Goal: Information Seeking & Learning: Understand process/instructions

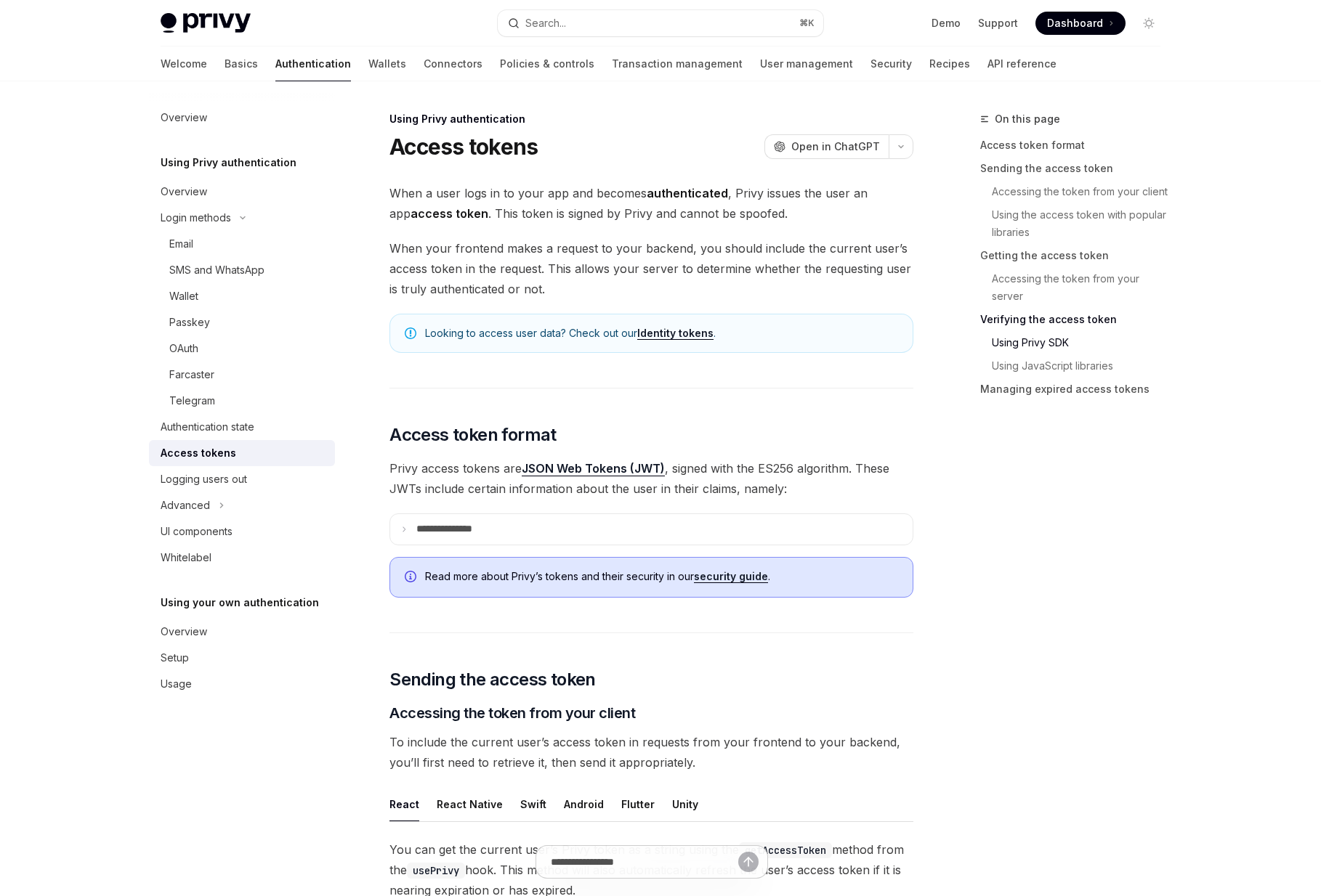
scroll to position [2499, 0]
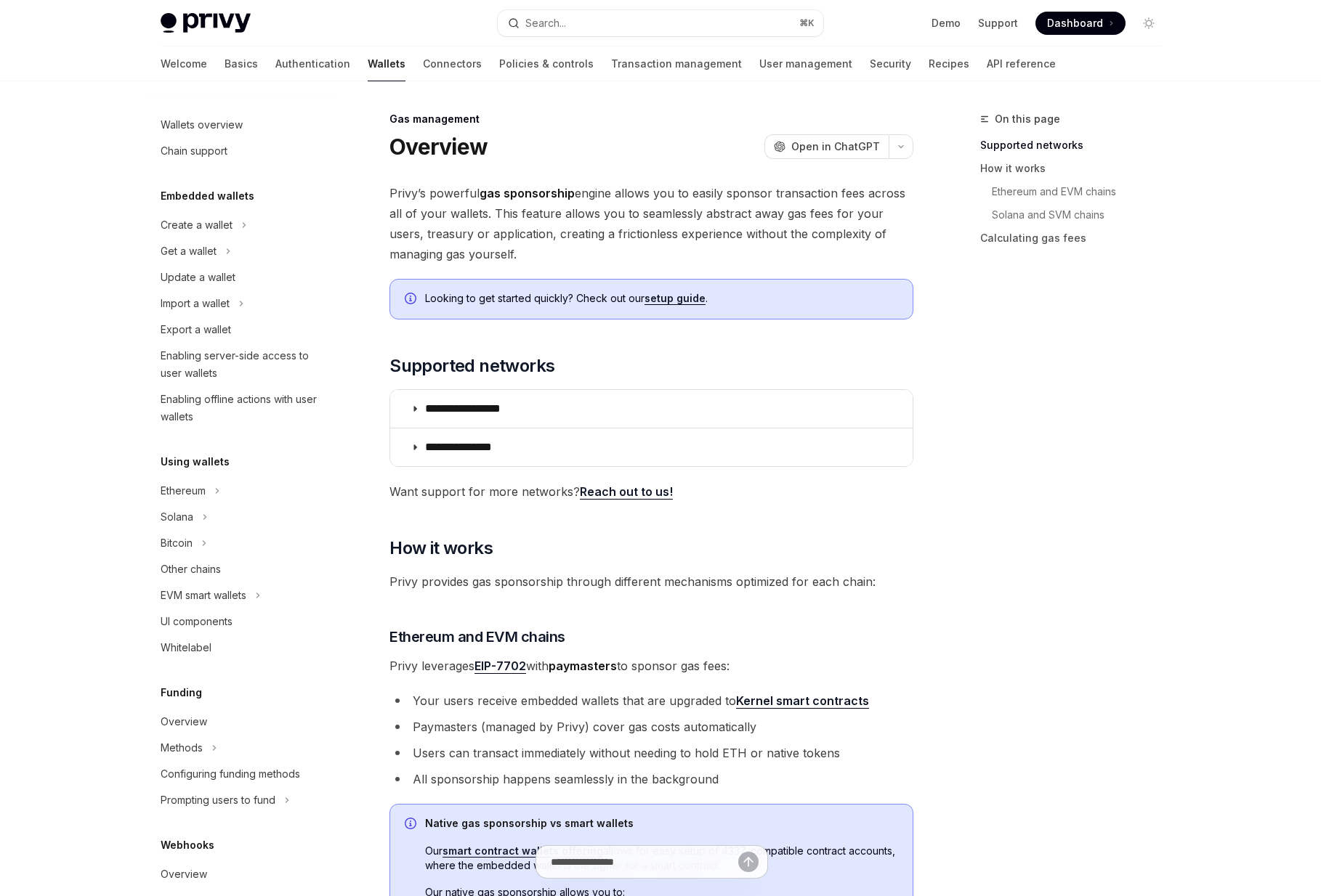
scroll to position [351, 0]
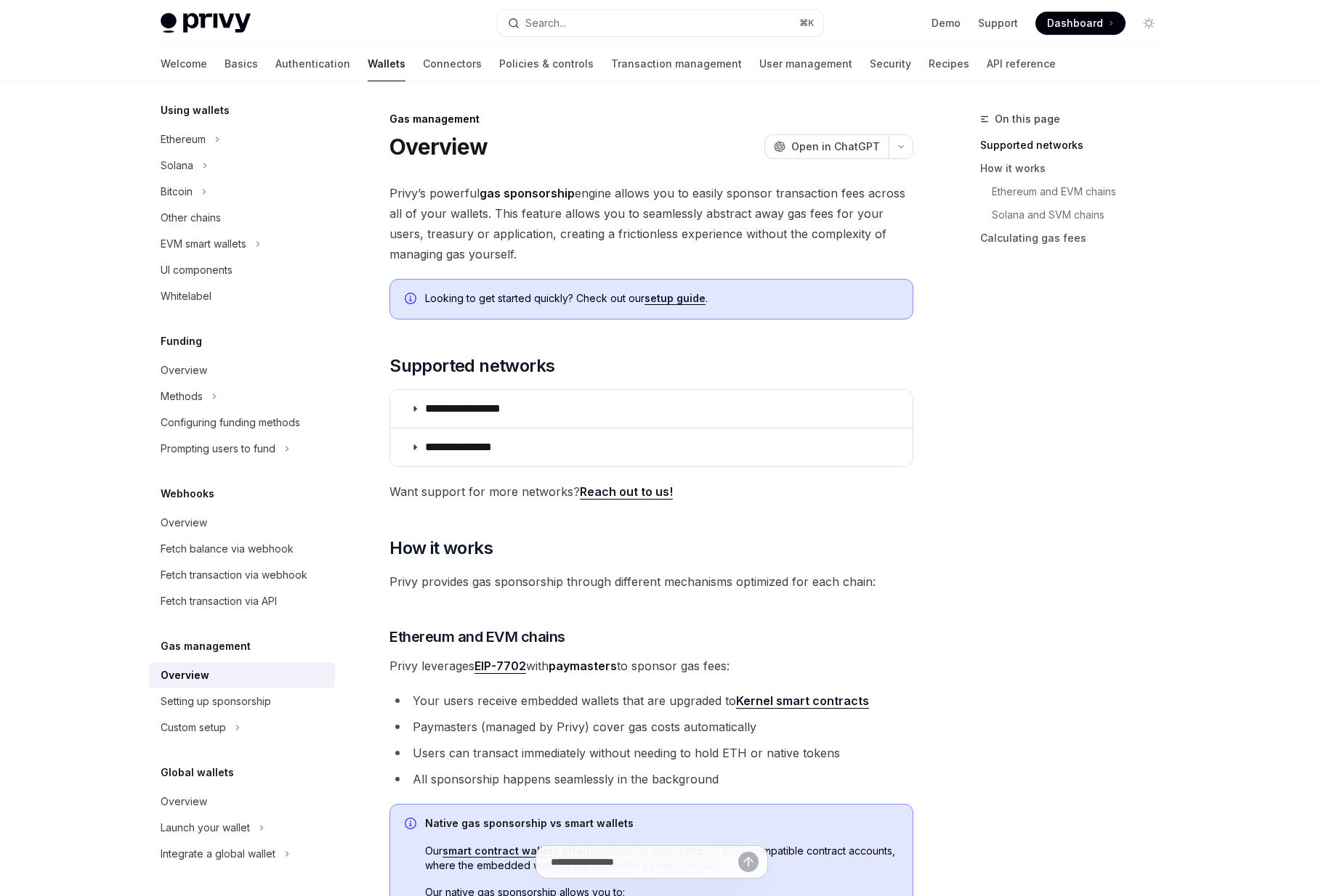
drag, startPoint x: 407, startPoint y: 191, endPoint x: 595, endPoint y: 244, distance: 195.3
click at [595, 244] on span "Privy’s powerful gas sponsorship engine allows you to easily sponsor transactio…" at bounding box center [651, 223] width 523 height 81
click at [572, 257] on span "Privy’s powerful gas sponsorship engine allows you to easily sponsor transactio…" at bounding box center [651, 223] width 523 height 81
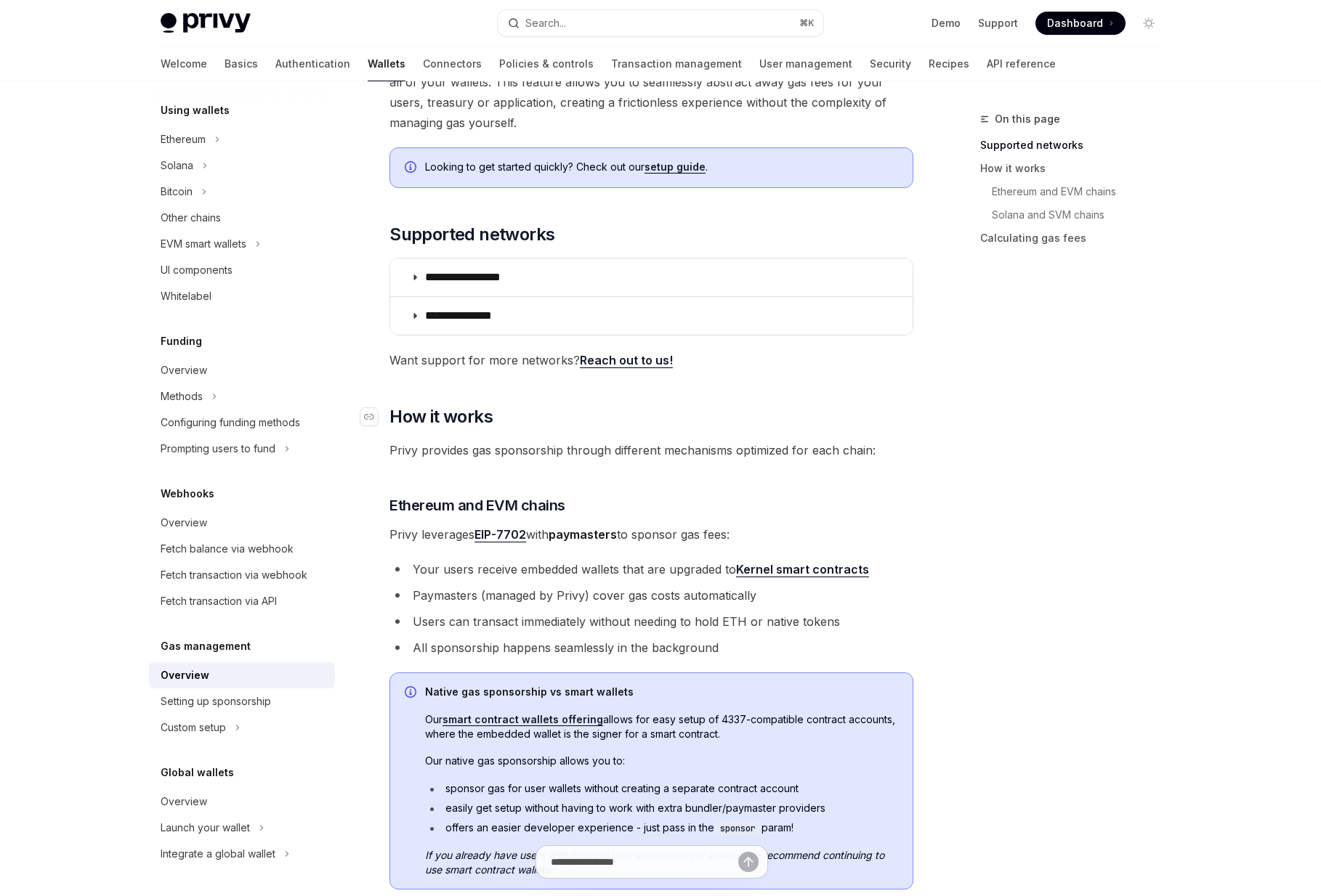
click at [588, 418] on h2 "​ How it works" at bounding box center [651, 416] width 523 height 23
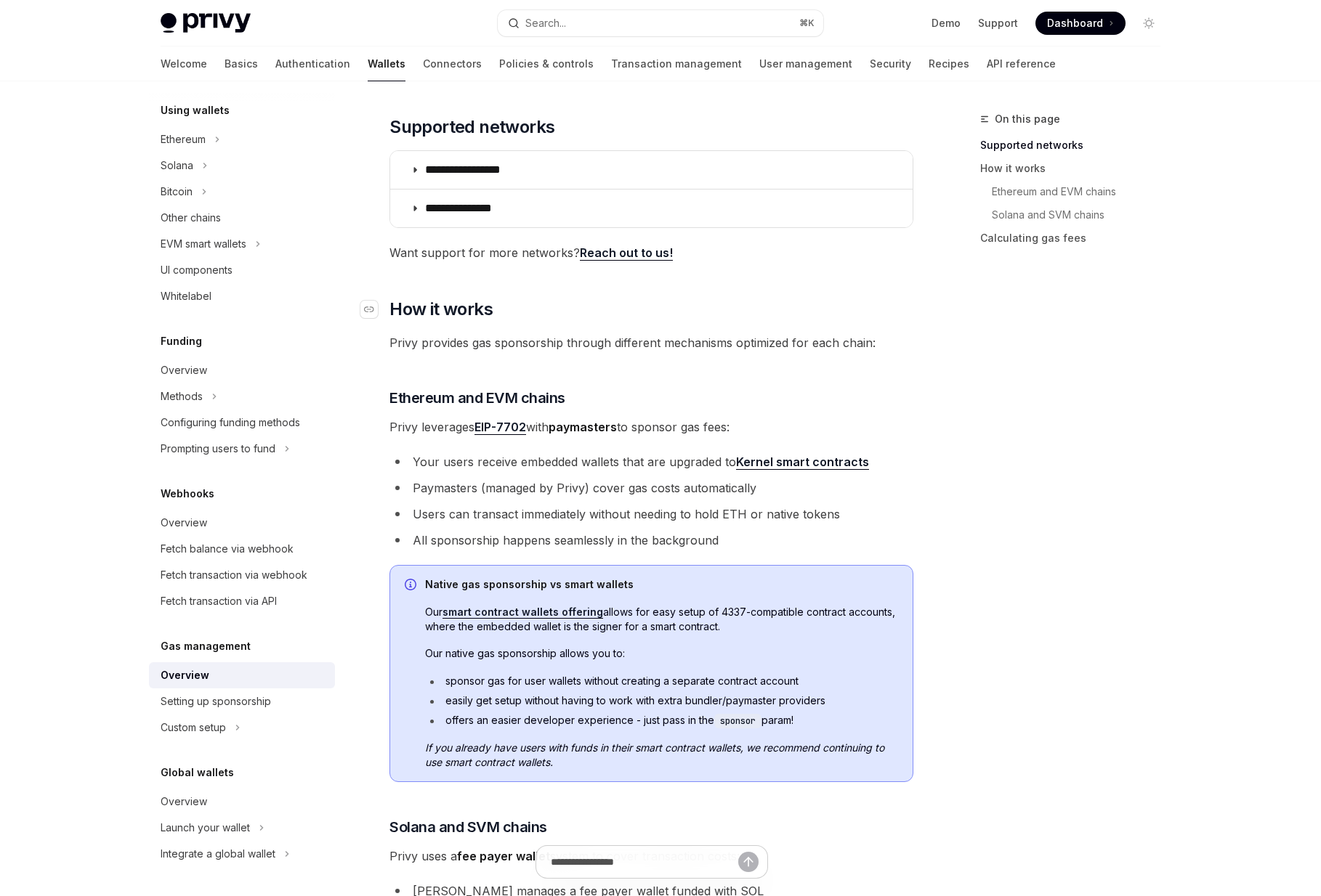
scroll to position [243, 0]
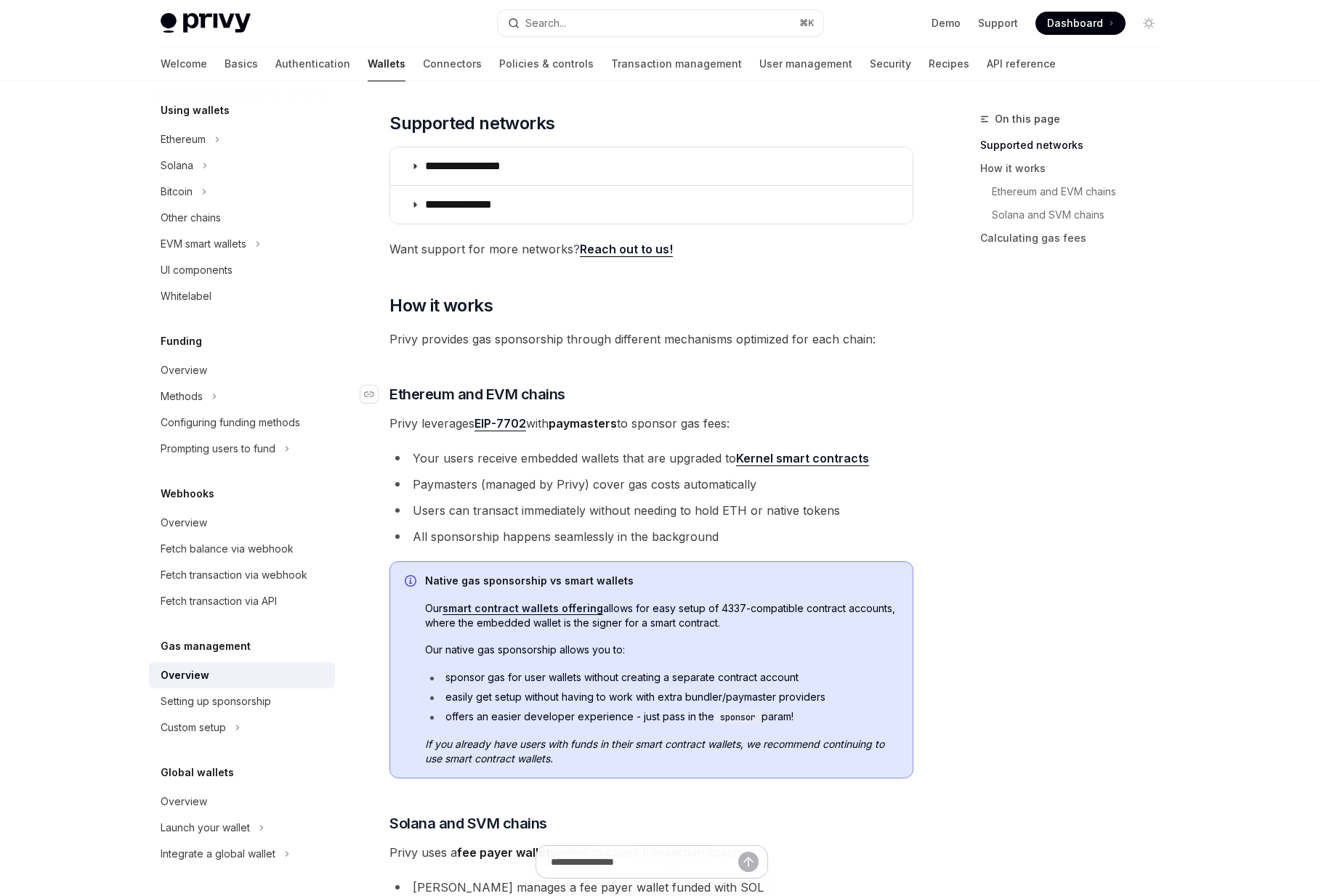
click at [642, 400] on h3 "​ Ethereum and EVM chains" at bounding box center [651, 394] width 523 height 20
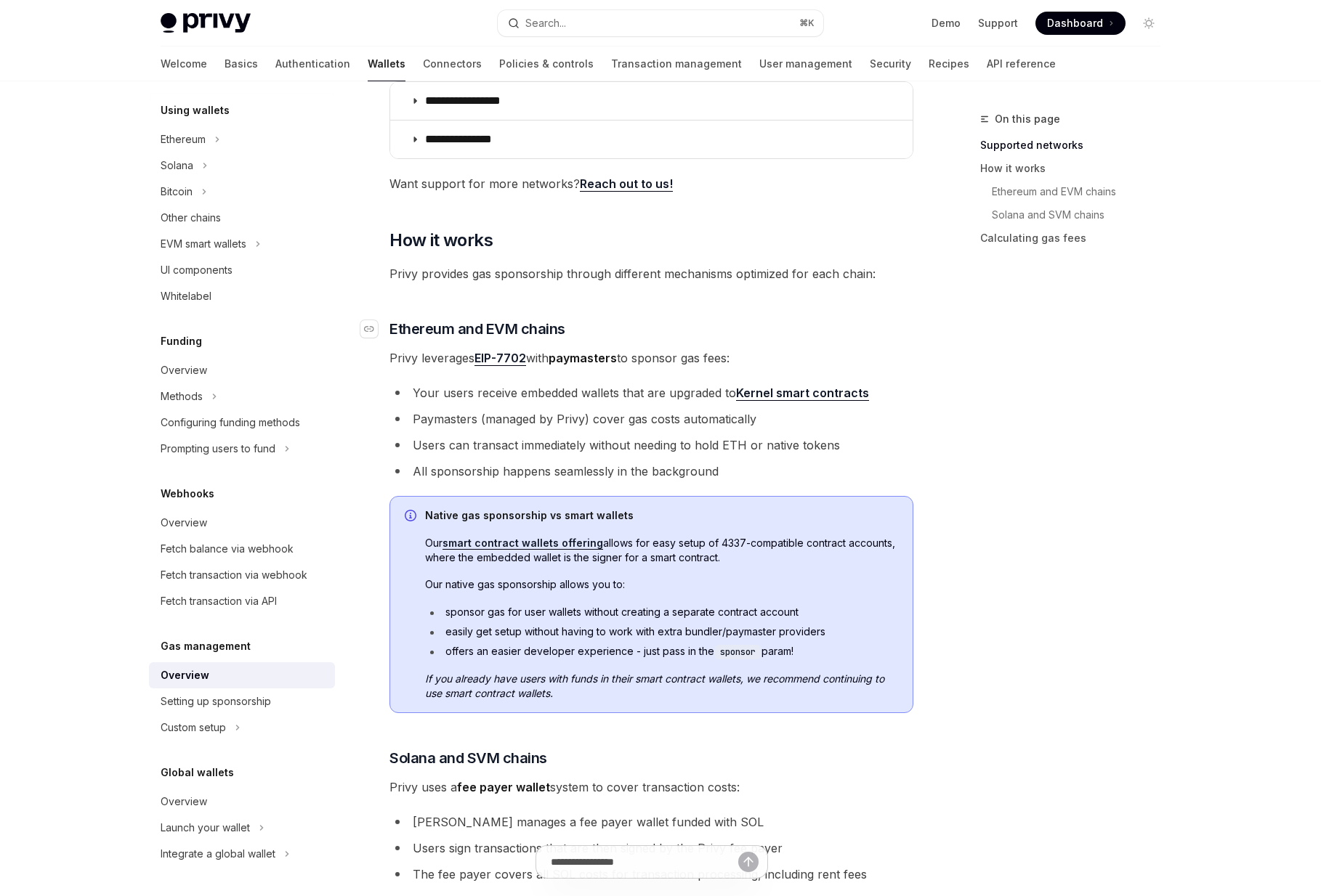
scroll to position [311, 0]
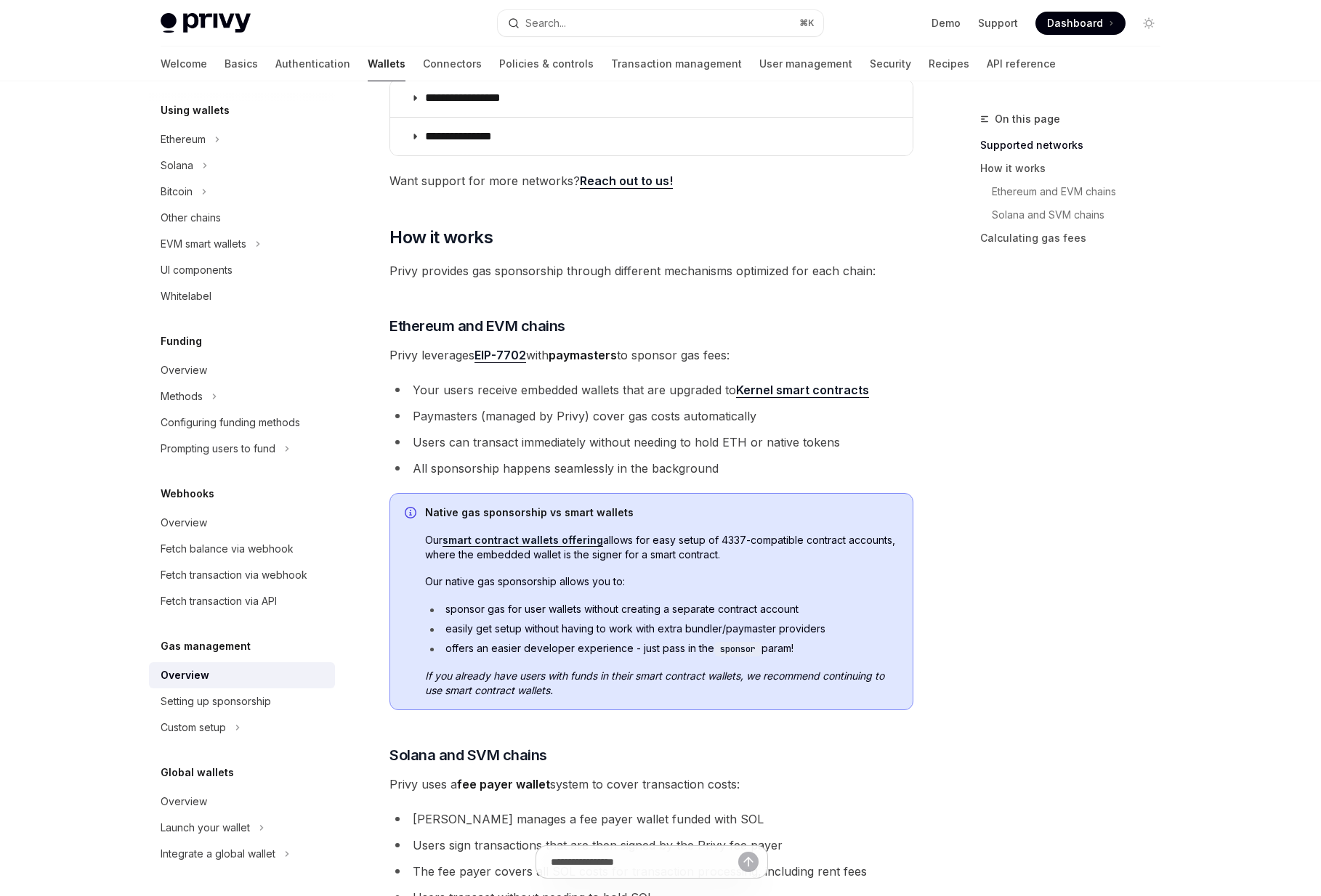
click at [644, 420] on li "Paymasters (managed by Privy) cover gas costs automatically" at bounding box center [651, 416] width 523 height 20
drag, startPoint x: 485, startPoint y: 416, endPoint x: 578, endPoint y: 416, distance: 93.0
click at [578, 416] on li "Paymasters (managed by Privy) cover gas costs automatically" at bounding box center [651, 416] width 523 height 20
click at [630, 448] on li "Users can transact immediately without needing to hold ETH or native tokens" at bounding box center [651, 442] width 523 height 20
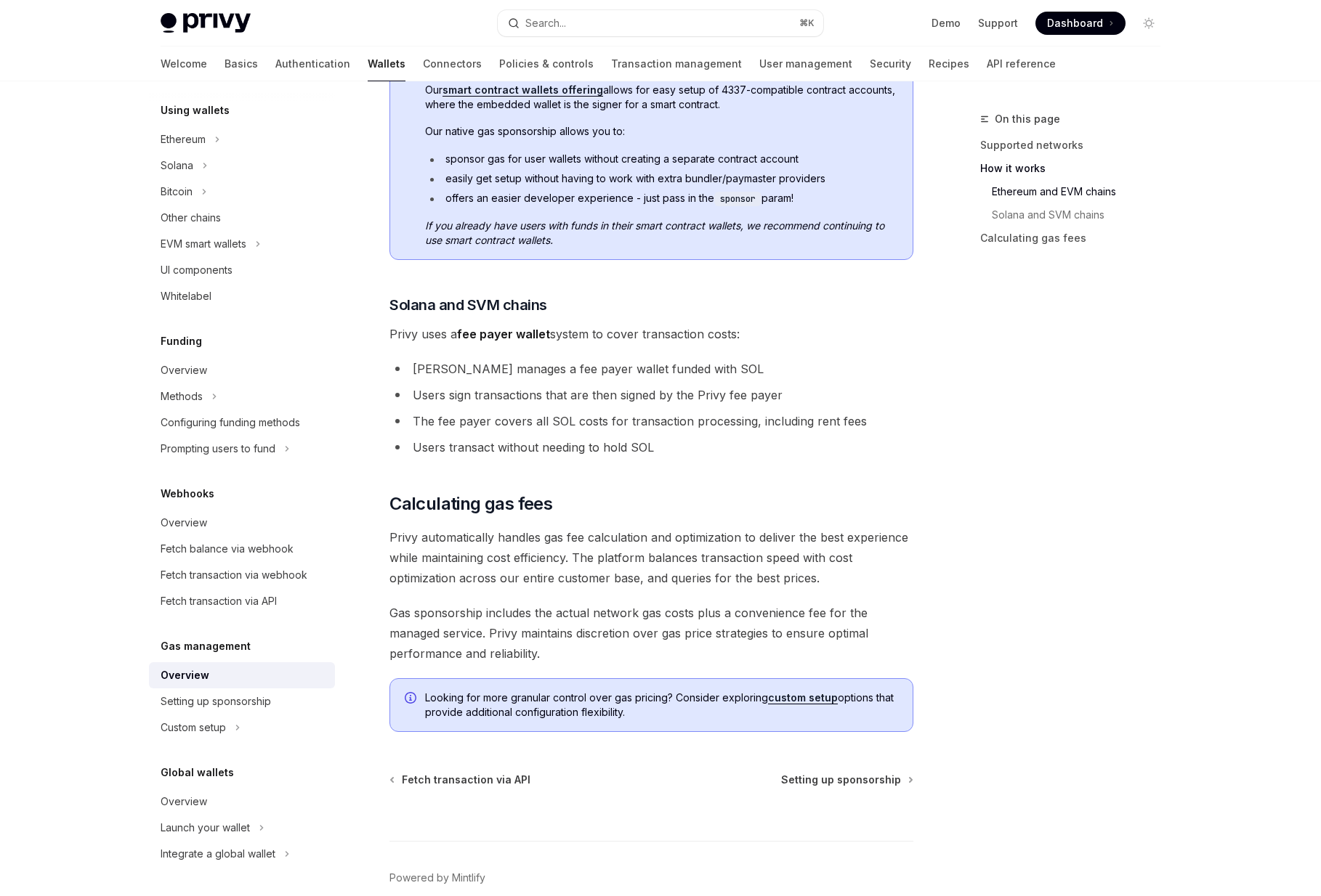
click at [773, 348] on div "**********" at bounding box center [651, 77] width 523 height 1310
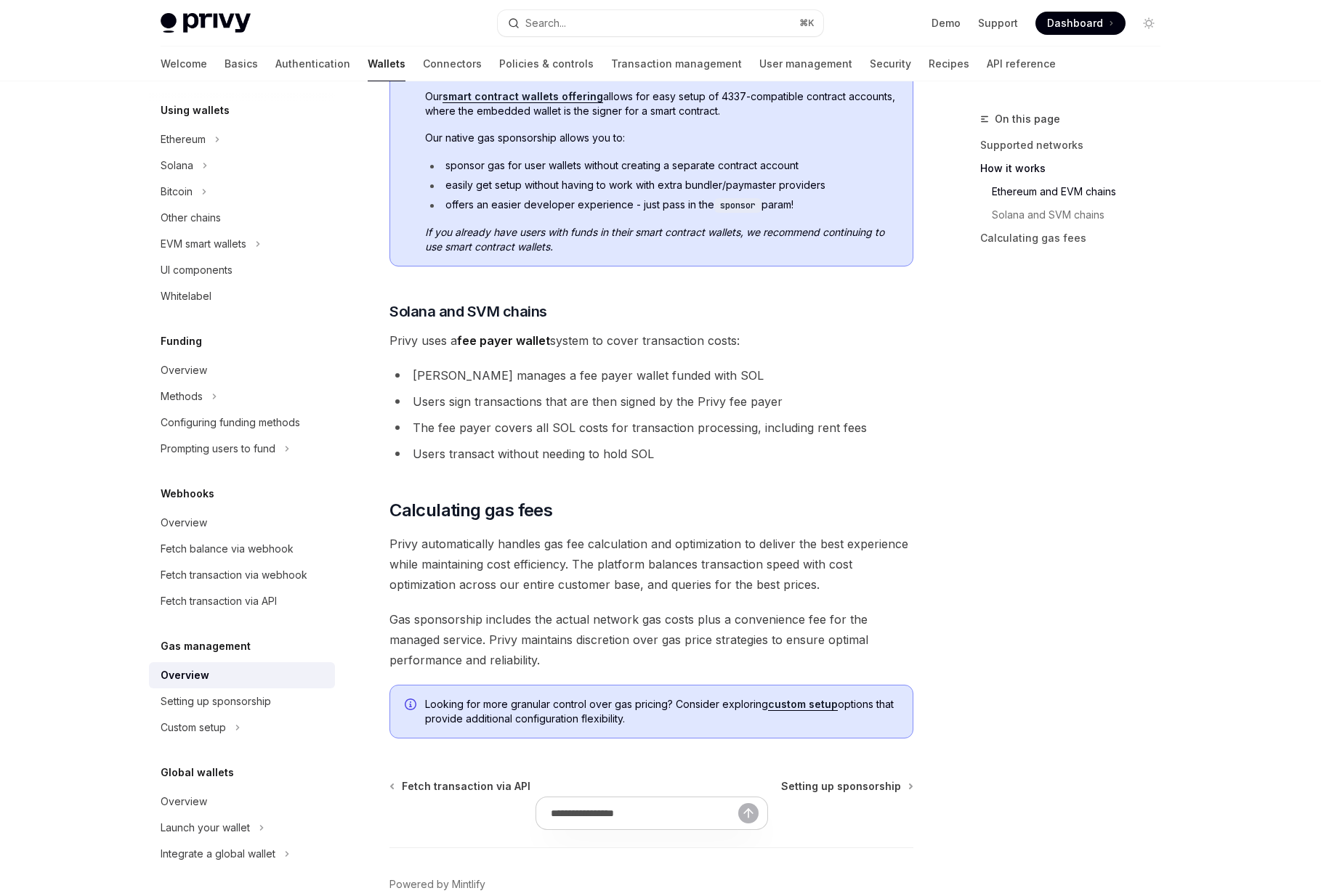
scroll to position [756, 0]
click at [828, 781] on span "Setting up sponsorship" at bounding box center [840, 785] width 120 height 14
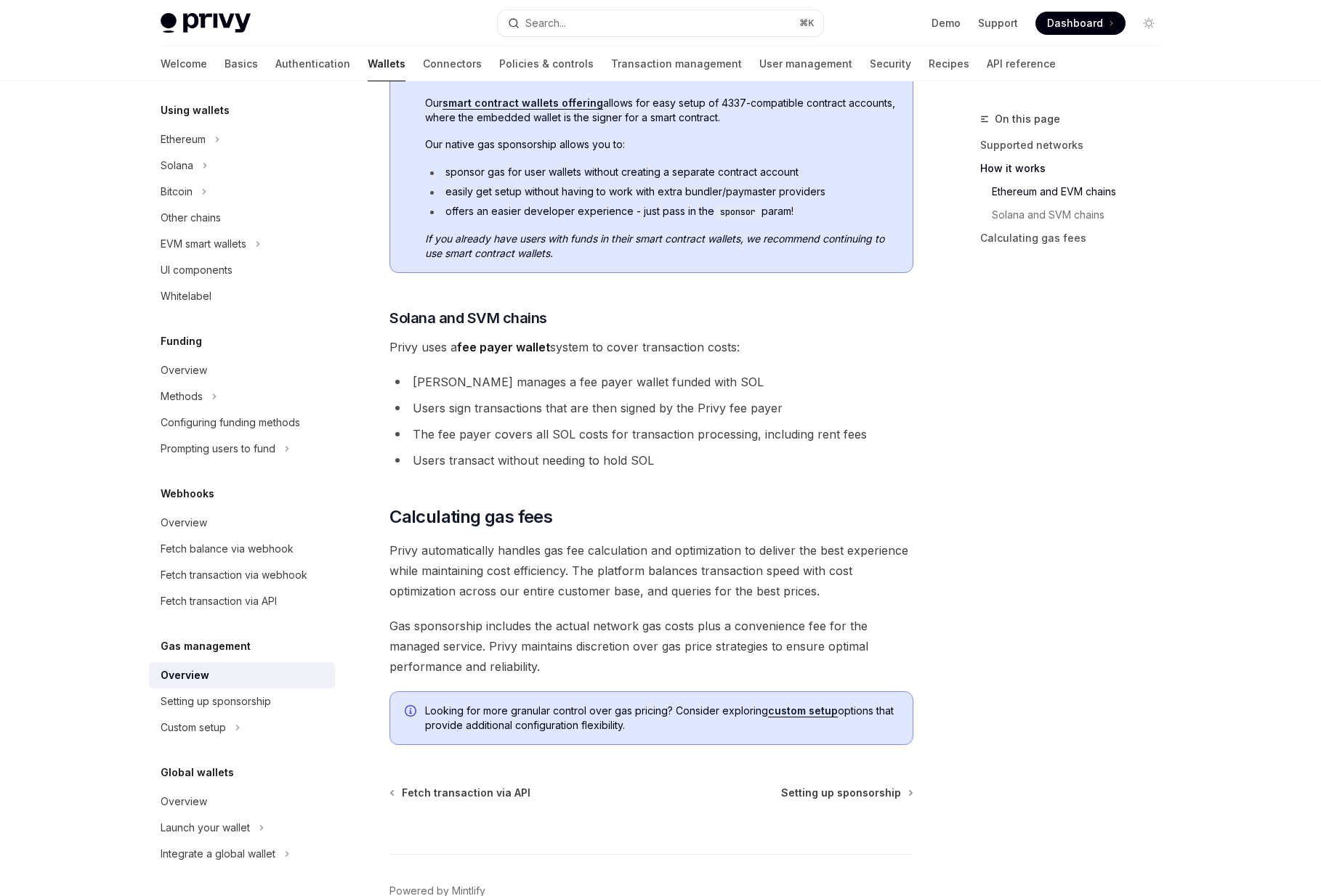
scroll to position [756, 0]
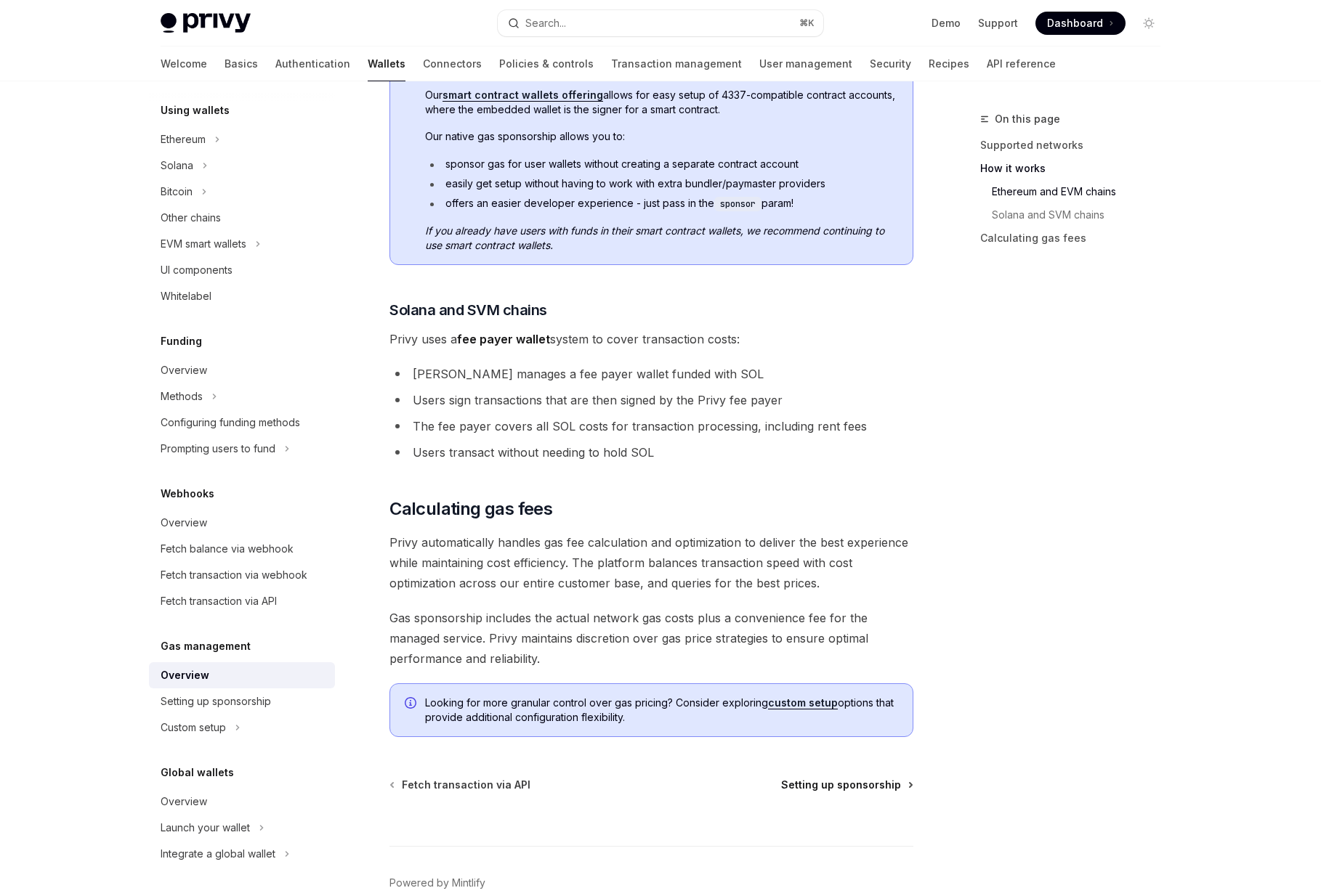
click at [839, 784] on span "Setting up sponsorship" at bounding box center [840, 785] width 120 height 14
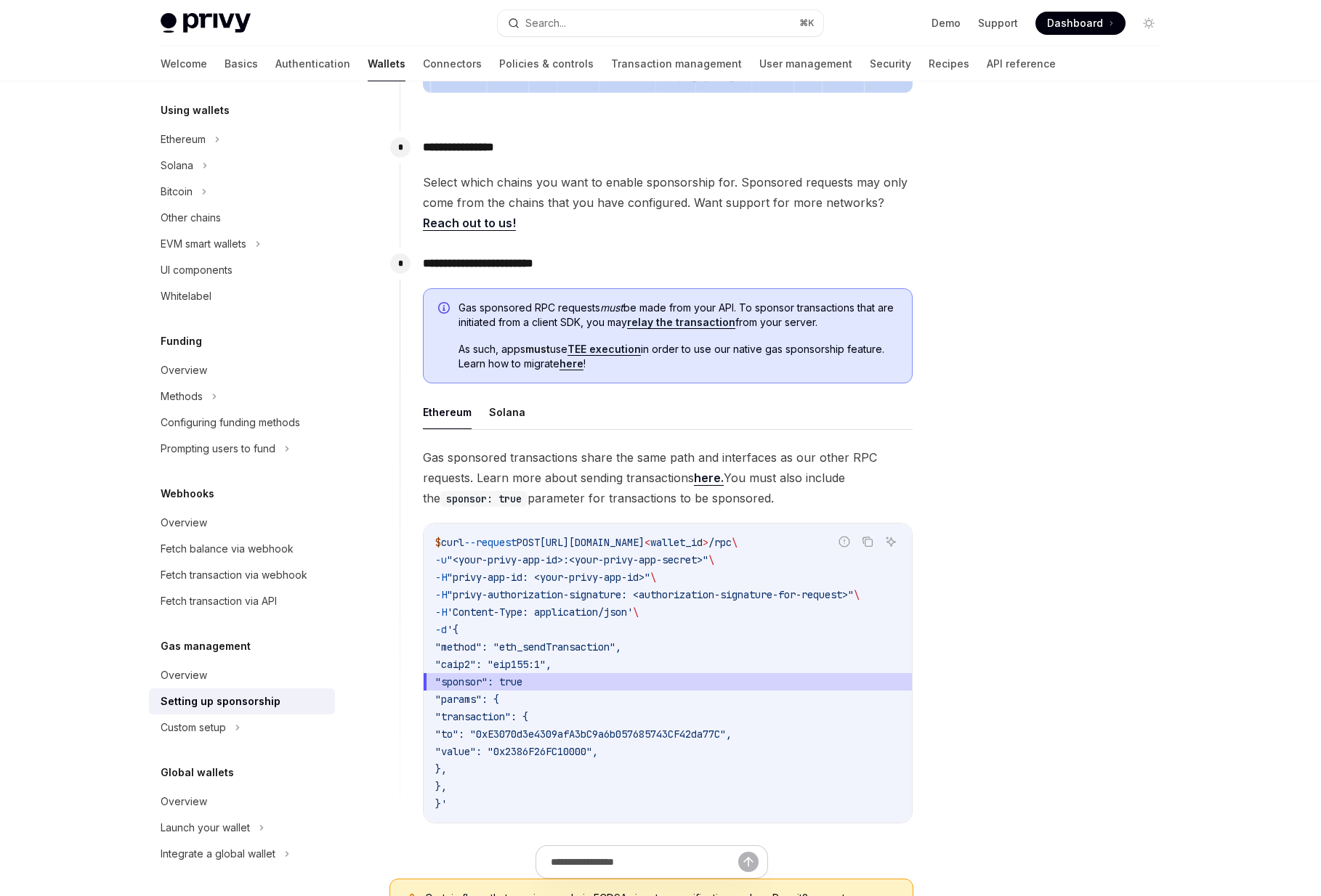
scroll to position [614, 0]
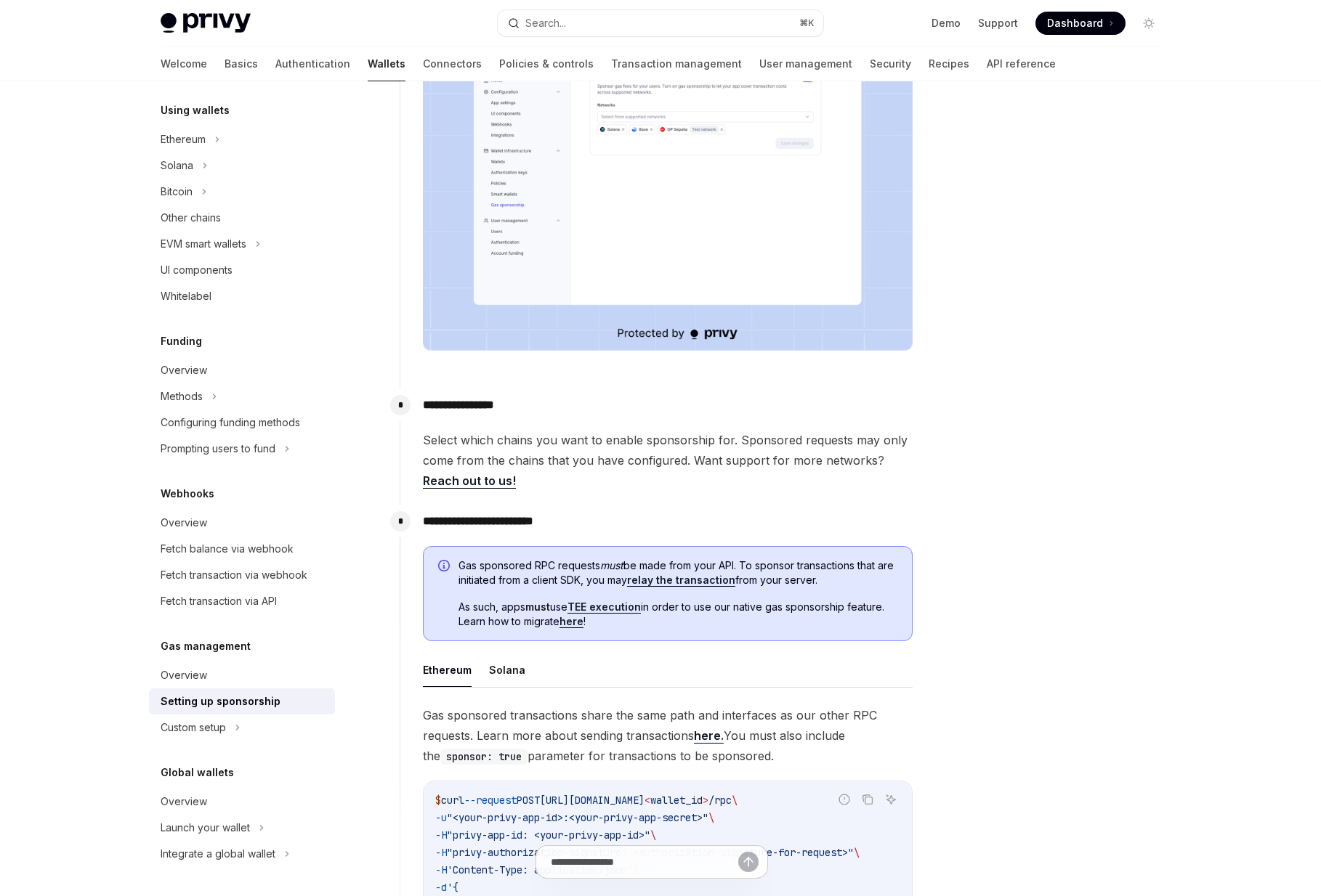
click at [939, 488] on div "**********" at bounding box center [660, 583] width 1023 height 1714
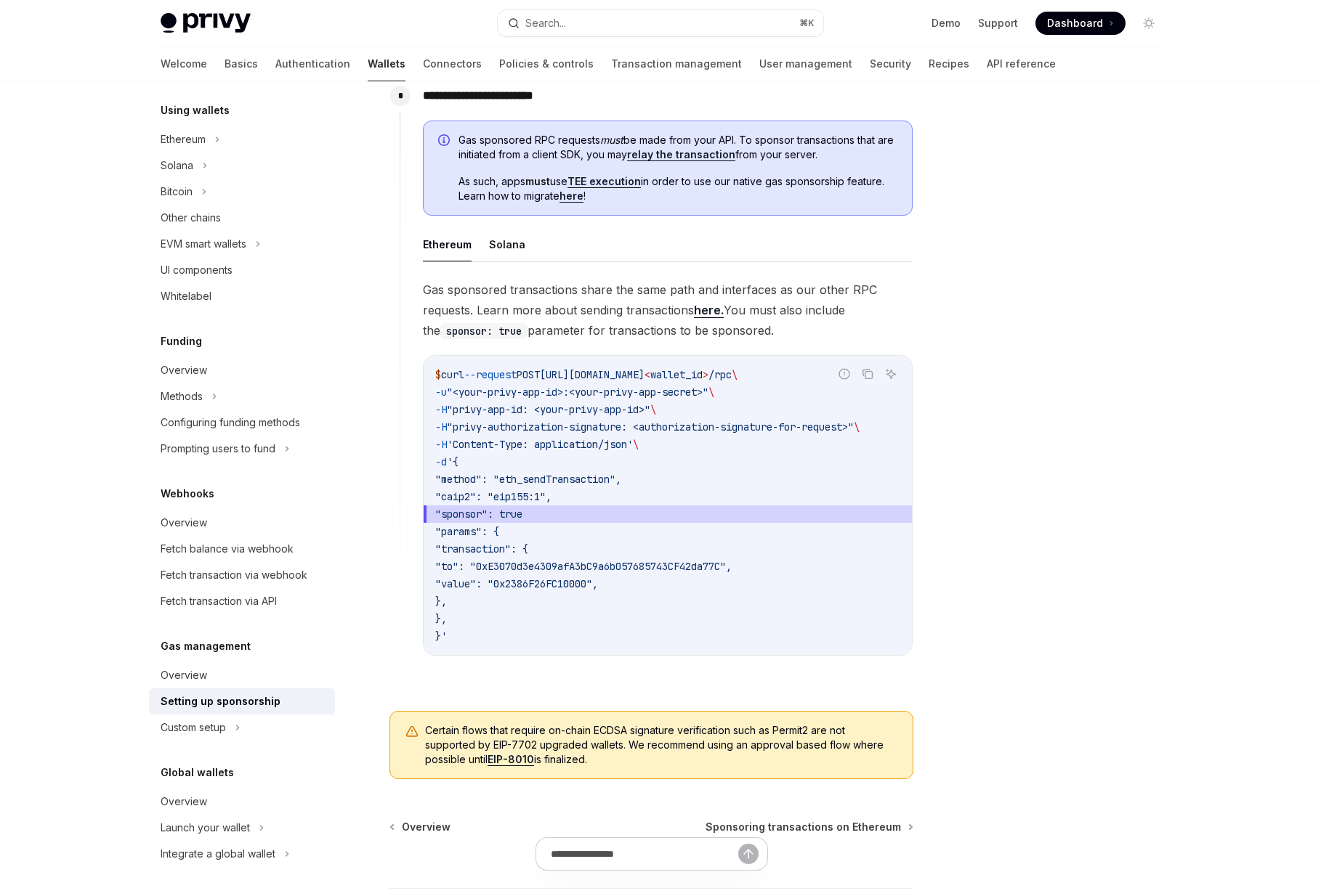
scroll to position [784, 0]
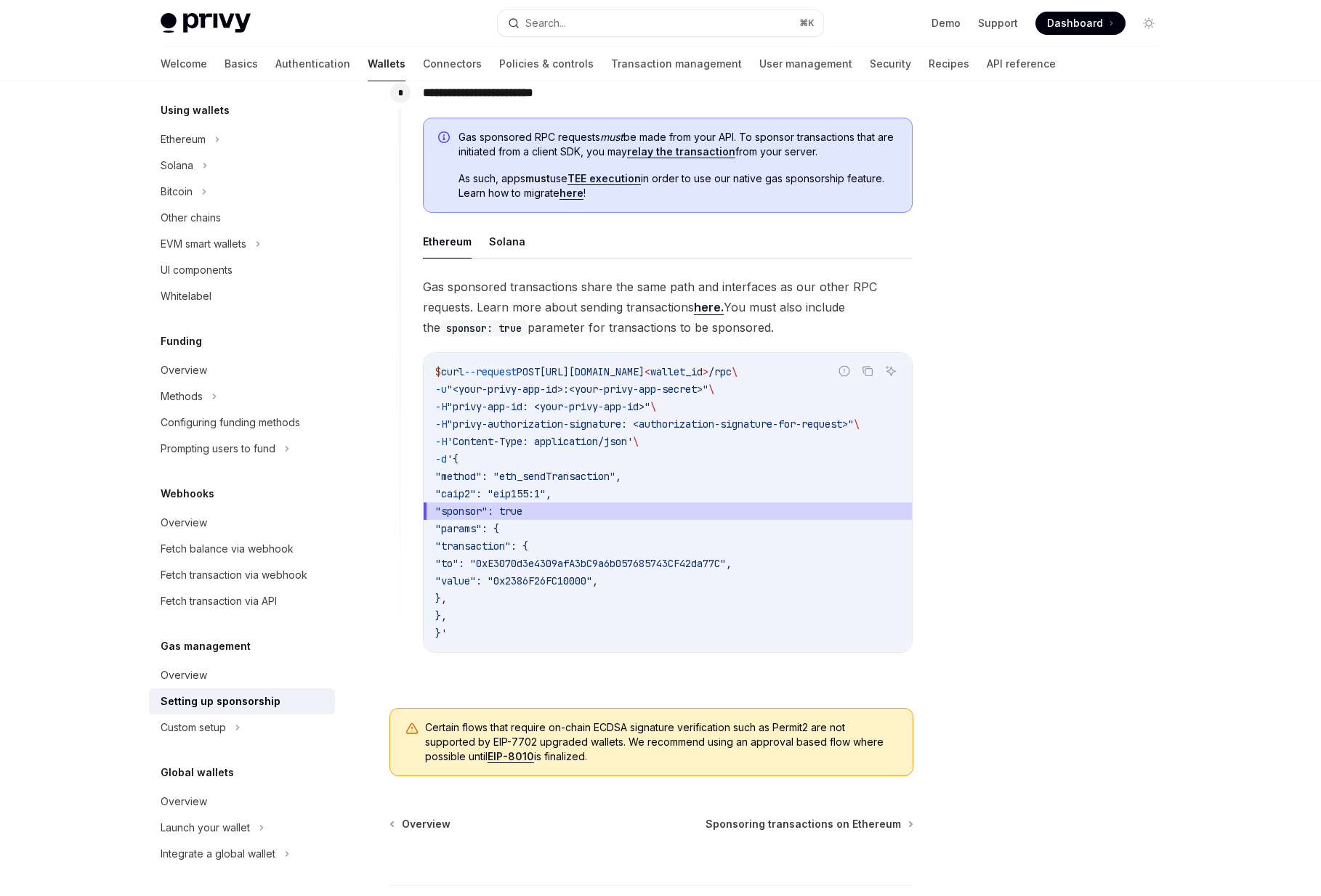
click at [749, 517] on span ""sponsor": true" at bounding box center [668, 512] width 465 height 18
click at [799, 810] on div "**********" at bounding box center [515, 168] width 802 height 1684
click at [808, 831] on span "Sponsoring transactions on Ethereum" at bounding box center [803, 824] width 196 height 14
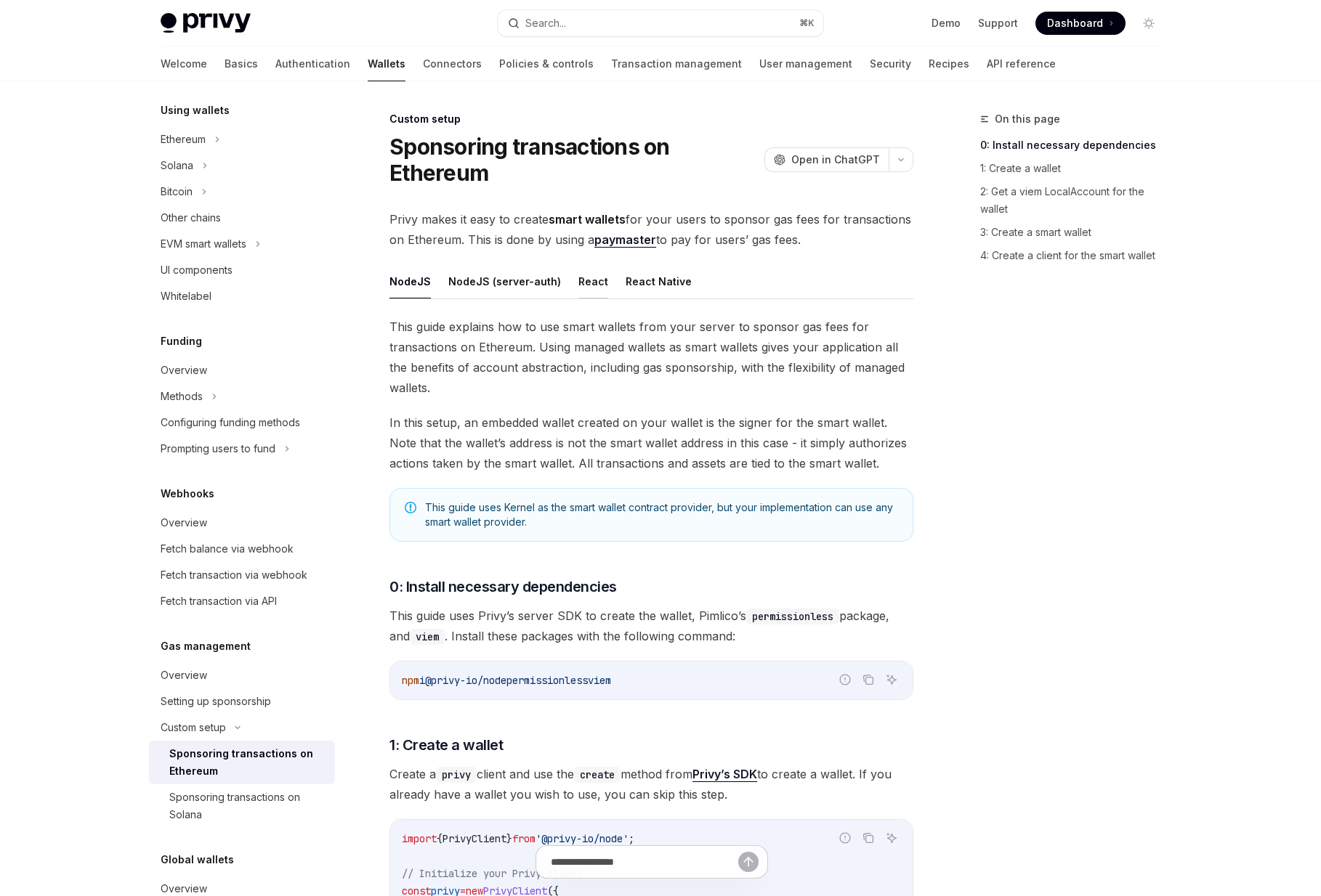
click at [584, 280] on button "React" at bounding box center [593, 281] width 29 height 34
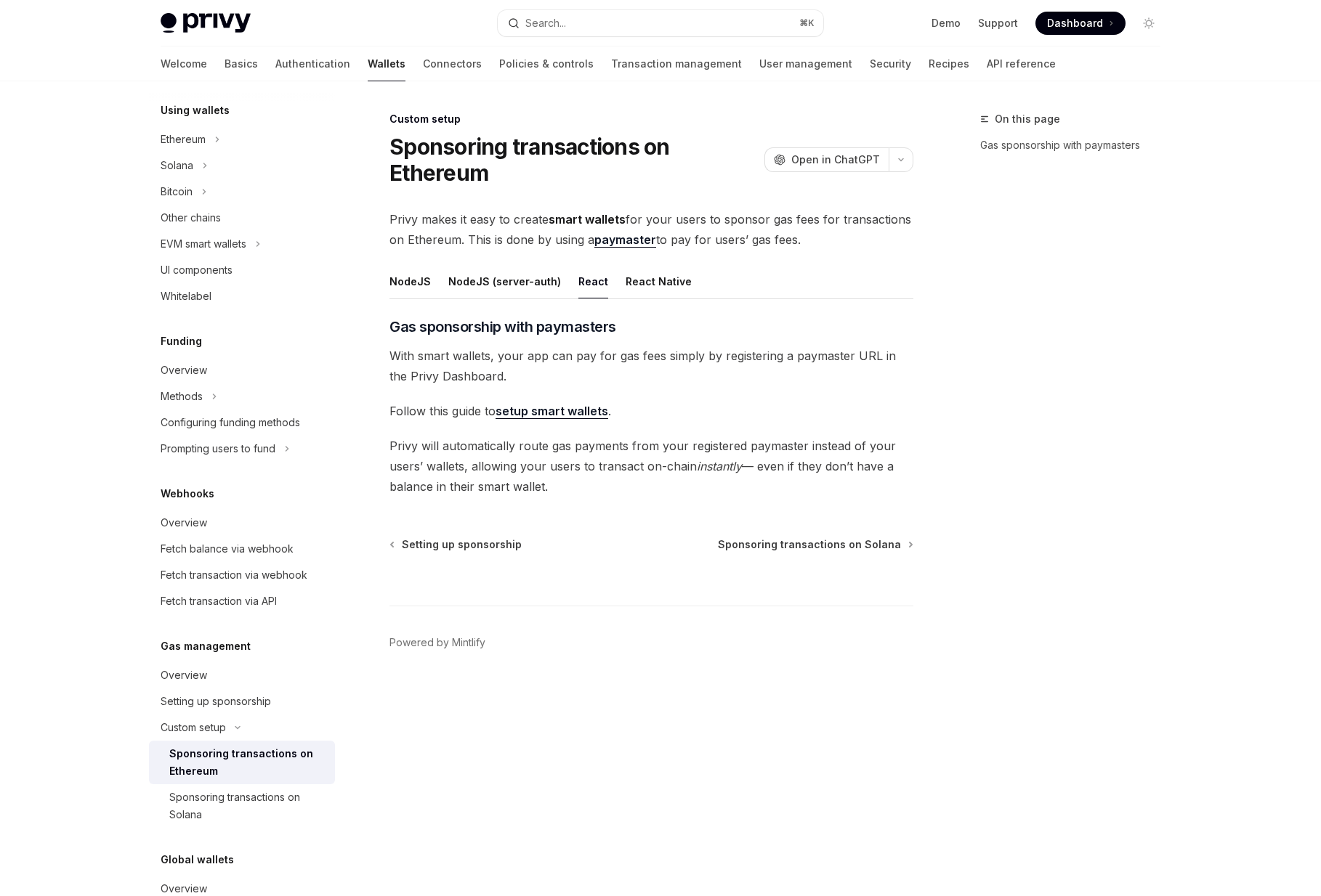
click at [523, 371] on span "With smart wallets, your app can pay for gas fees simply by registering a payma…" at bounding box center [651, 366] width 523 height 41
click at [405, 282] on button "NodeJS" at bounding box center [409, 281] width 42 height 34
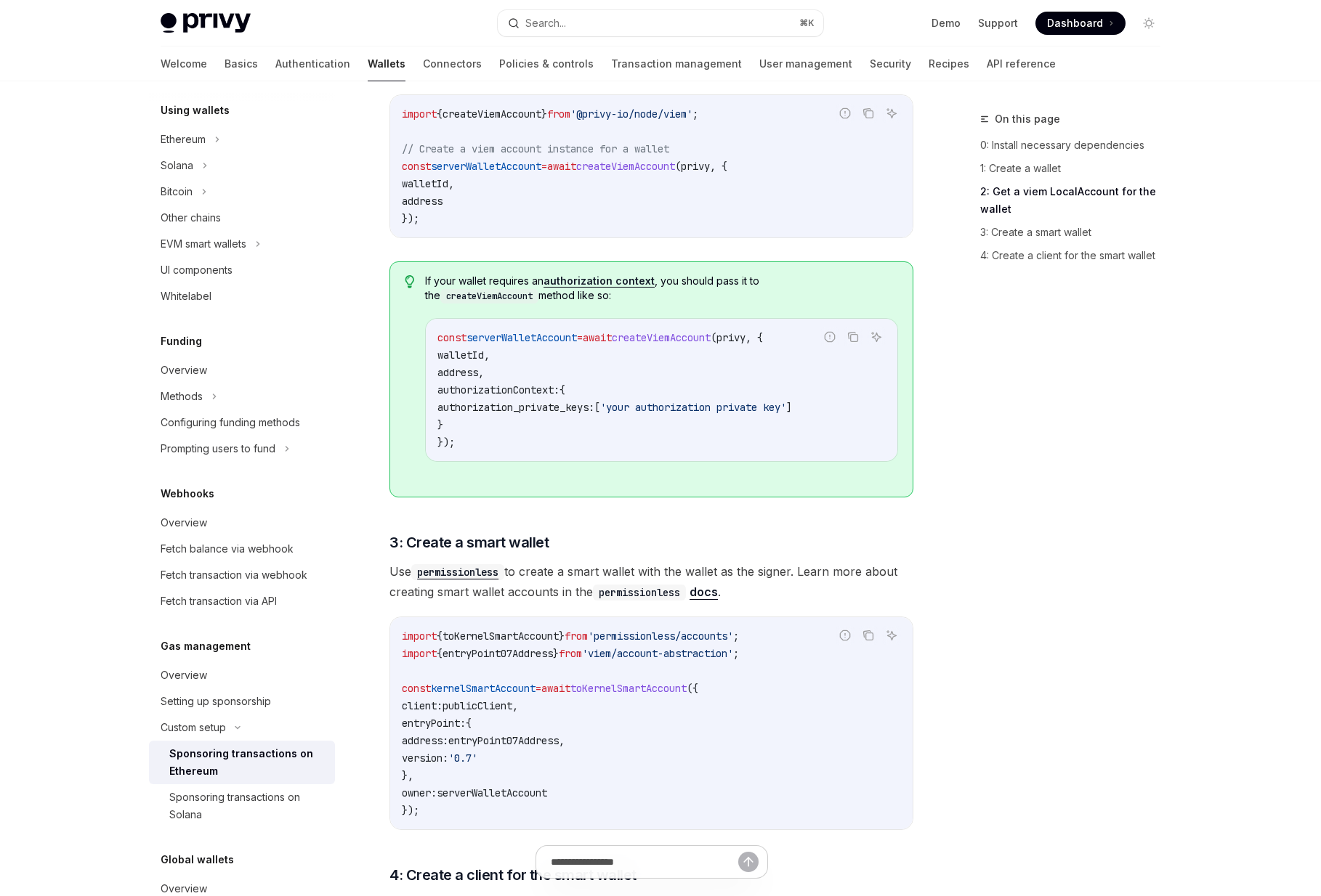
scroll to position [1110, 0]
click at [944, 558] on div "On this page 0: Install necessary dependencies 1: Create a wallet 2: Get a viem…" at bounding box center [660, 343] width 1023 height 2745
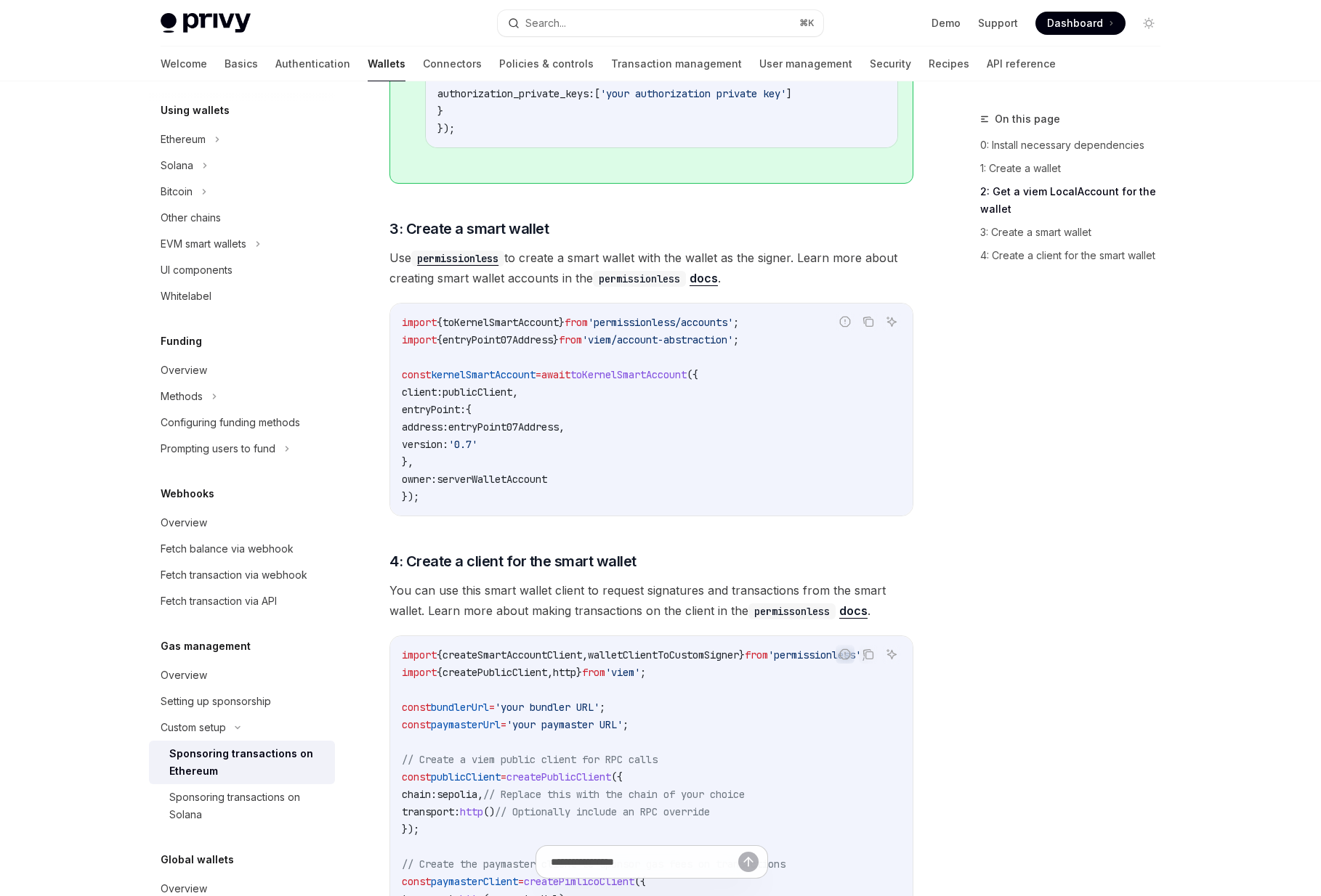
scroll to position [1430, 0]
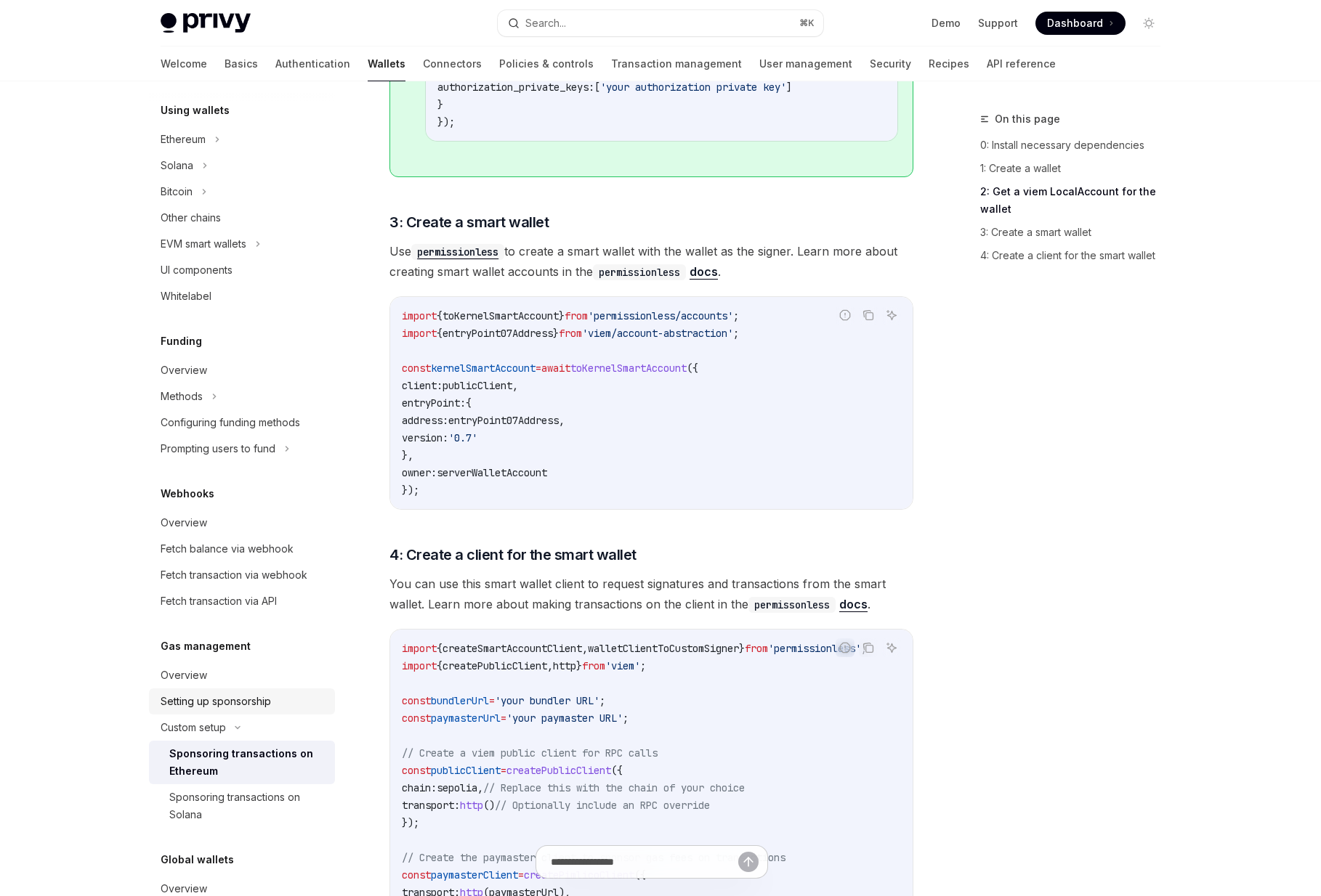
click at [232, 712] on link "Setting up sponsorship" at bounding box center [241, 701] width 186 height 26
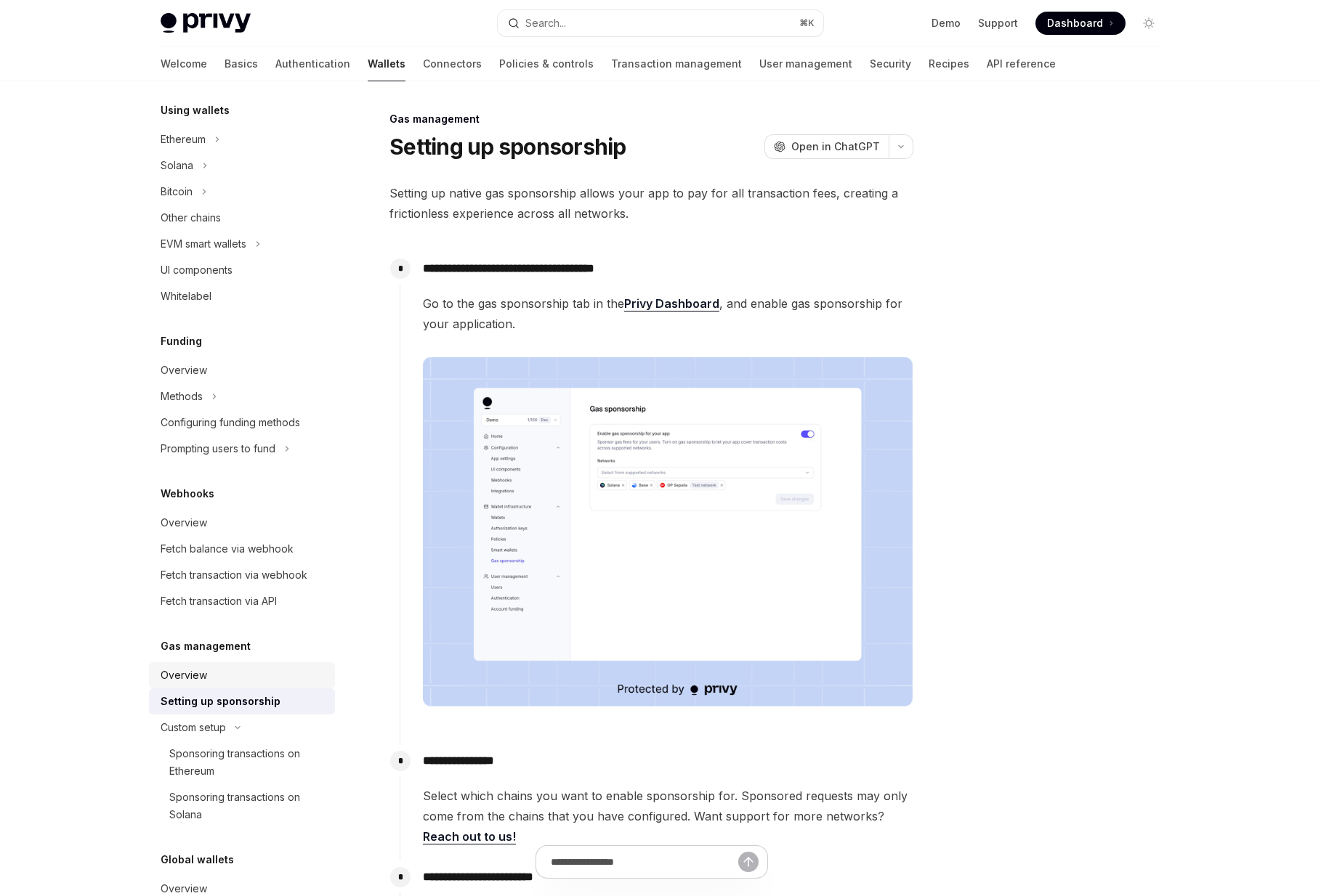
click at [227, 682] on div "Overview" at bounding box center [243, 675] width 166 height 18
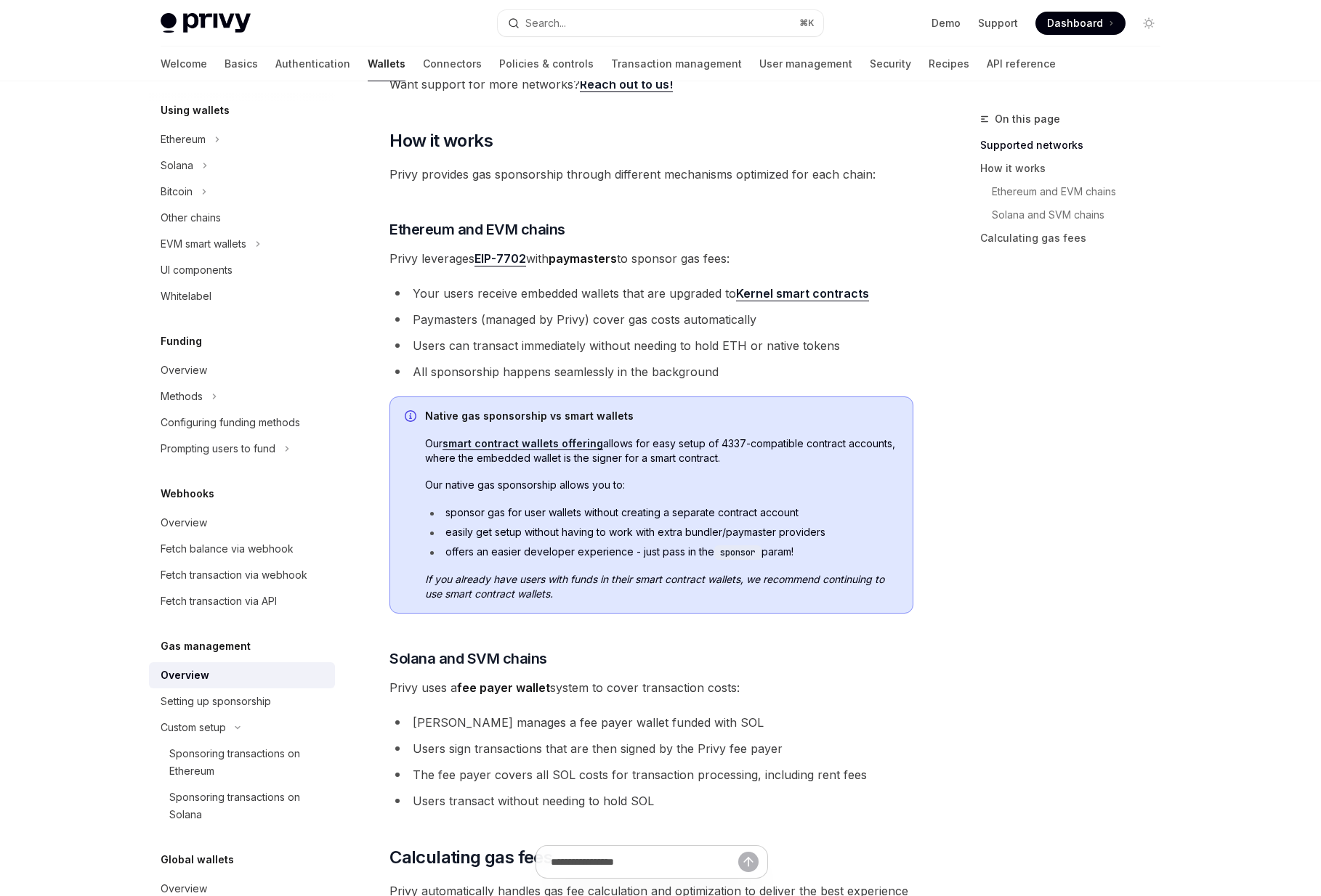
scroll to position [429, 0]
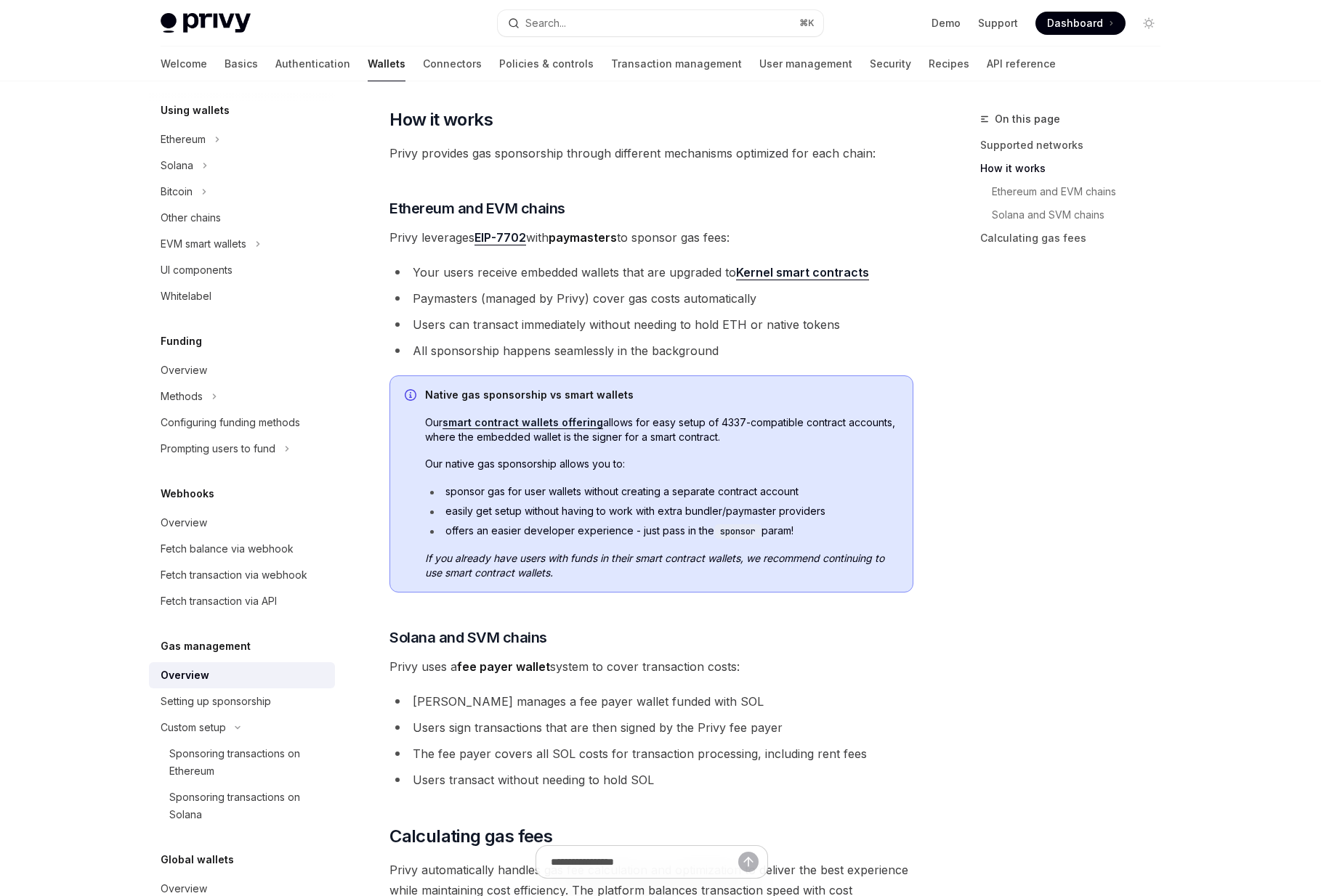
click at [946, 358] on div "**********" at bounding box center [660, 476] width 1023 height 1646
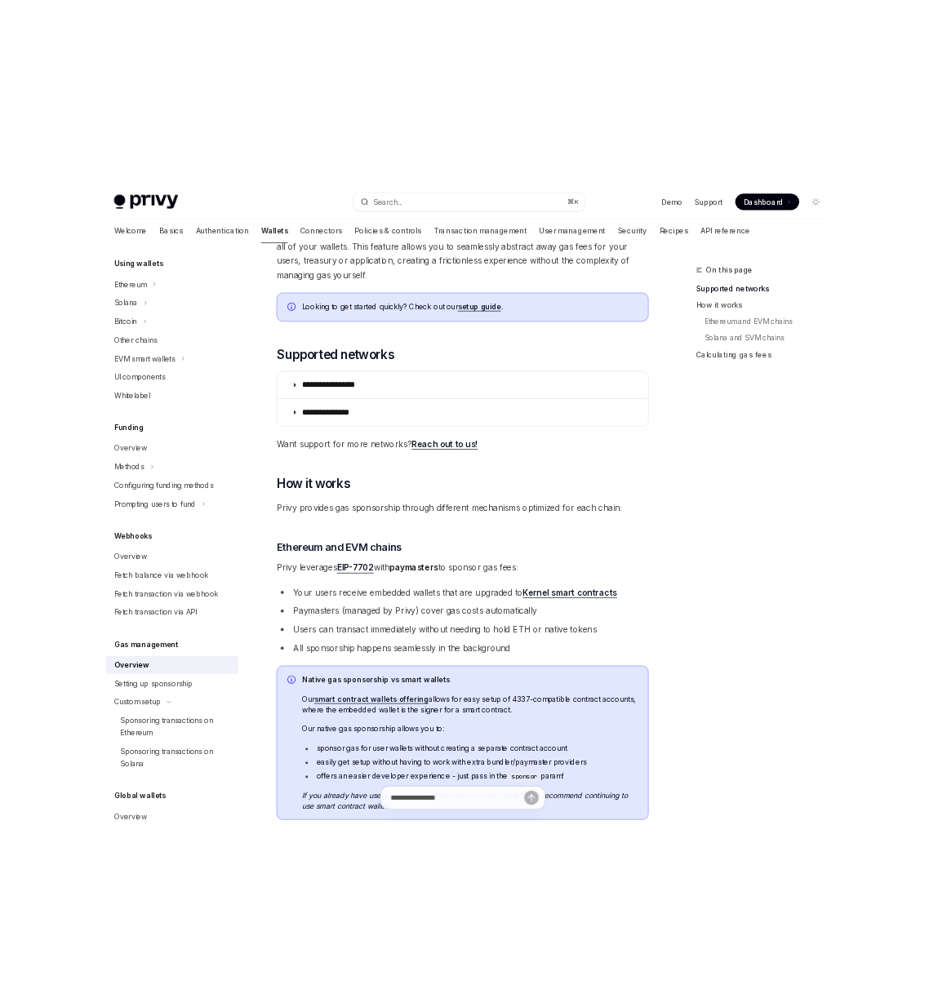
scroll to position [0, 0]
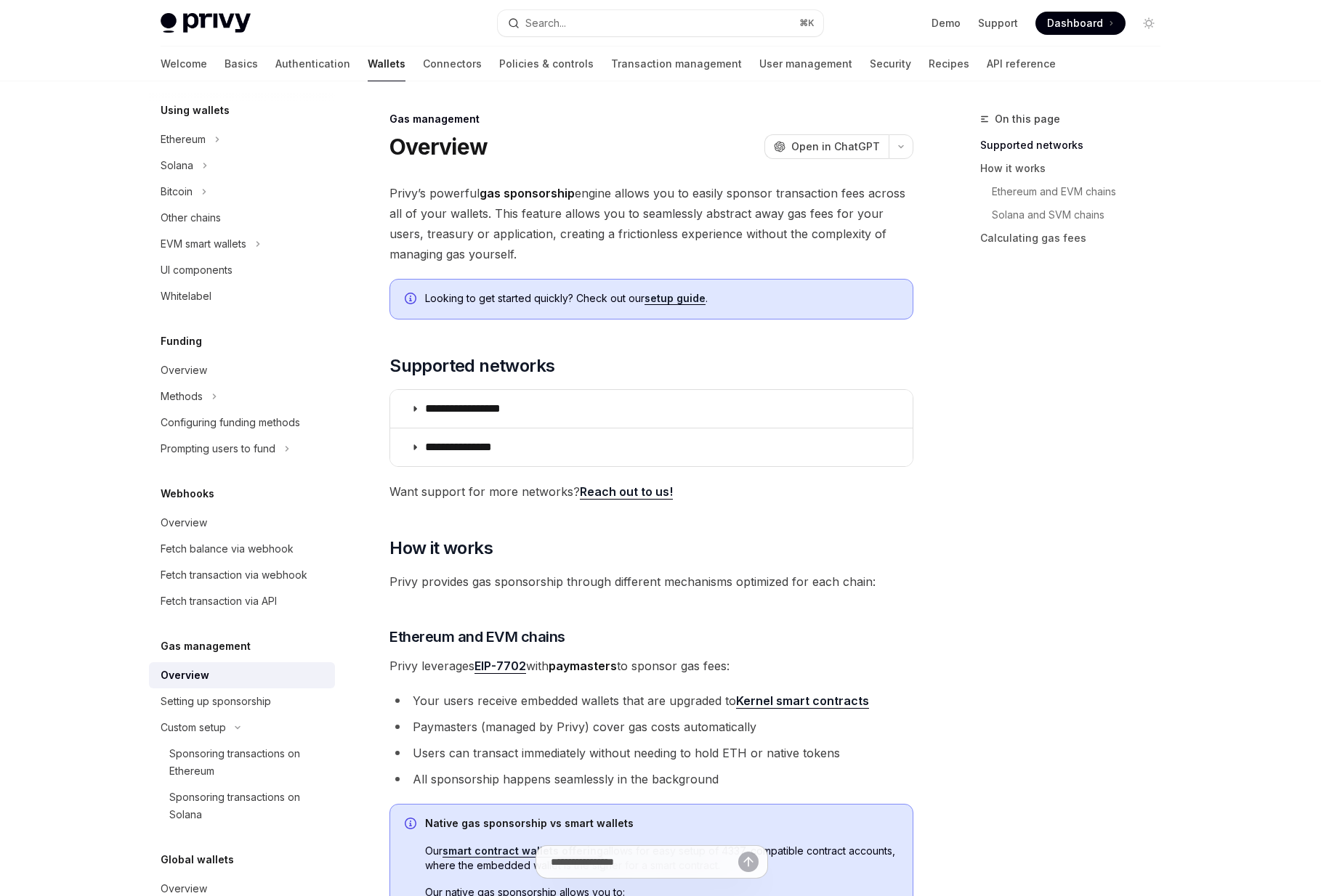
click at [946, 358] on div "**********" at bounding box center [660, 904] width 1023 height 1646
click at [854, 146] on span "Open in ChatGPT" at bounding box center [836, 147] width 89 height 14
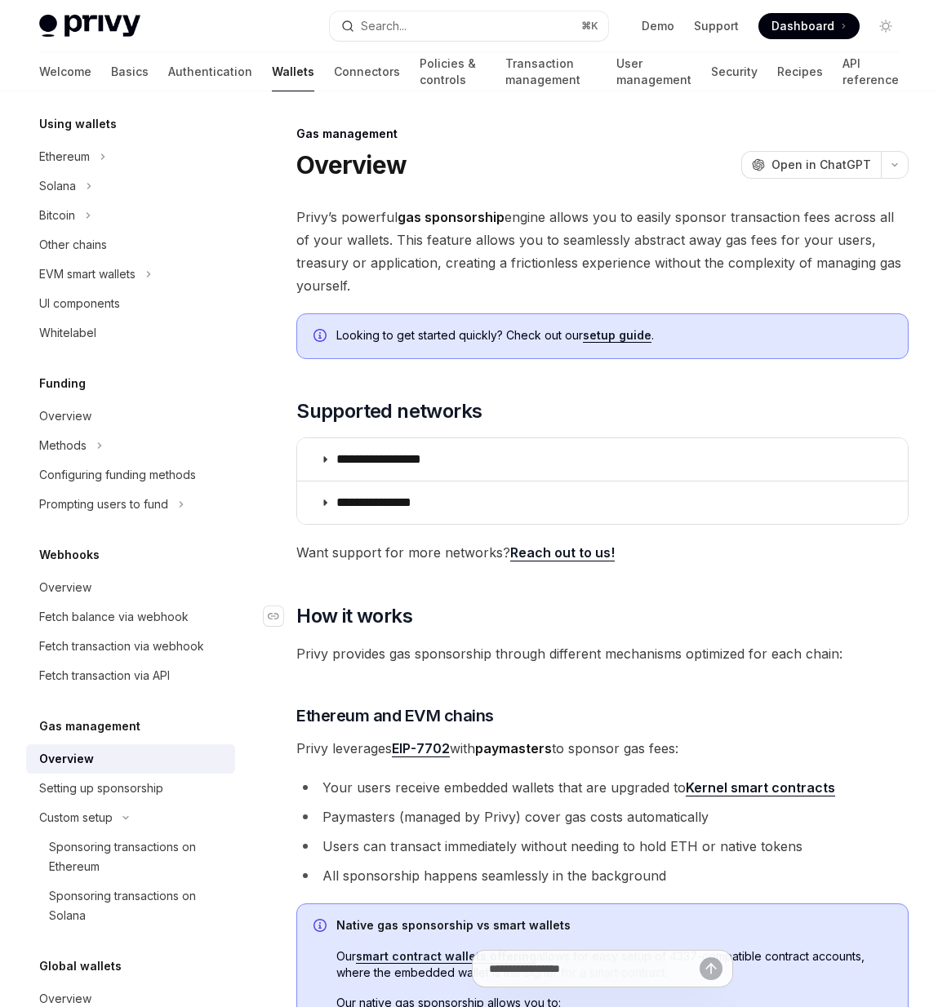
click at [582, 603] on h2 "​ How it works" at bounding box center [602, 616] width 612 height 26
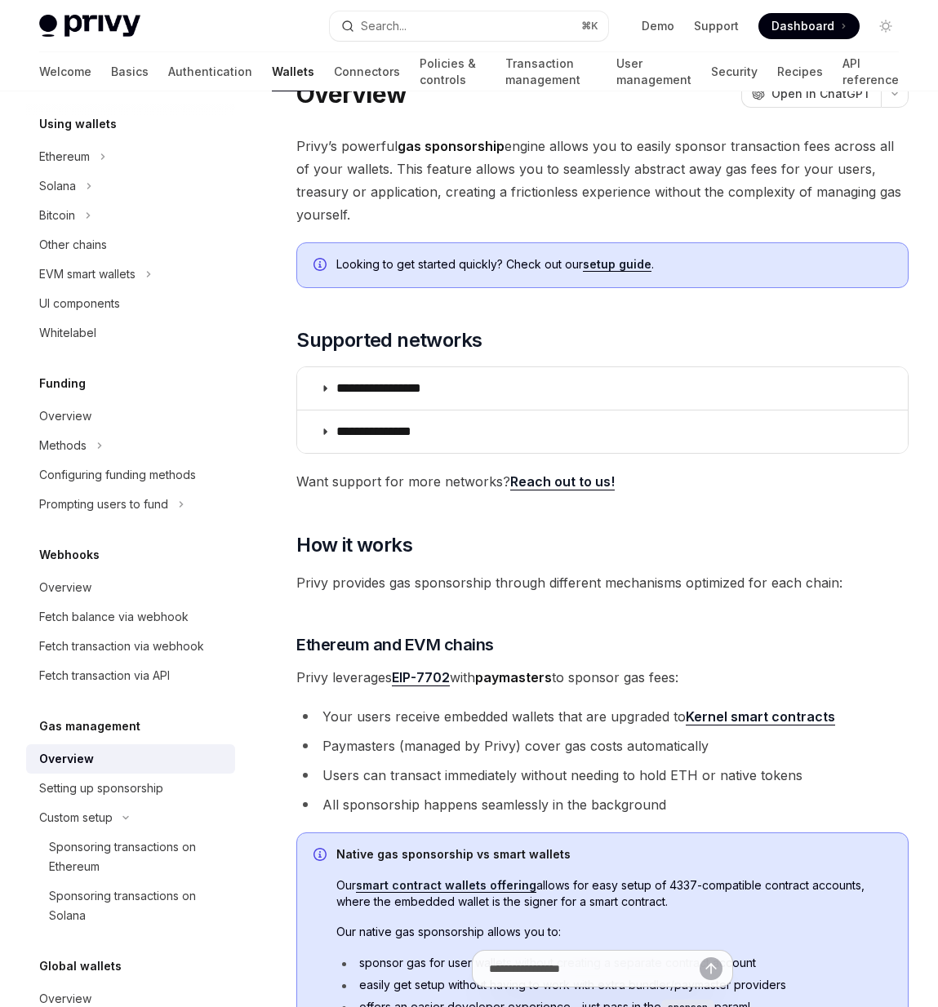
click at [635, 595] on div "**********" at bounding box center [602, 871] width 612 height 1472
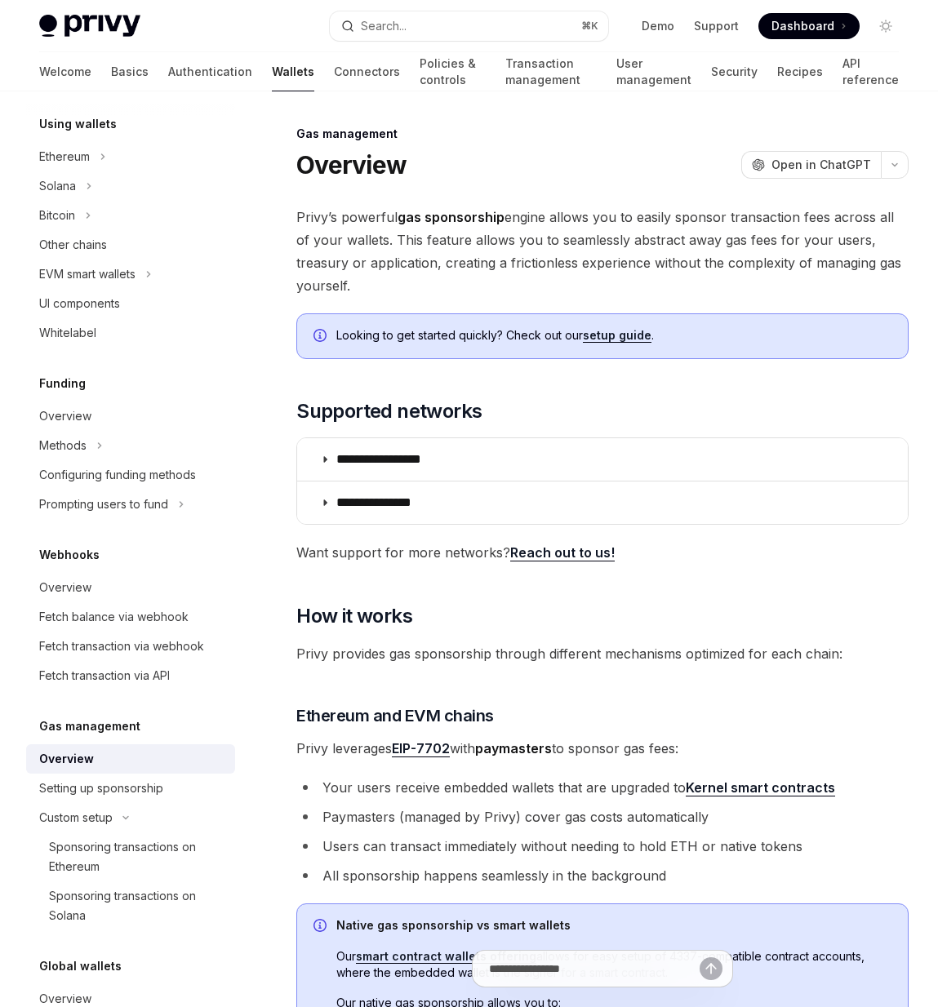
click at [693, 606] on div "**********" at bounding box center [602, 942] width 612 height 1472
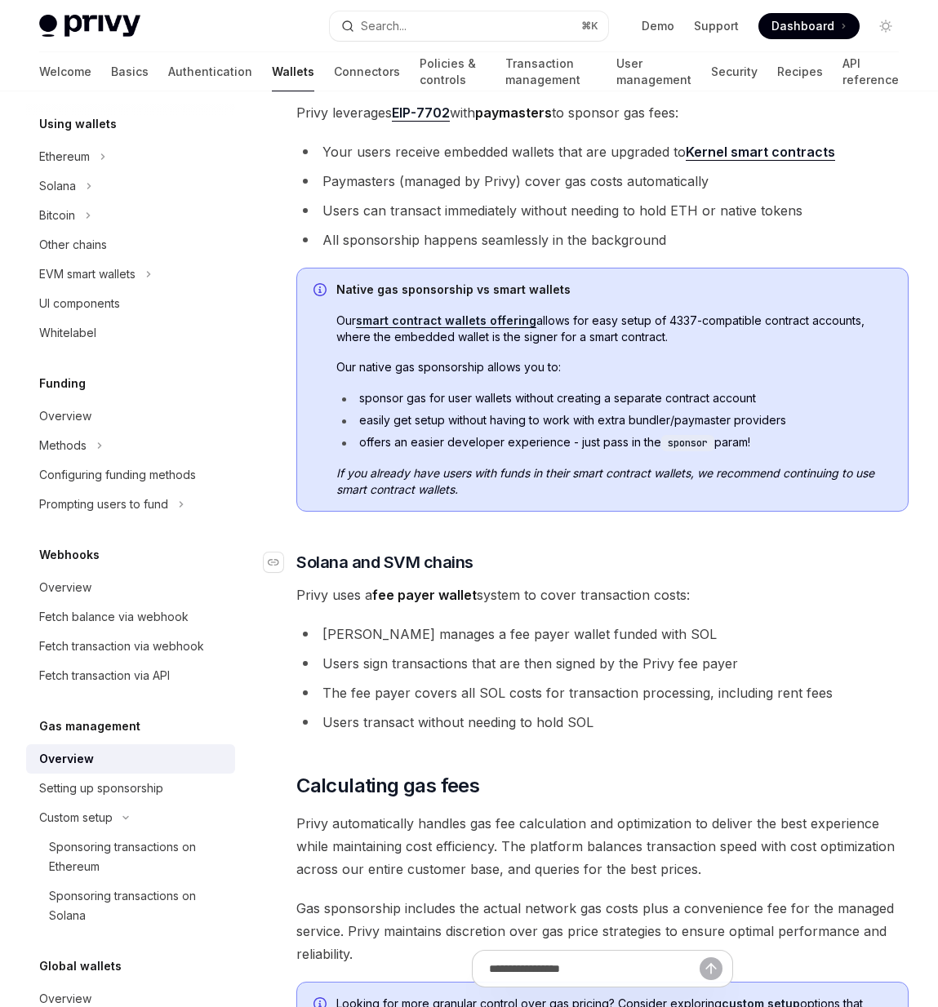
click at [708, 551] on h3 "​ Solana and SVM chains" at bounding box center [602, 562] width 612 height 23
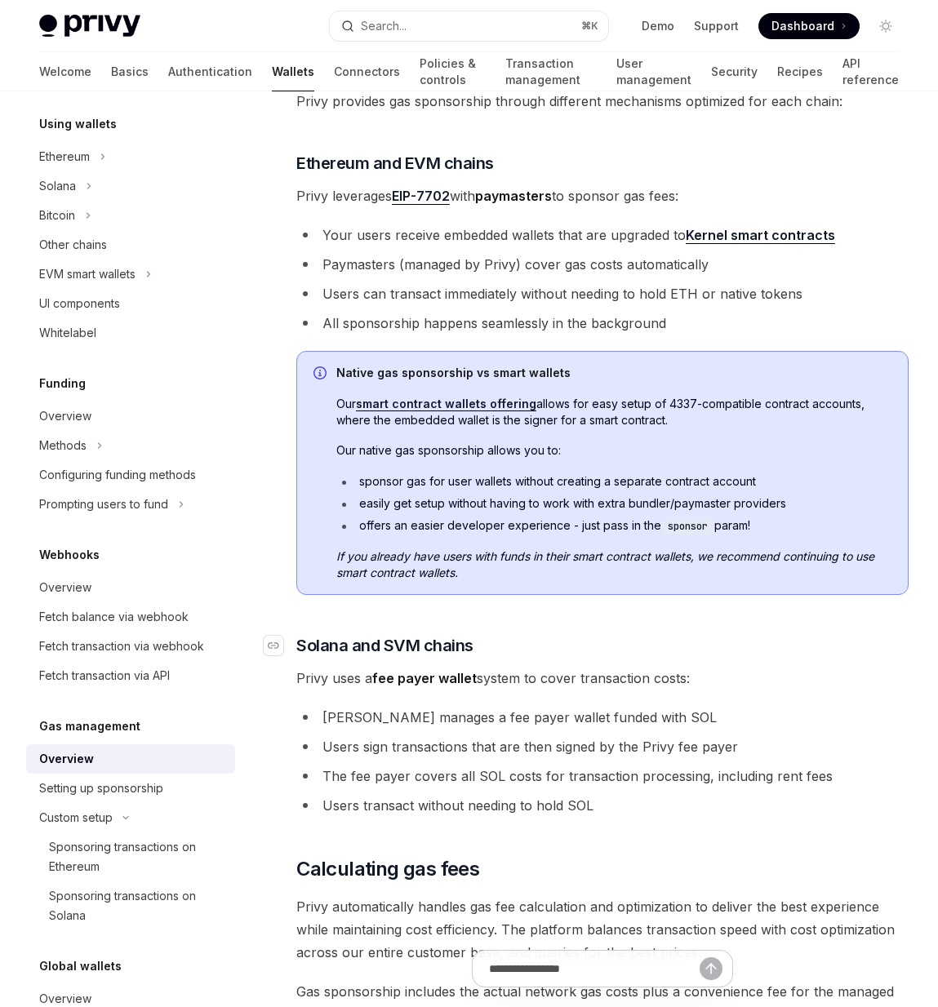
scroll to position [454, 0]
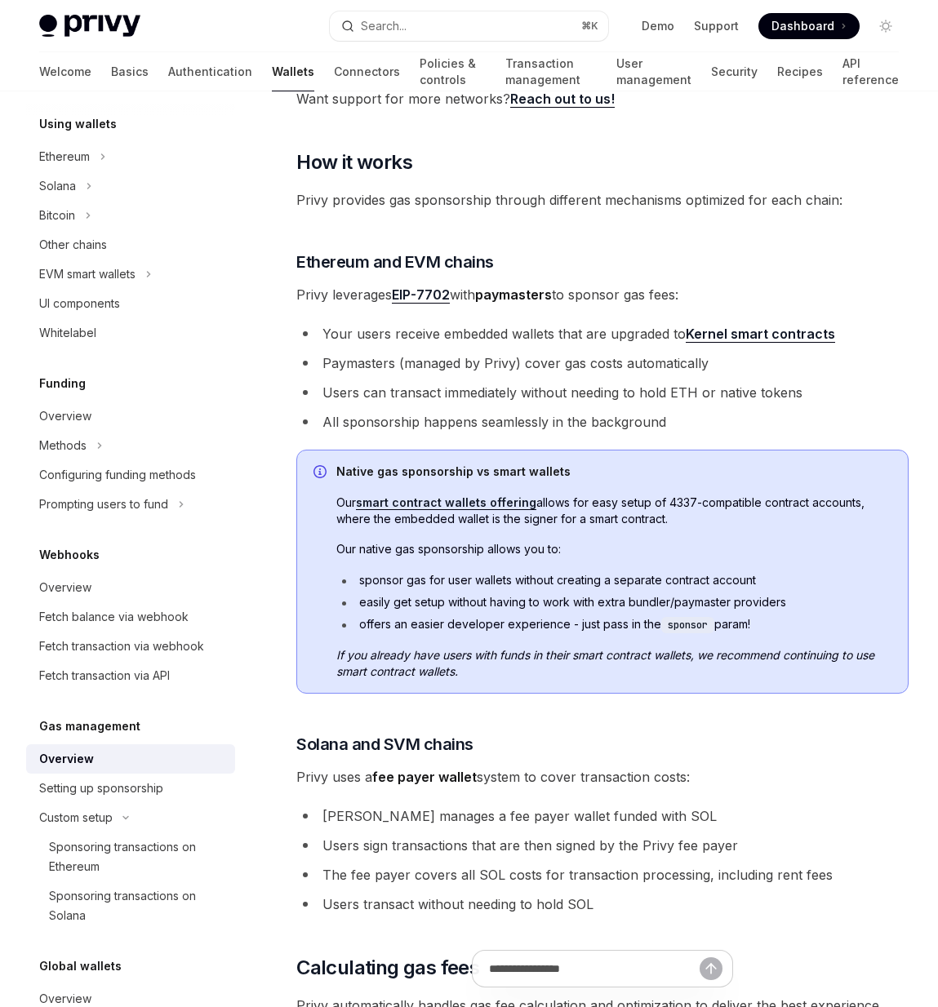
click at [748, 541] on span "Our native gas sponsorship allows you to:" at bounding box center [613, 549] width 555 height 16
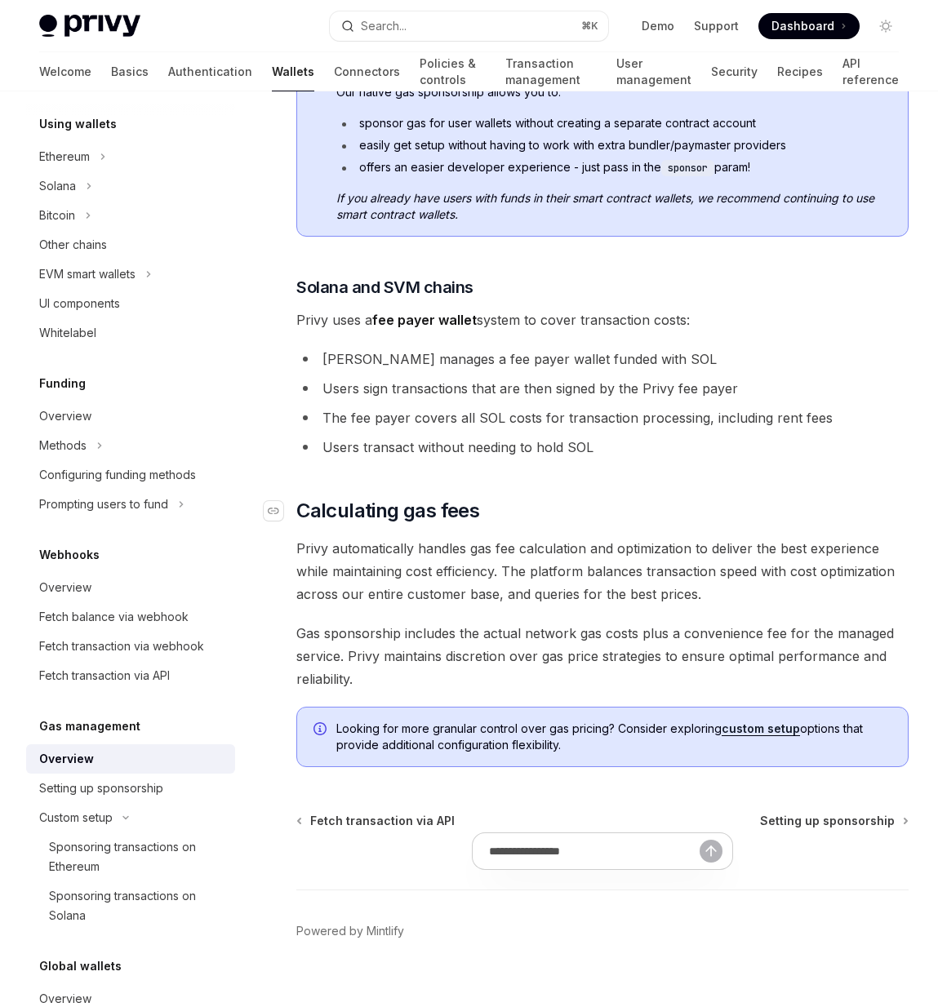
scroll to position [0, 0]
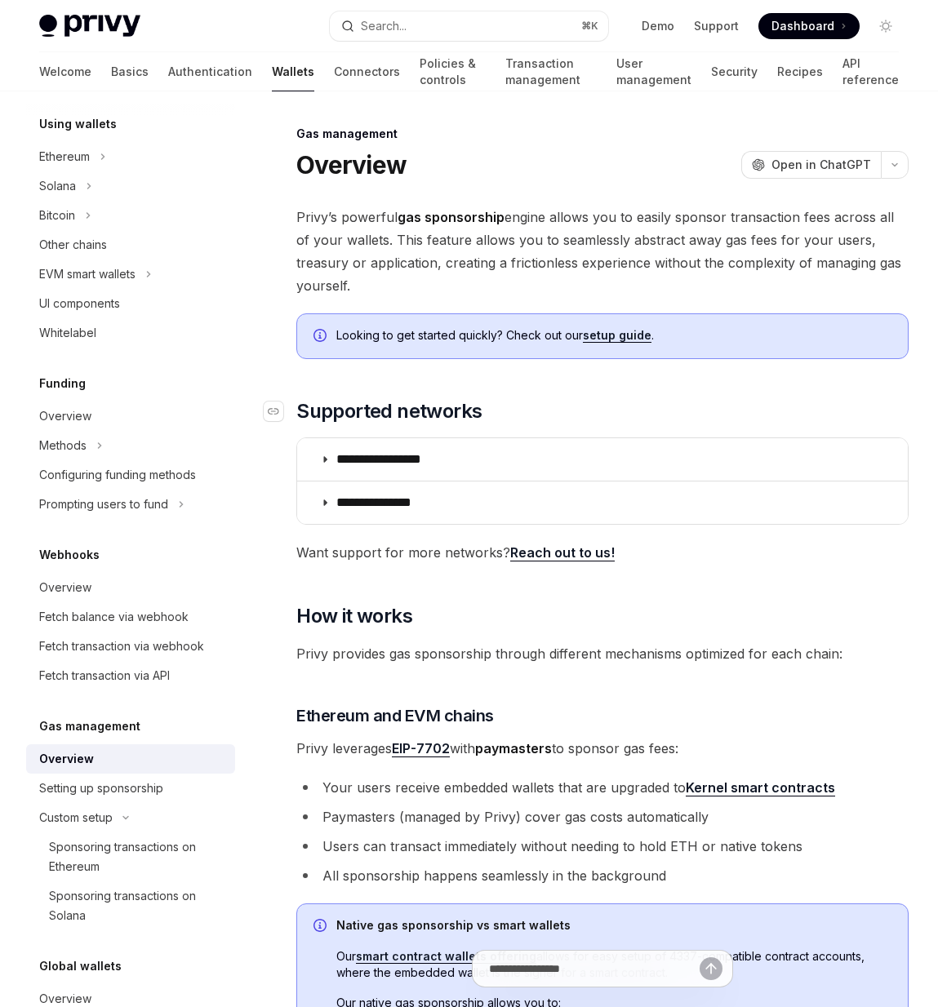
click at [640, 398] on h2 "​ Supported networks" at bounding box center [602, 411] width 612 height 26
click at [557, 327] on span "Looking to get started quickly? Check out our setup guide ." at bounding box center [613, 335] width 555 height 16
click at [628, 328] on link "setup guide" at bounding box center [617, 335] width 69 height 15
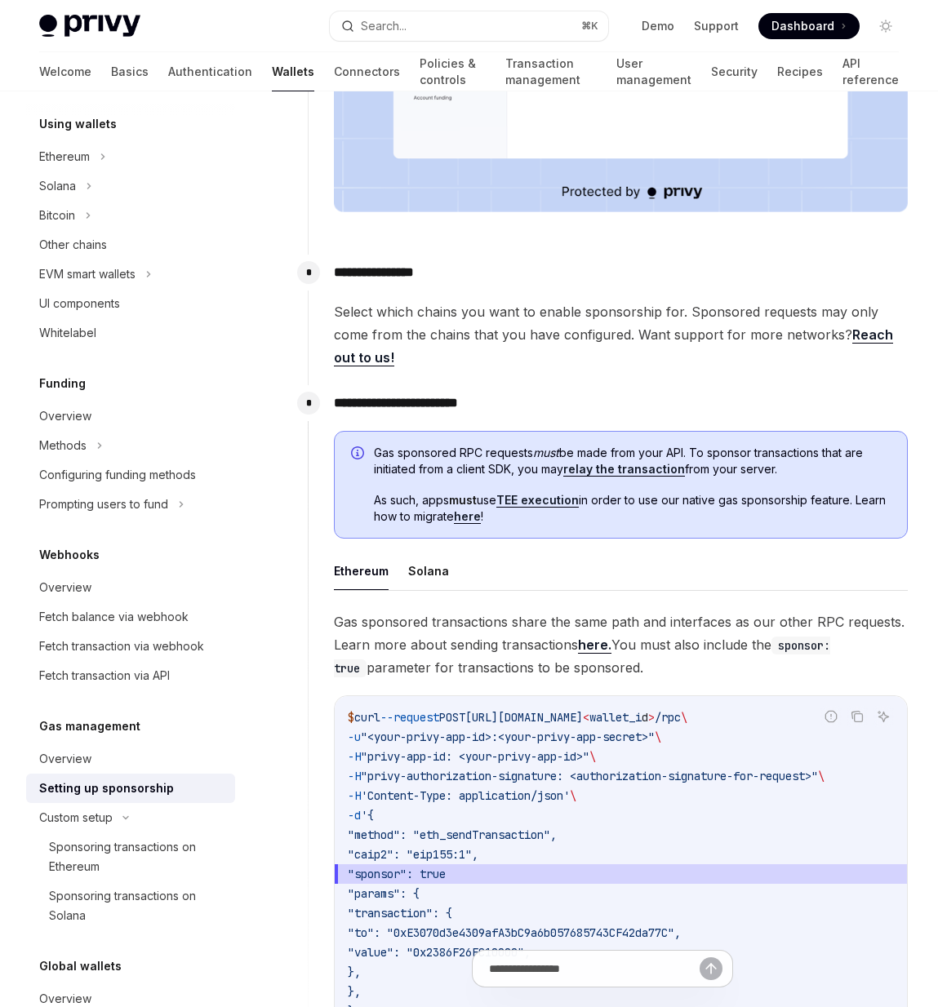
scroll to position [593, 0]
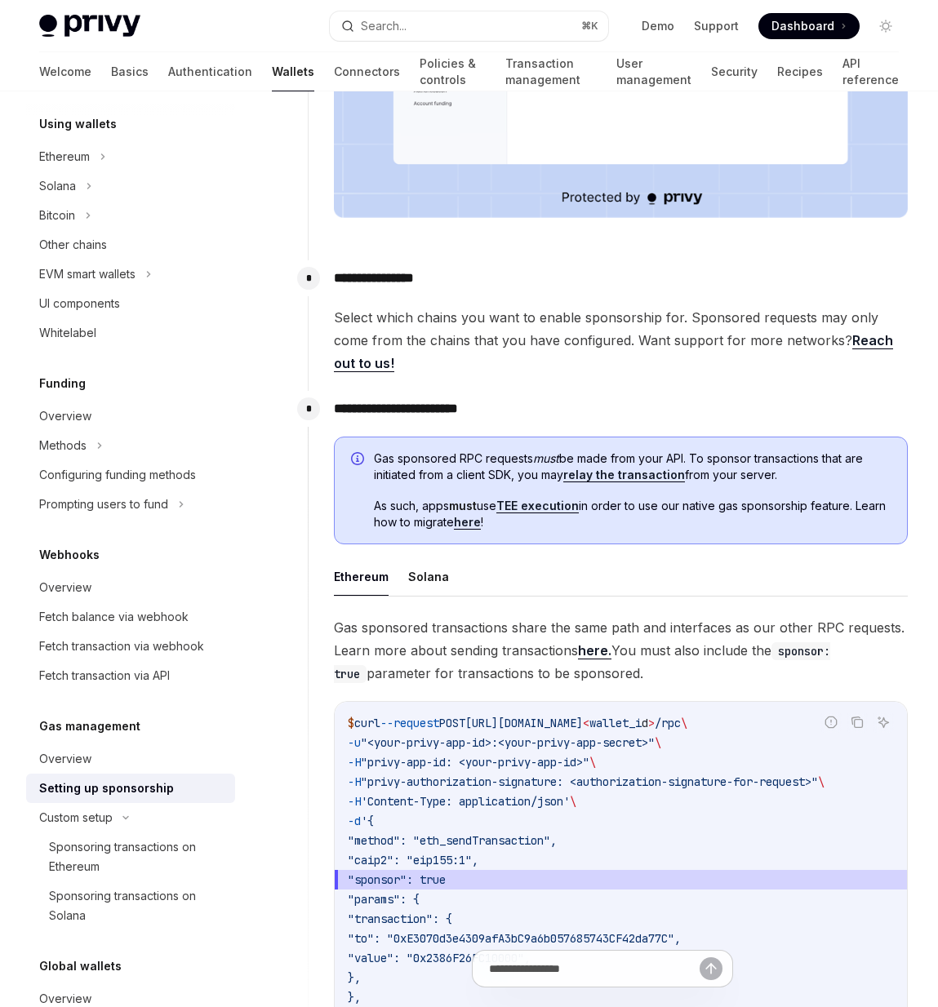
click at [615, 559] on ul "Ethereum Solana" at bounding box center [621, 576] width 574 height 39
click at [647, 557] on ul "Ethereum Solana" at bounding box center [621, 576] width 574 height 39
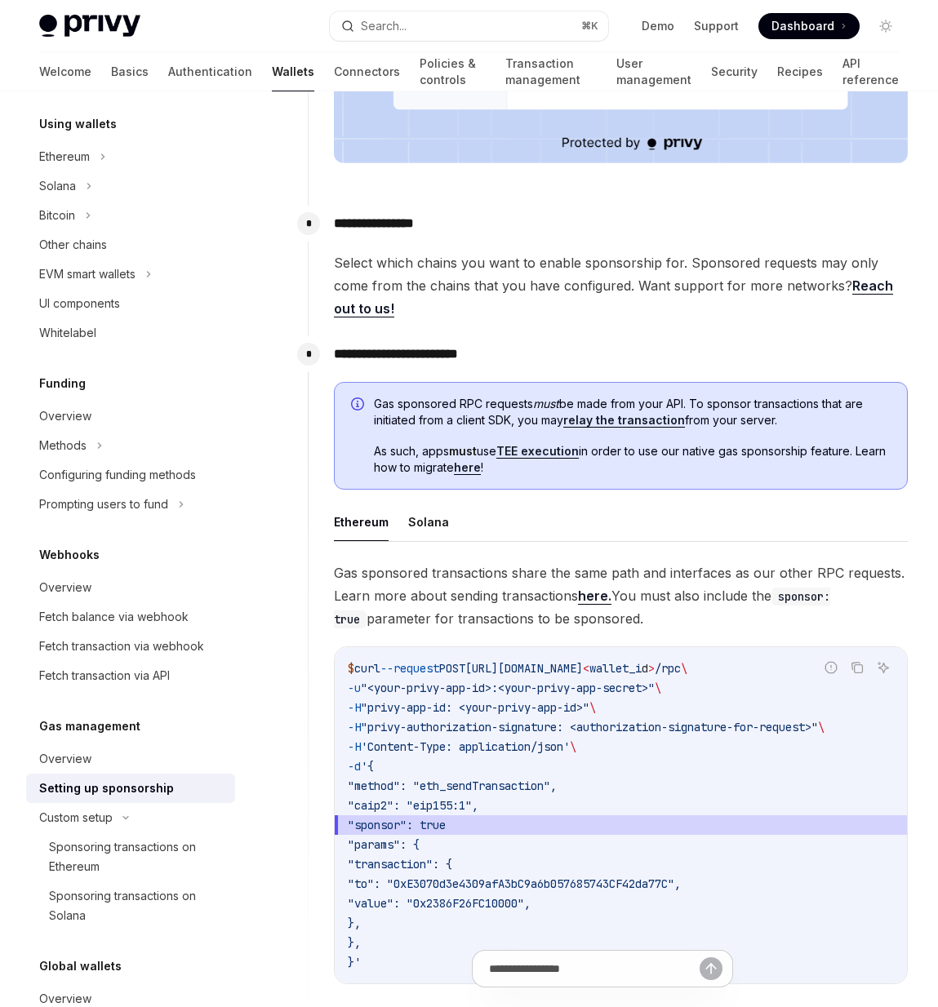
click at [557, 779] on span ""method": "eth_sendTransaction"," at bounding box center [452, 786] width 209 height 15
click at [536, 780] on code "$ curl --request POST https://api.privy.io/v1/wallets/ < wallet_i d > /rpc \ -u…" at bounding box center [621, 815] width 546 height 313
drag, startPoint x: 566, startPoint y: 780, endPoint x: 372, endPoint y: 780, distance: 193.4
click at [372, 780] on code "$ curl --request POST https://api.privy.io/v1/wallets/ < wallet_i d > /rpc \ -u…" at bounding box center [621, 815] width 546 height 313
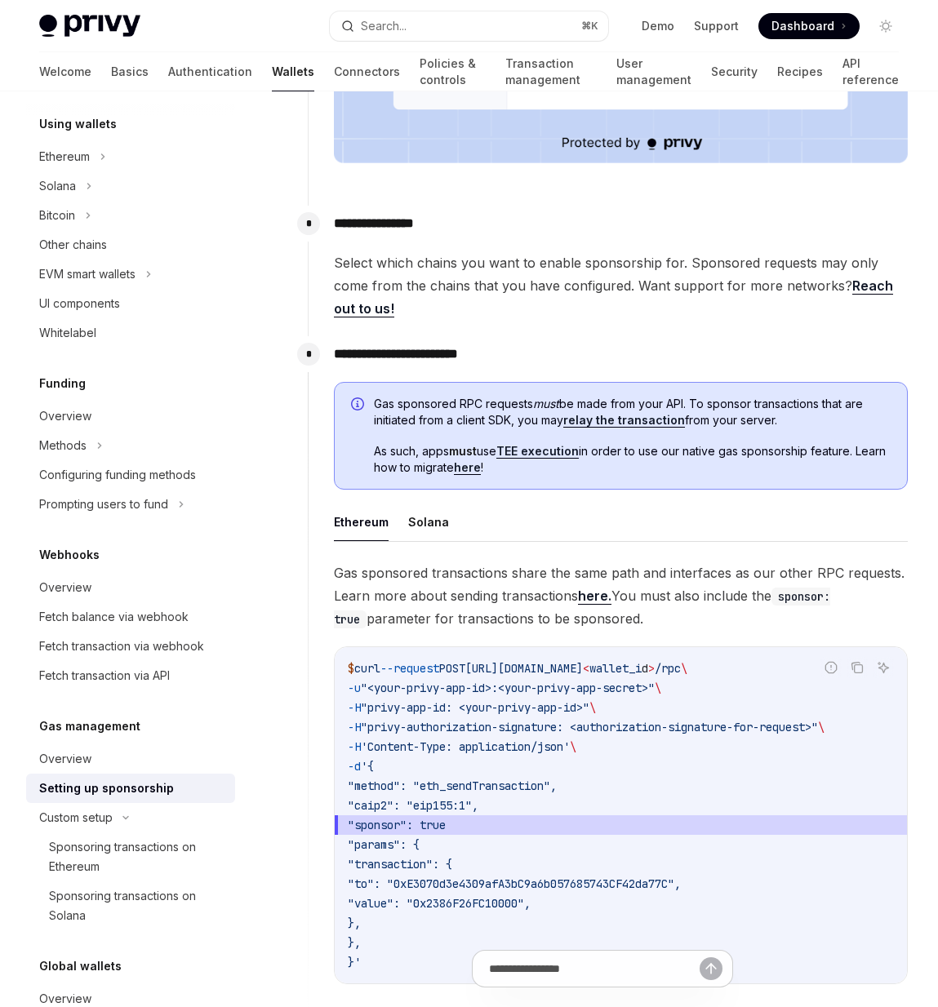
drag, startPoint x: 366, startPoint y: 762, endPoint x: 654, endPoint y: 762, distance: 288.1
click at [654, 762] on code "$ curl --request POST https://api.privy.io/v1/wallets/ < wallet_i d > /rpc \ -u…" at bounding box center [621, 815] width 546 height 313
drag, startPoint x: 610, startPoint y: 544, endPoint x: 834, endPoint y: 544, distance: 224.4
click at [834, 561] on span "Gas sponsored transactions share the same path and interfaces as our other RPC …" at bounding box center [621, 595] width 574 height 69
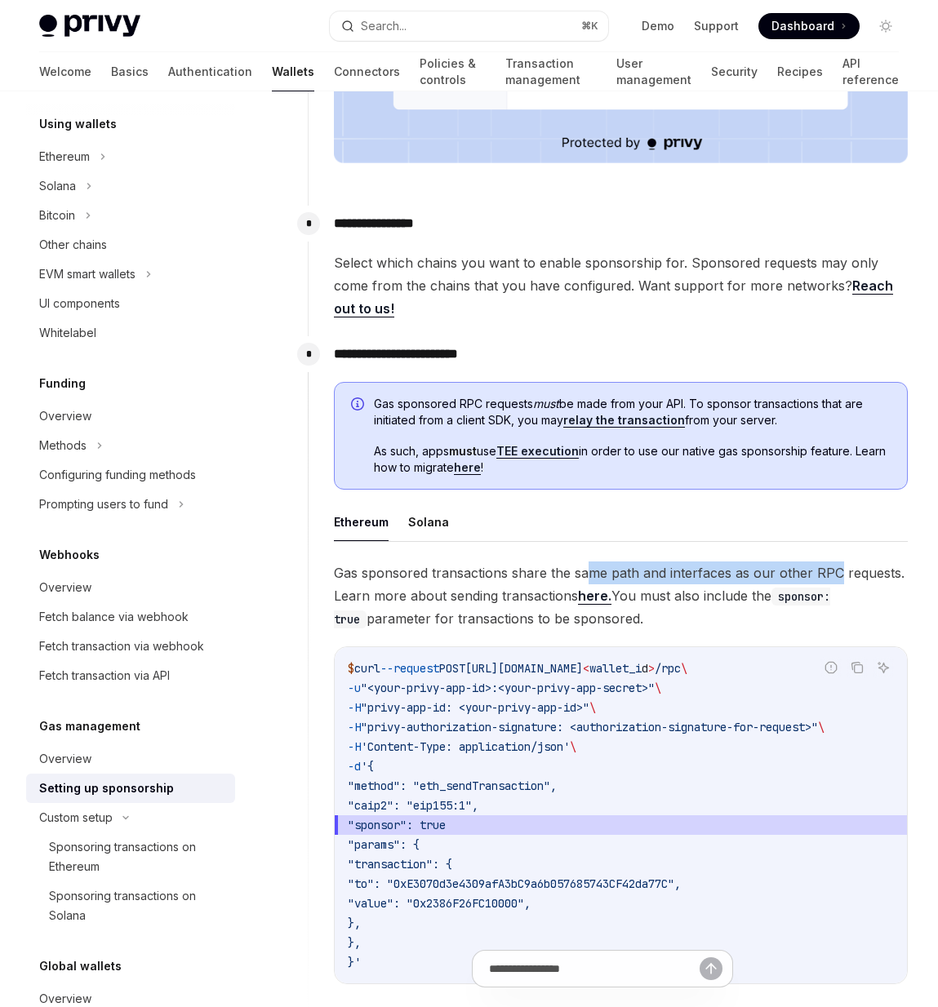
scroll to position [0, 21]
click at [641, 661] on span "wallet_i" at bounding box center [615, 668] width 52 height 15
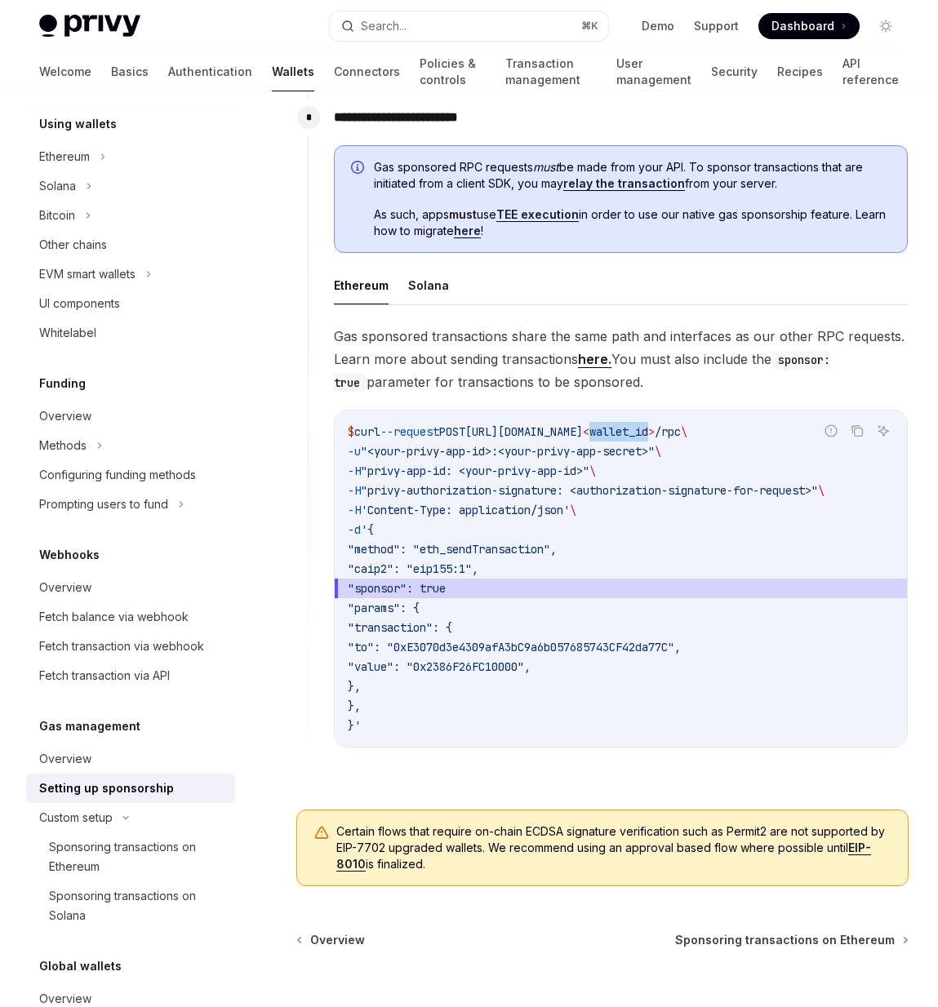
scroll to position [778, 0]
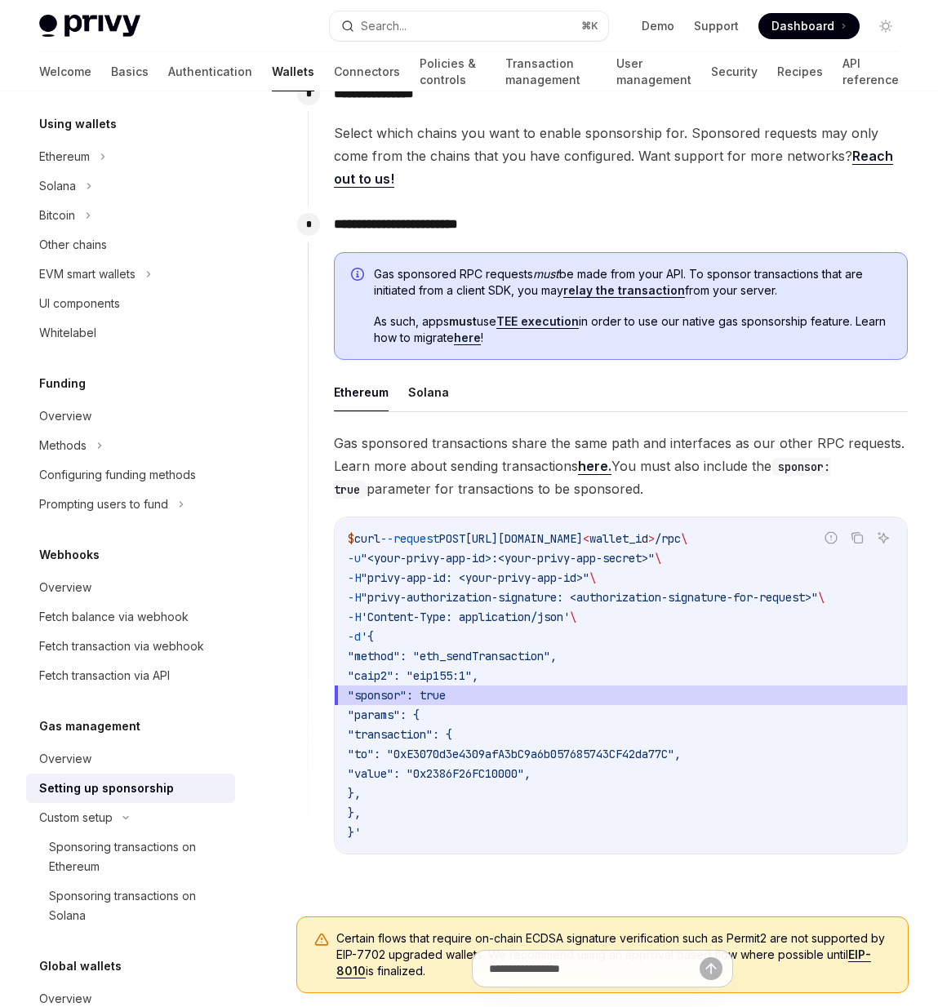
click at [676, 628] on code "$ curl --request POST https://api.privy.io/v1/wallets/ < wallet_i d > /rpc \ -u…" at bounding box center [621, 685] width 546 height 313
drag, startPoint x: 586, startPoint y: 574, endPoint x: 387, endPoint y: 574, distance: 199.1
click at [387, 590] on span ""privy-authorization-signature: <authorization-signature-for-request>"" at bounding box center [589, 597] width 457 height 15
click at [505, 610] on span "'Content-Type: application/json'" at bounding box center [465, 617] width 209 height 15
drag, startPoint x: 586, startPoint y: 577, endPoint x: 406, endPoint y: 577, distance: 179.5
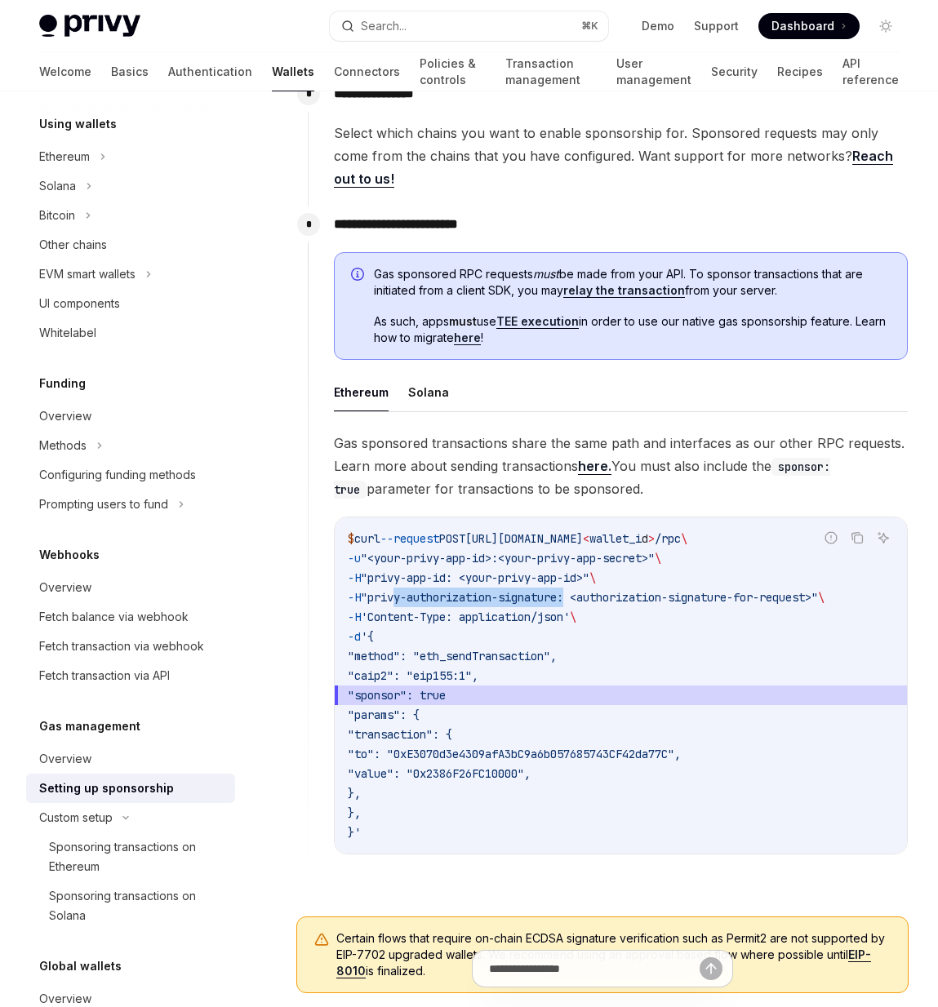
click at [406, 590] on span ""privy-authorization-signature: <authorization-signature-for-request>"" at bounding box center [589, 597] width 457 height 15
click at [530, 445] on span "Gas sponsored transactions share the same path and interfaces as our other RPC …" at bounding box center [621, 466] width 574 height 69
click at [595, 458] on link "here." at bounding box center [594, 466] width 33 height 17
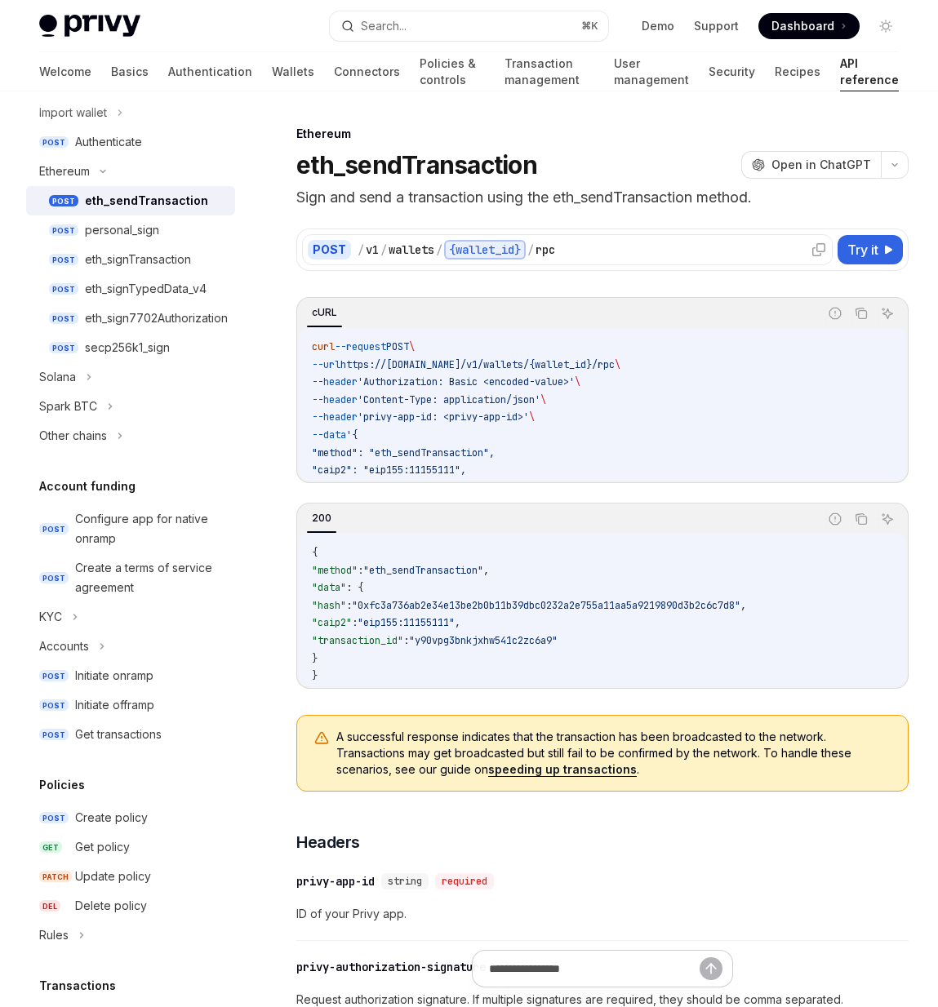
click at [499, 253] on div "{wallet_id}" at bounding box center [485, 250] width 82 height 20
click at [499, 271] on div "POST / v1 / wallets / {wallet_id} / rpc Try it cURL Report incorrect code Copy …" at bounding box center [602, 449] width 612 height 480
click at [499, 255] on div "{wallet_id}" at bounding box center [485, 250] width 82 height 20
click at [498, 283] on div "POST / v1 / wallets / {wallet_id} / rpc Try it cURL Report incorrect code Copy …" at bounding box center [602, 449] width 612 height 480
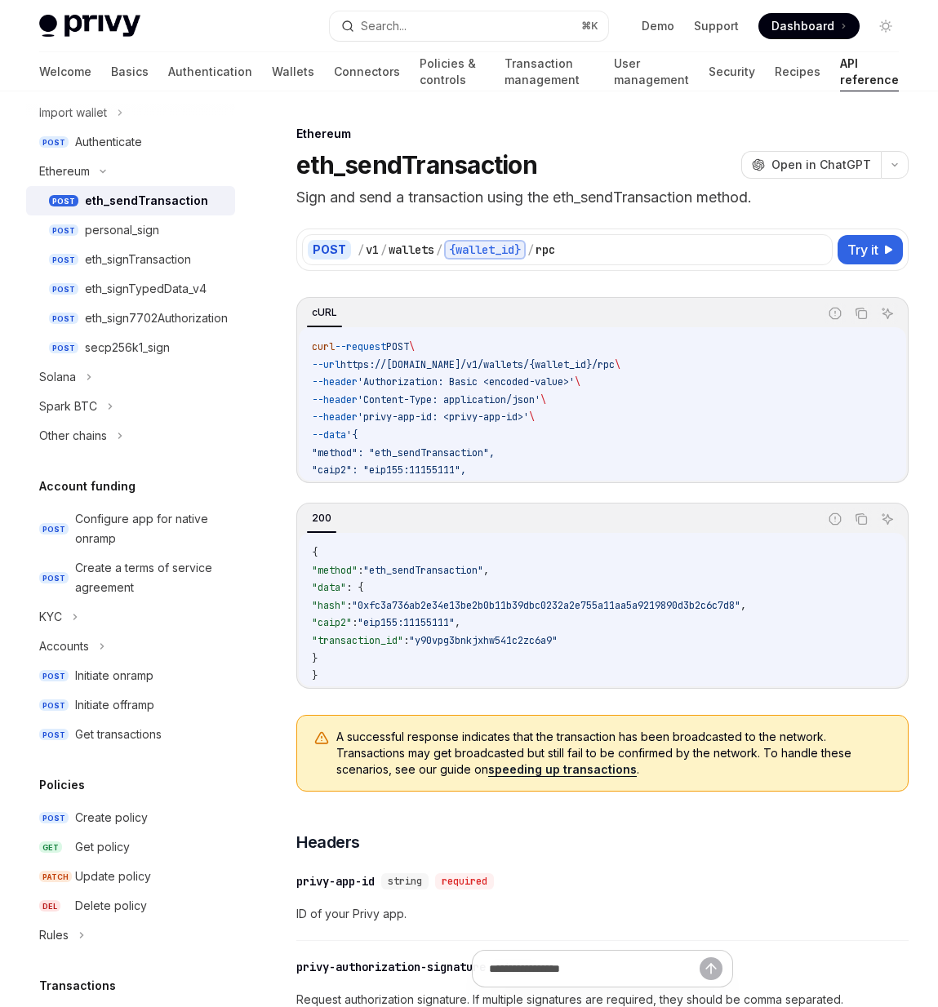
click at [540, 402] on span "'Content-Type: application/json'" at bounding box center [448, 399] width 183 height 13
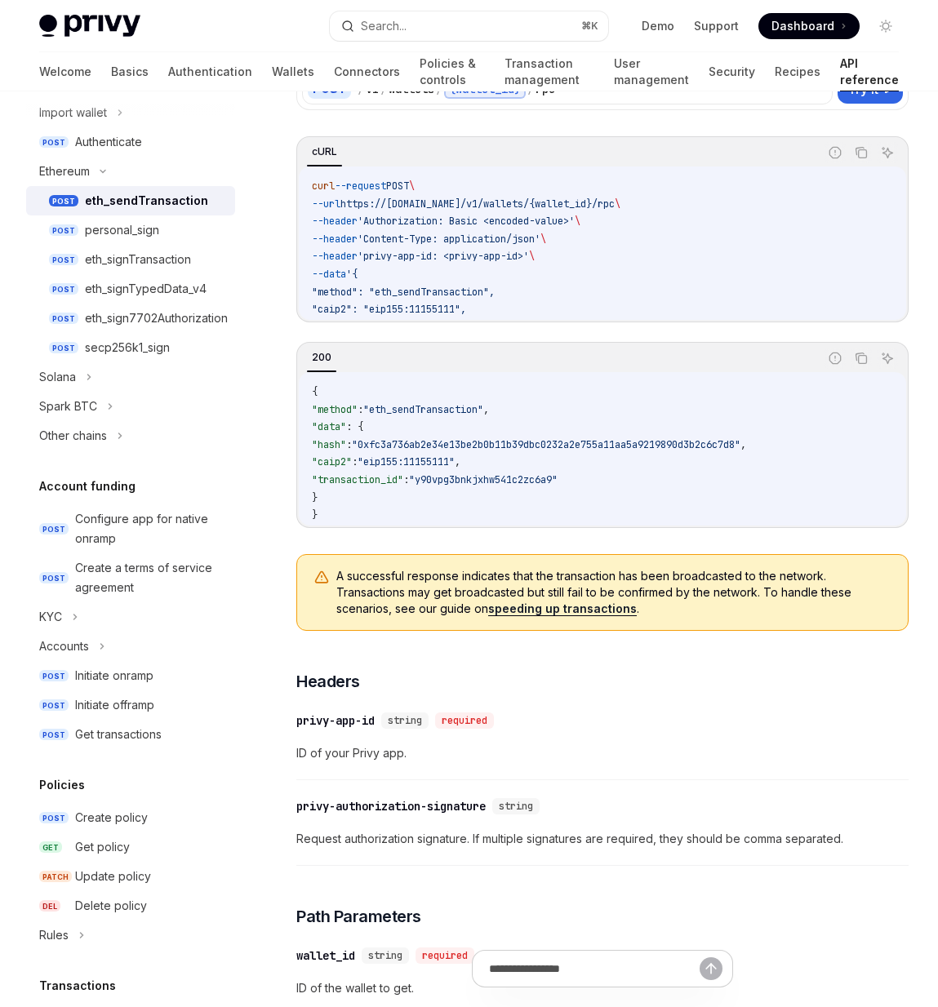
scroll to position [306, 0]
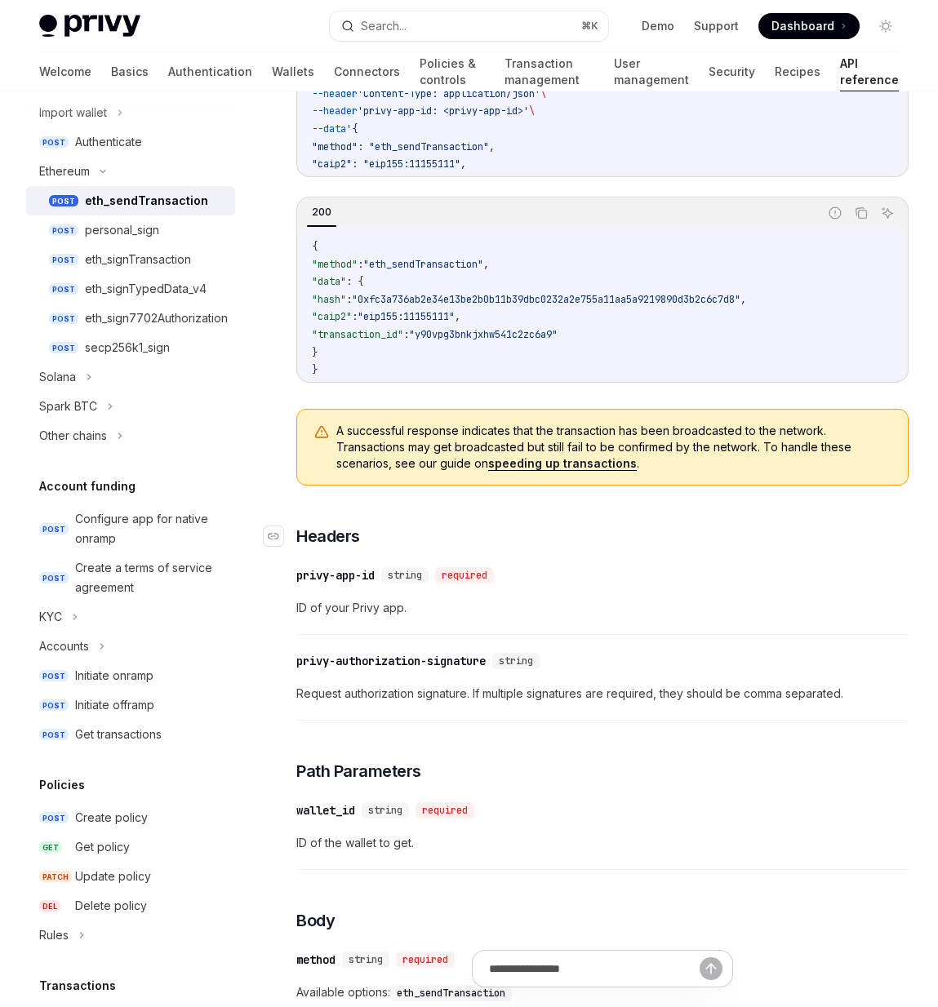
click at [596, 532] on h3 "​ Headers" at bounding box center [602, 536] width 612 height 23
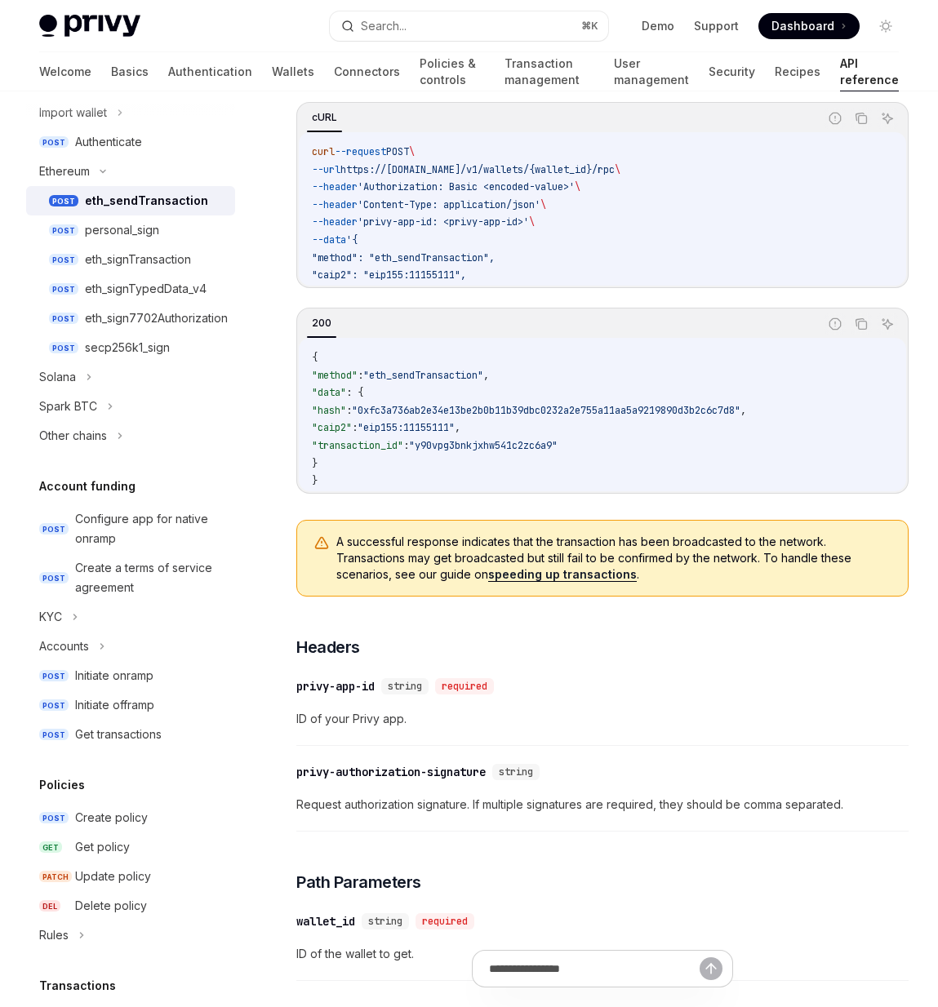
scroll to position [0, 0]
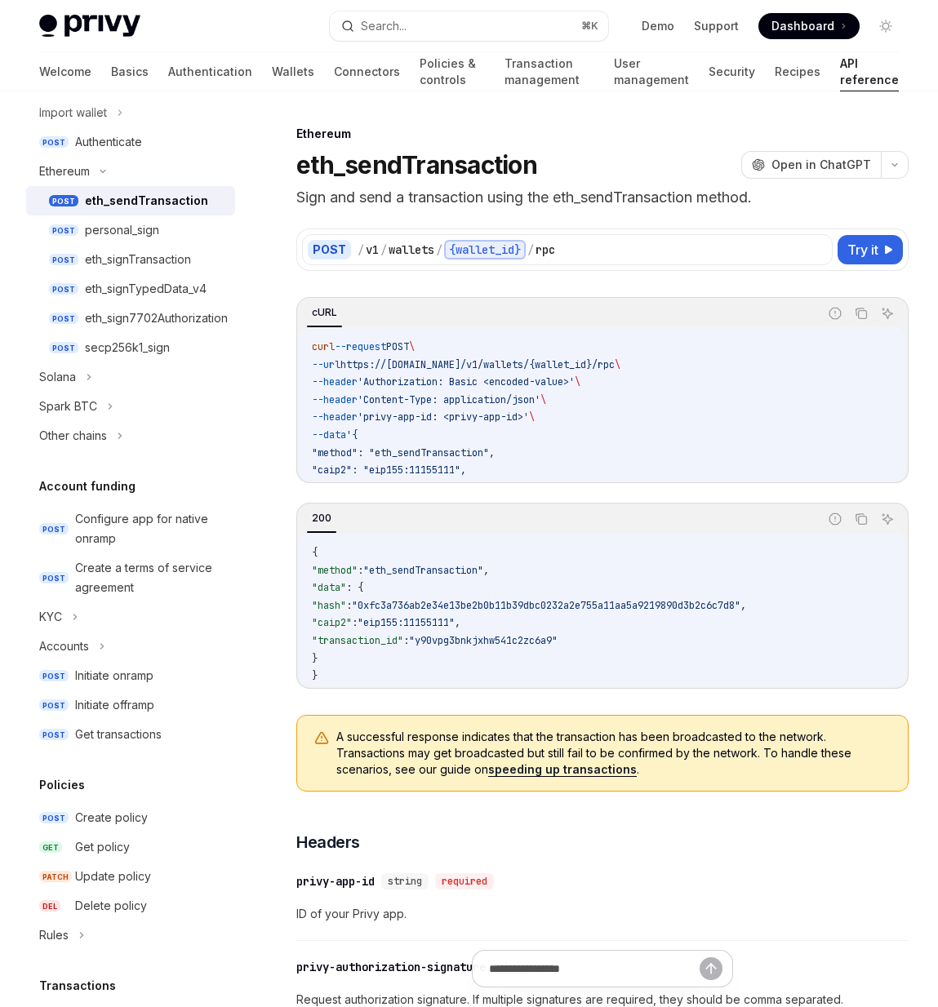
click at [613, 289] on div "POST / v1 / wallets / {wallet_id} / rpc Try it cURL Report incorrect code Copy …" at bounding box center [602, 449] width 612 height 480
click at [339, 282] on div "POST / v1 / wallets / {wallet_id} / rpc Try it cURL Report incorrect code Copy …" at bounding box center [602, 449] width 612 height 480
click at [400, 287] on div "POST / v1 / wallets / {wallet_id} / rpc Try it cURL Report incorrect code Copy …" at bounding box center [602, 449] width 612 height 480
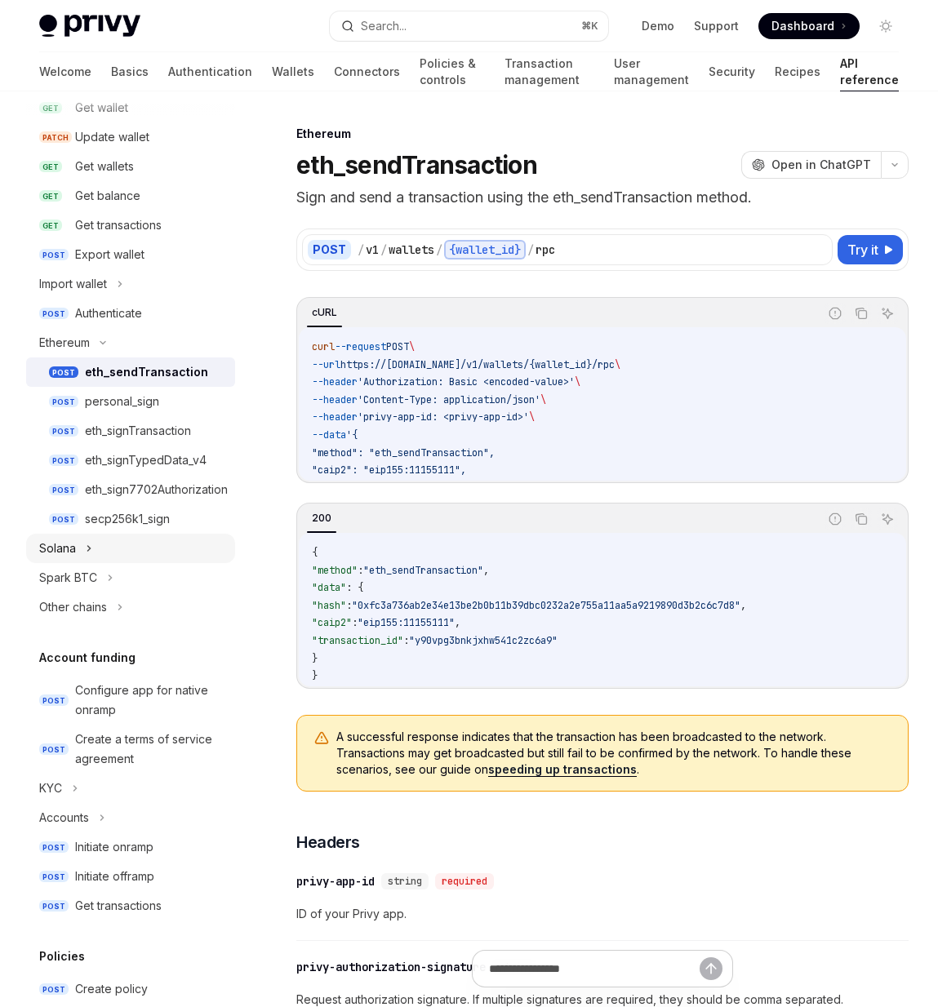
scroll to position [237, 0]
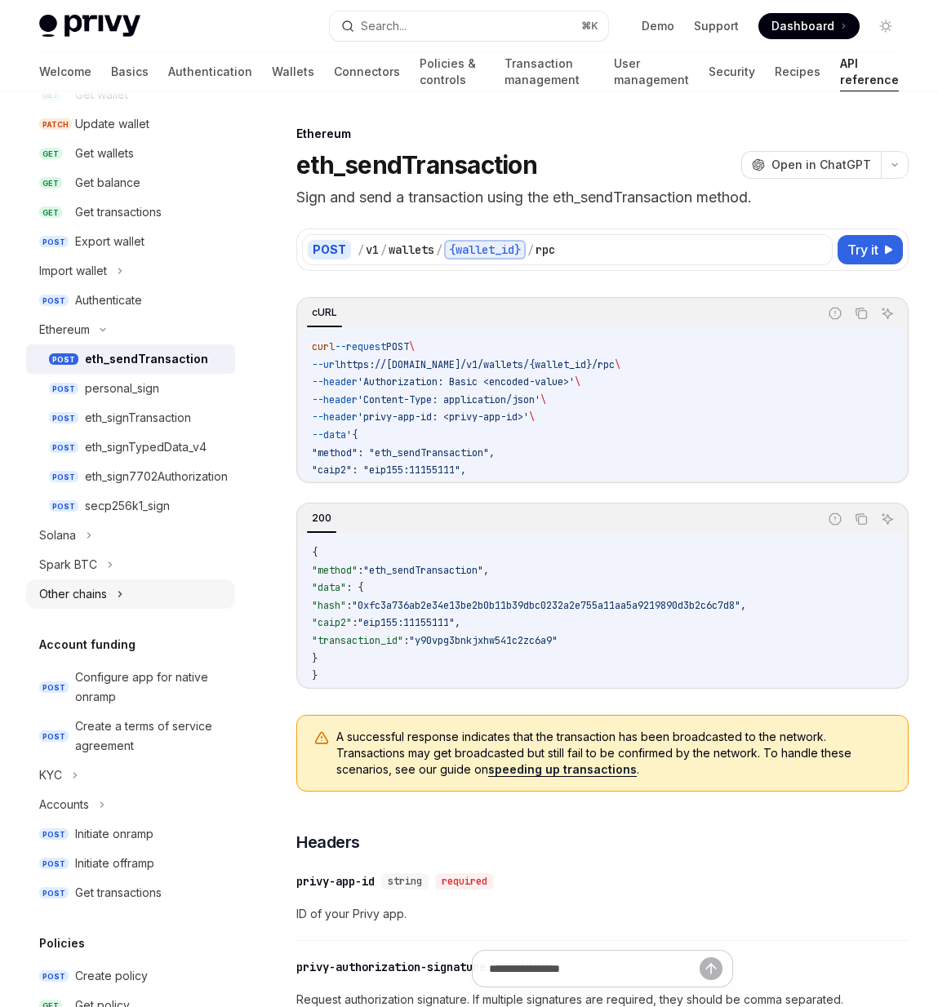
click at [124, 590] on div "Other chains" at bounding box center [130, 593] width 209 height 29
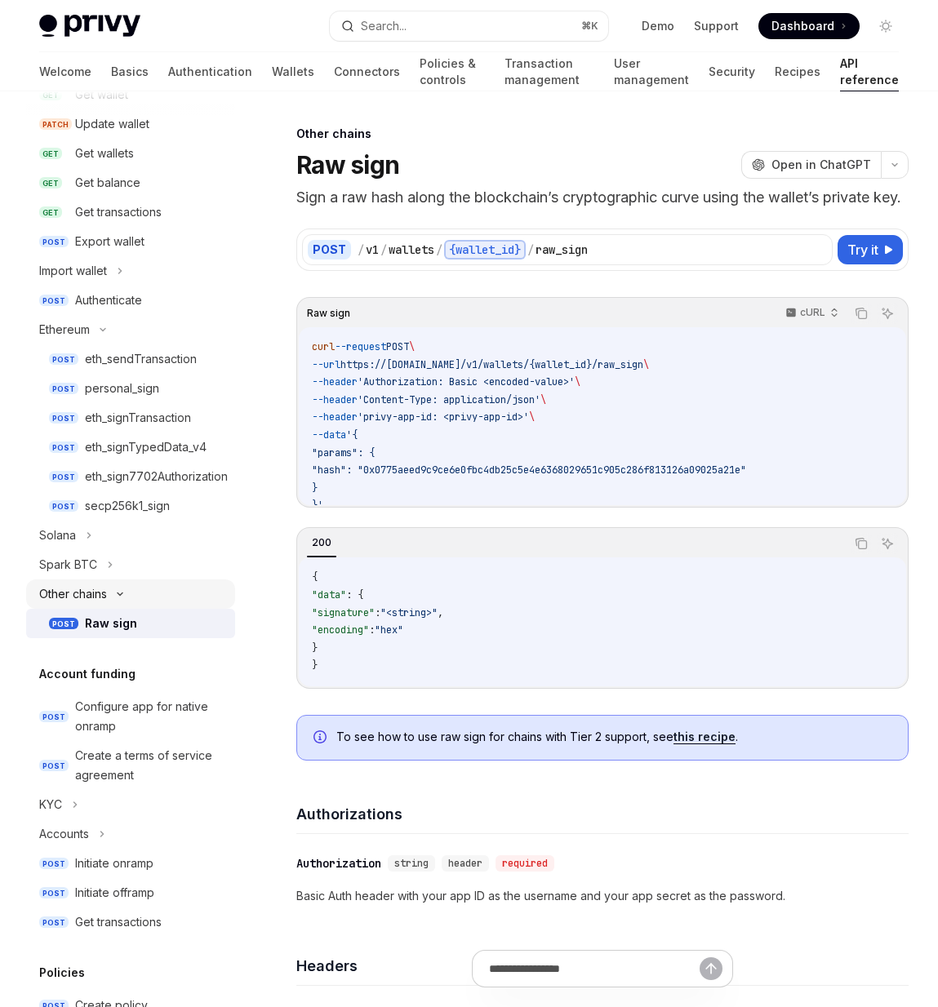
click at [124, 591] on icon at bounding box center [120, 594] width 20 height 7
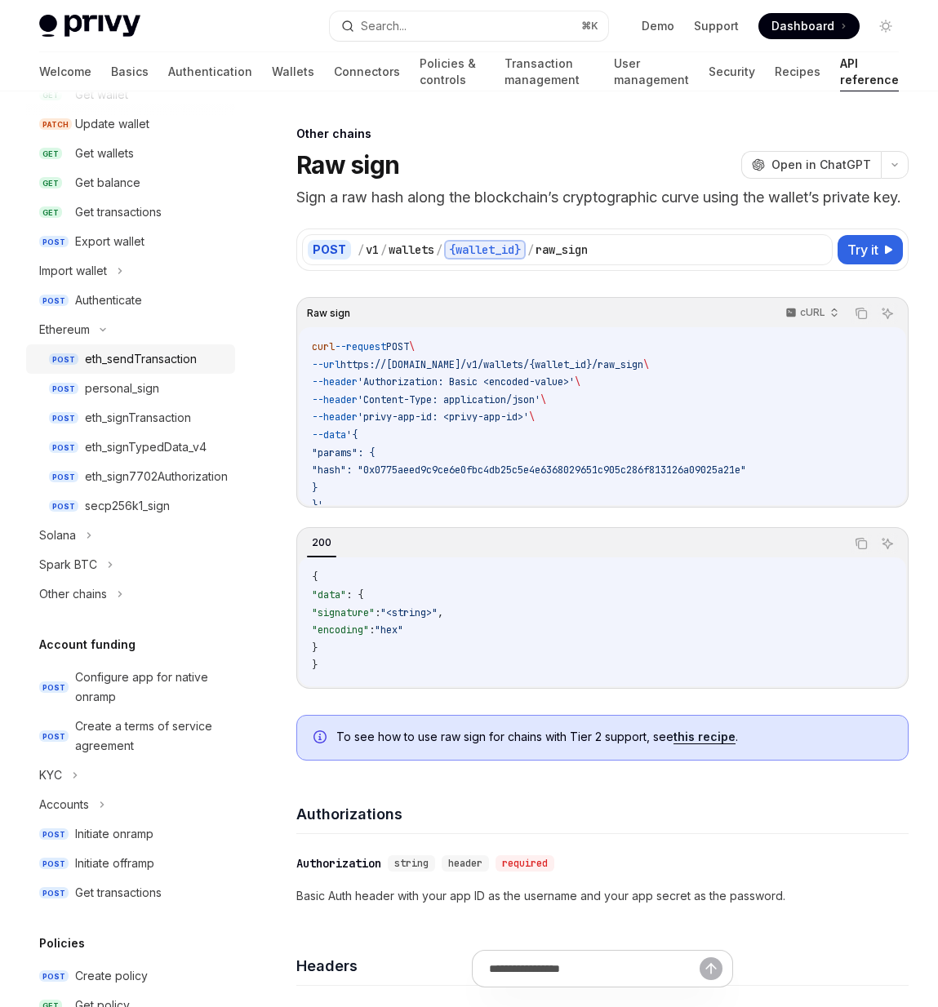
click at [165, 358] on div "eth_sendTransaction" at bounding box center [141, 359] width 112 height 20
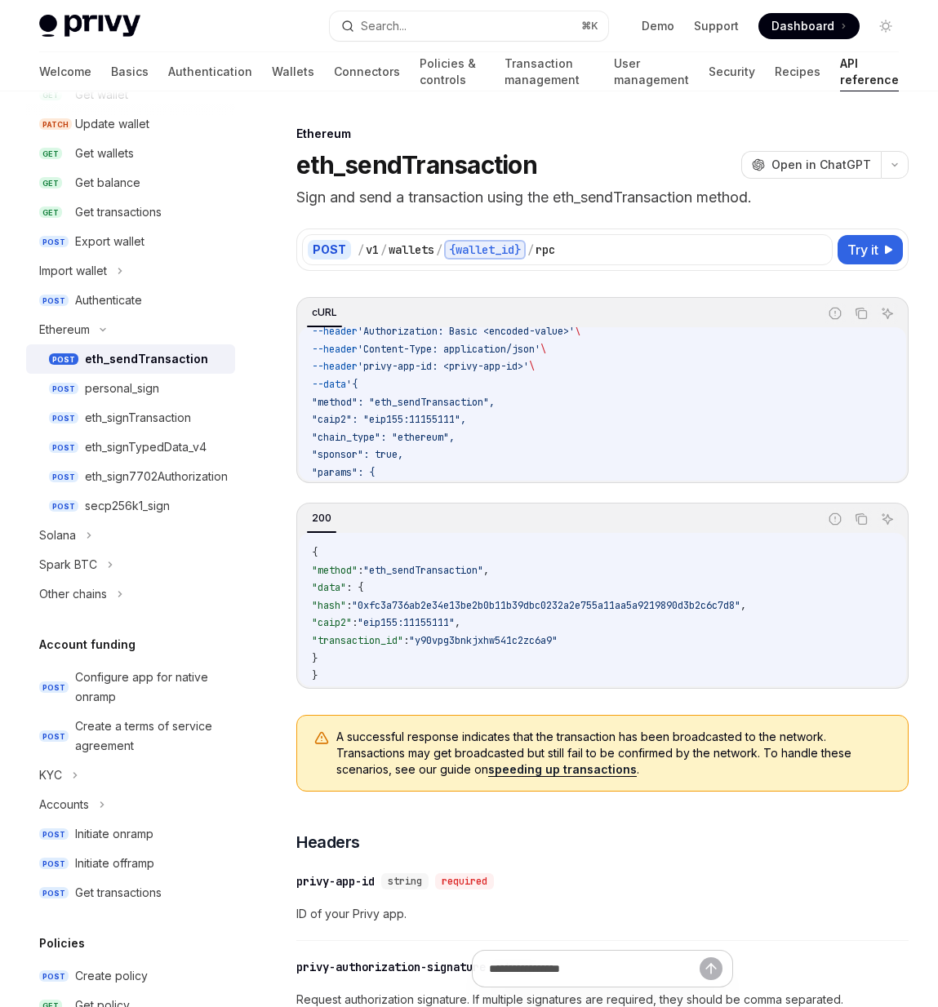
scroll to position [52, 0]
click at [726, 432] on code "curl --request POST \ --url https://api.privy.io/v1/wallets/{wallet_id}/rpc \ -…" at bounding box center [602, 436] width 581 height 300
click at [647, 158] on div "eth_sendTransaction OpenAI Open in ChatGPT" at bounding box center [602, 164] width 612 height 29
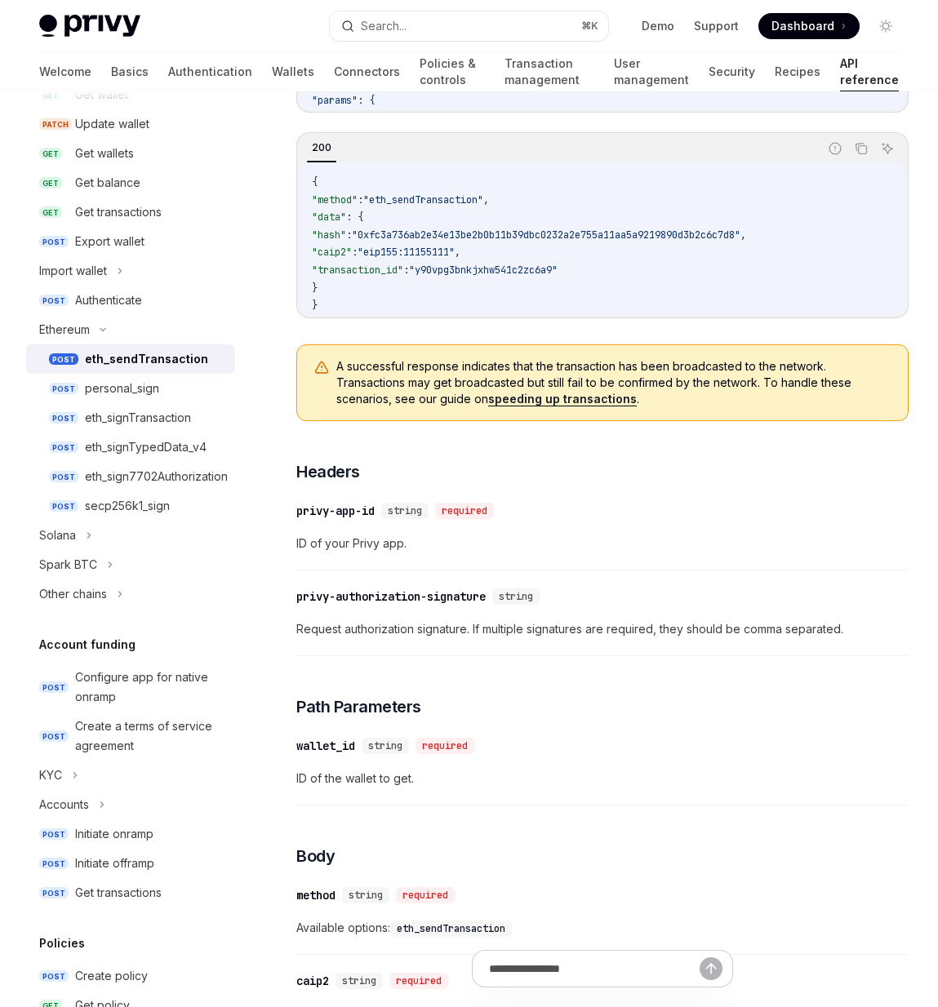
scroll to position [0, 0]
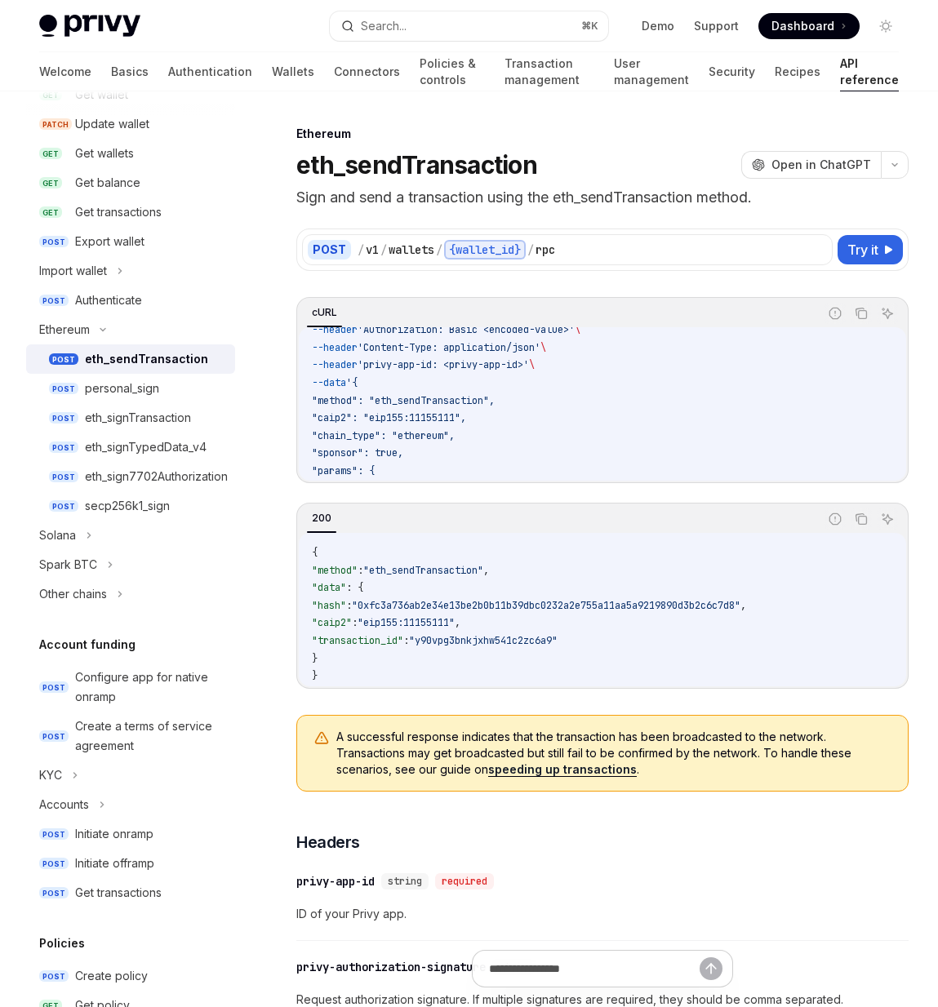
click at [313, 287] on div "POST / v1 / wallets / {wallet_id} / rpc Try it cURL Report incorrect code Copy …" at bounding box center [602, 449] width 612 height 480
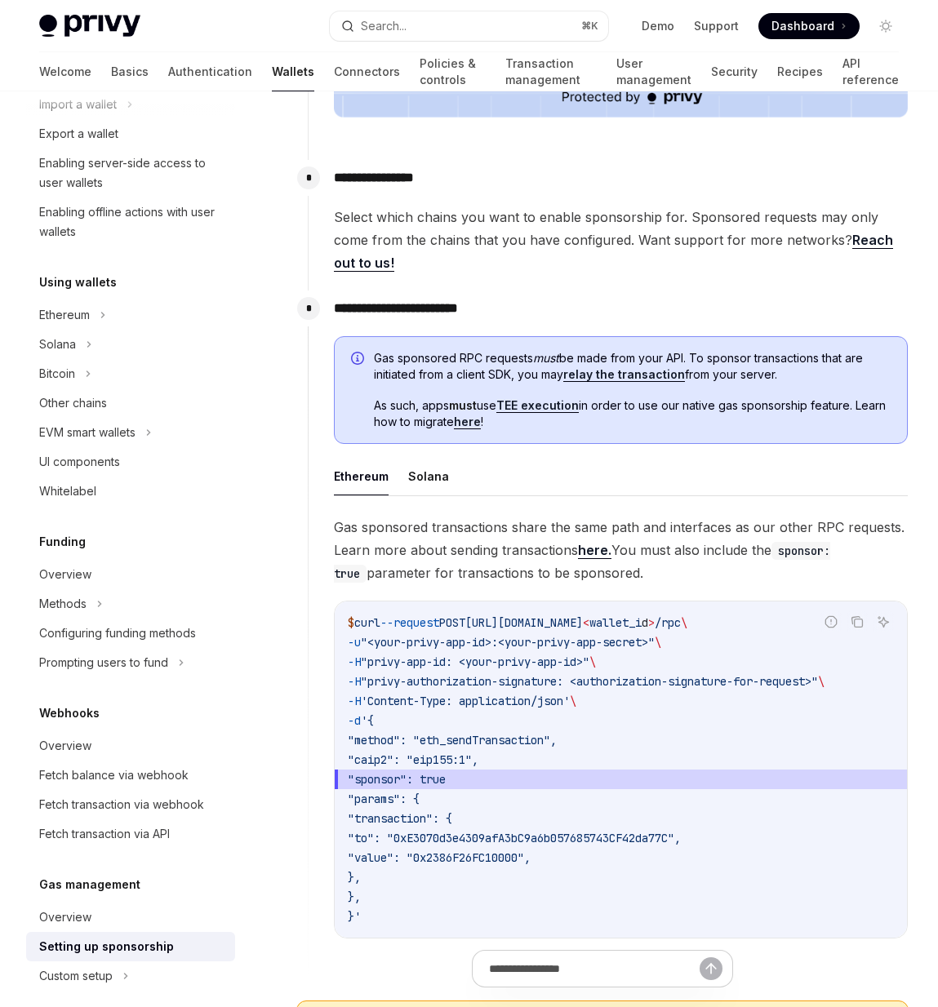
scroll to position [690, 0]
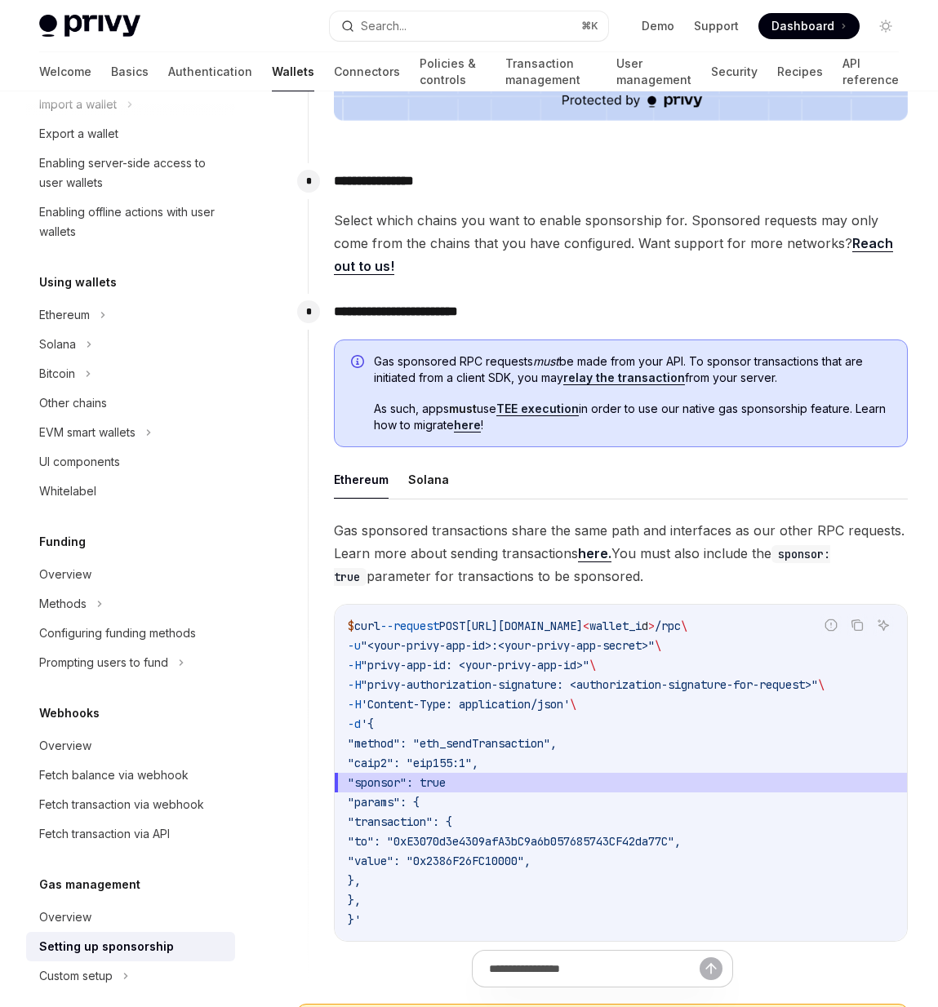
click at [531, 402] on link "TEE execution" at bounding box center [537, 409] width 82 height 15
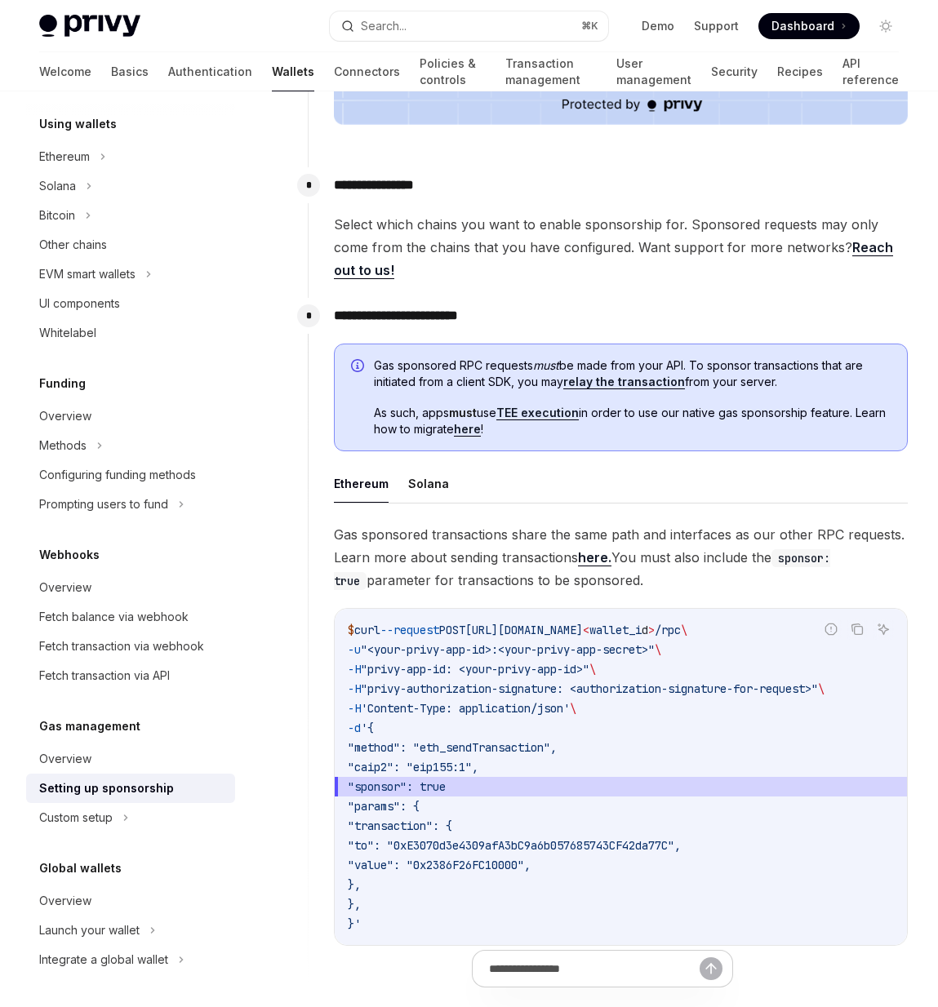
scroll to position [690, 0]
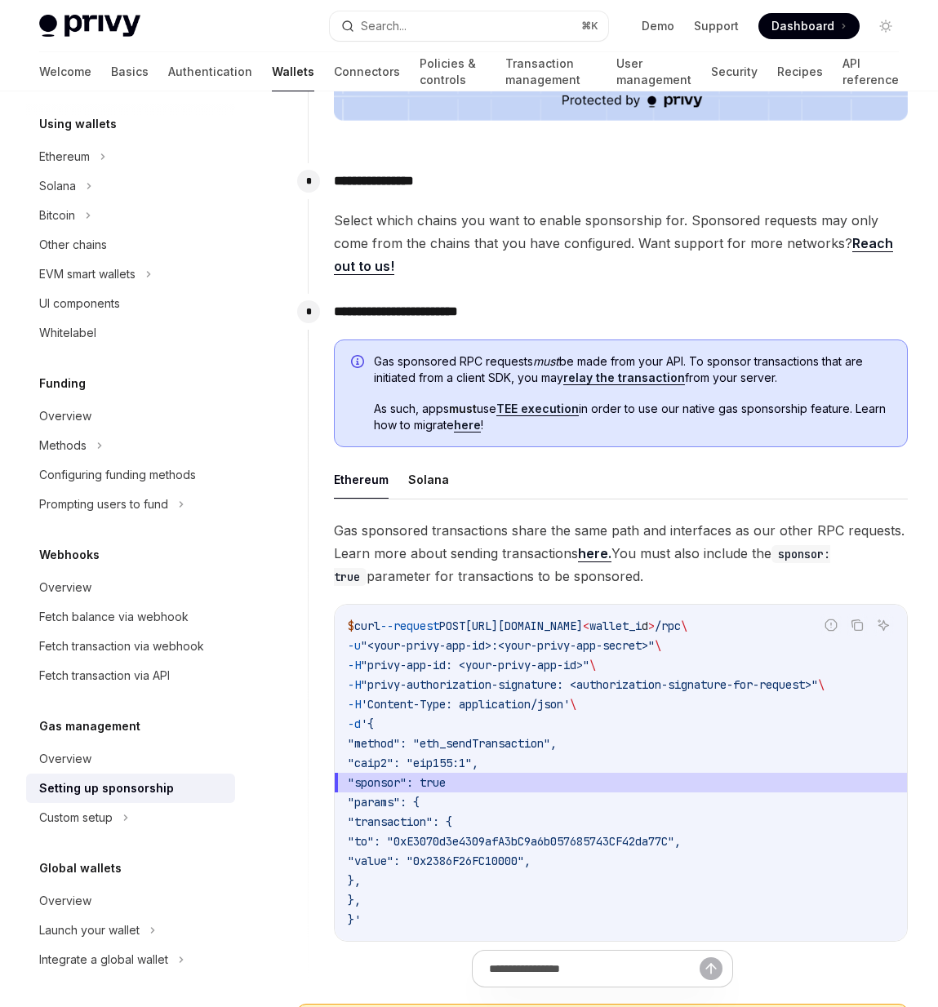
click at [481, 418] on link "here" at bounding box center [467, 425] width 27 height 15
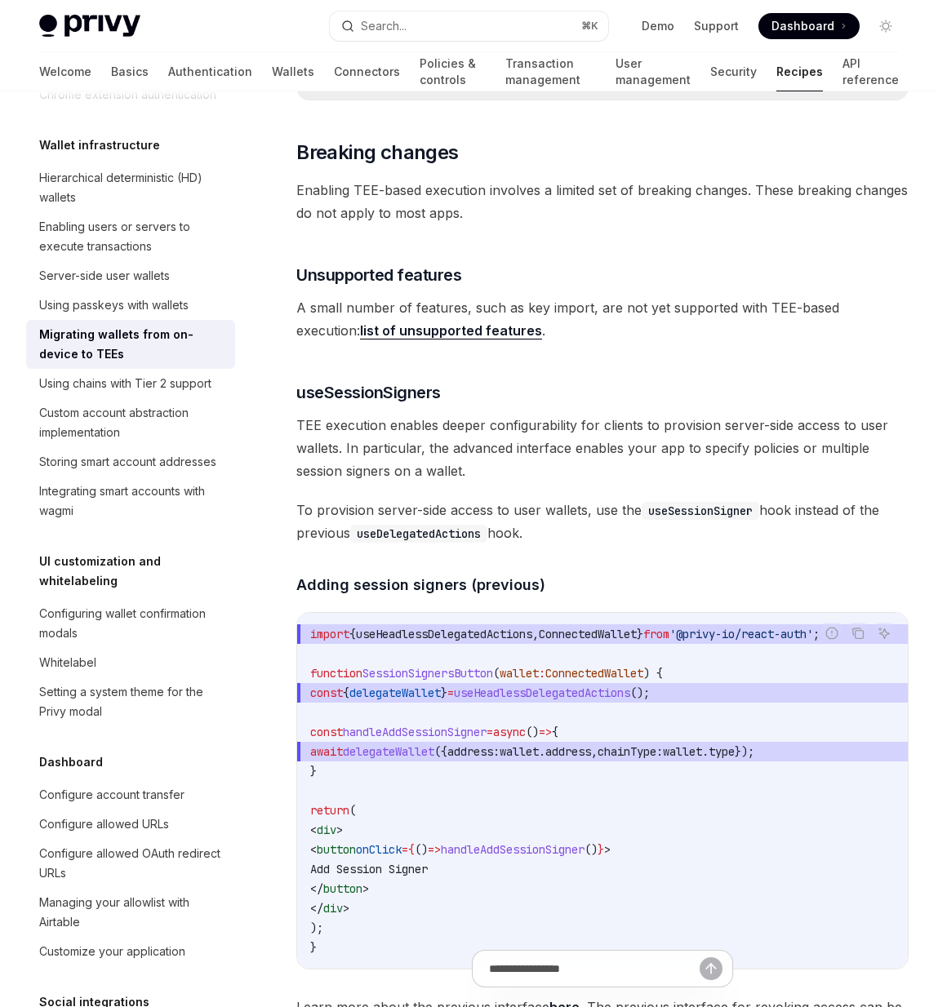
scroll to position [2189, 0]
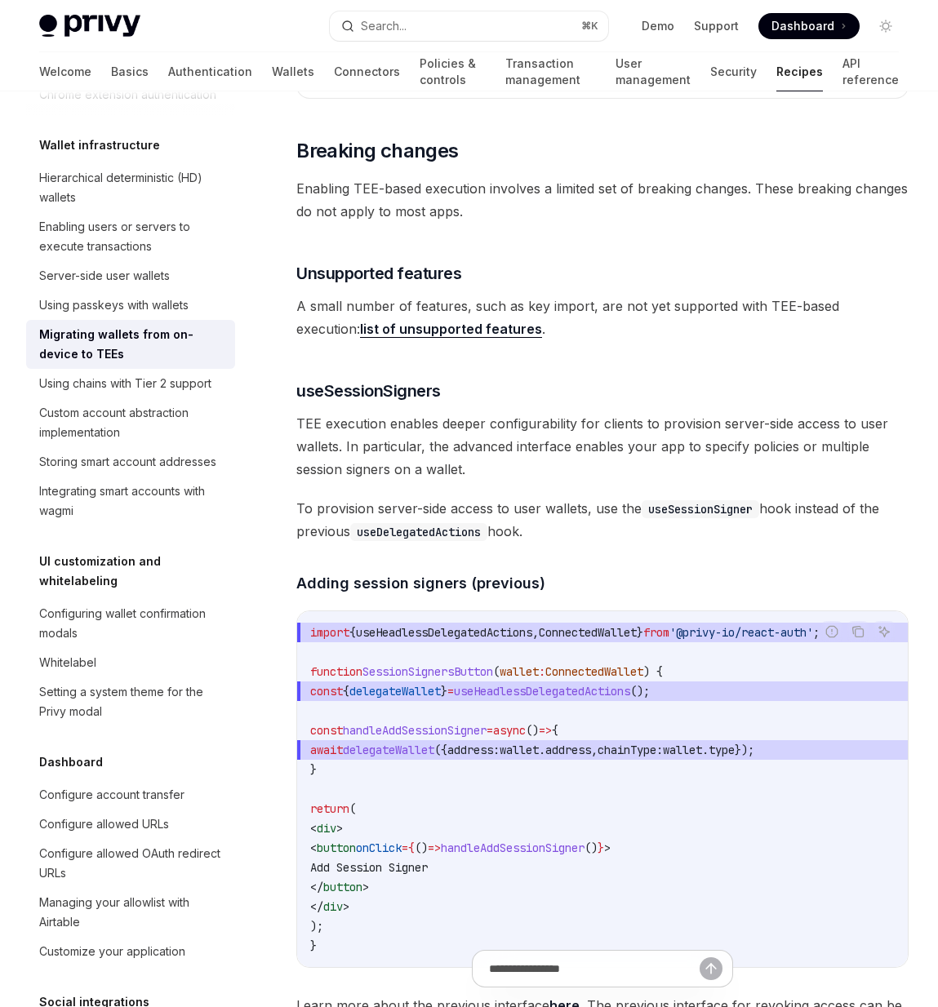
click at [723, 530] on span "To provision server-side access to user wallets, use the useSessionSigner hook …" at bounding box center [602, 520] width 612 height 46
type textarea "*"
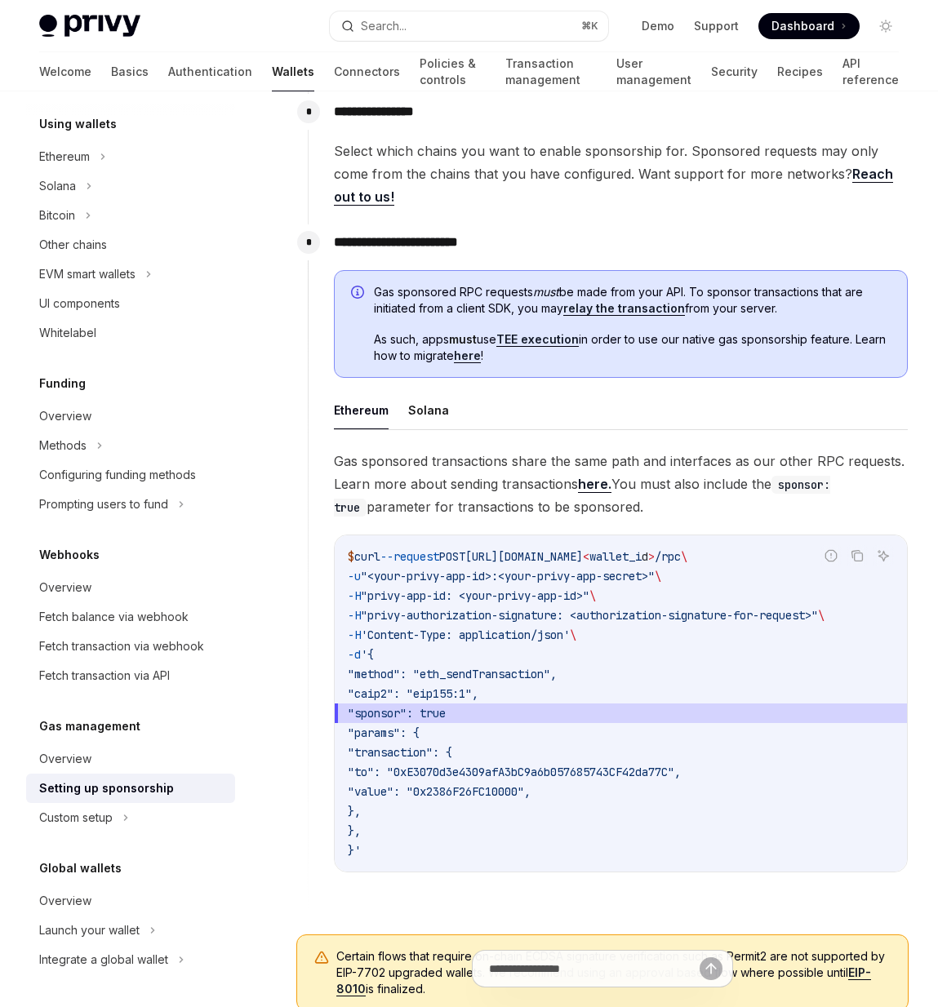
scroll to position [690, 0]
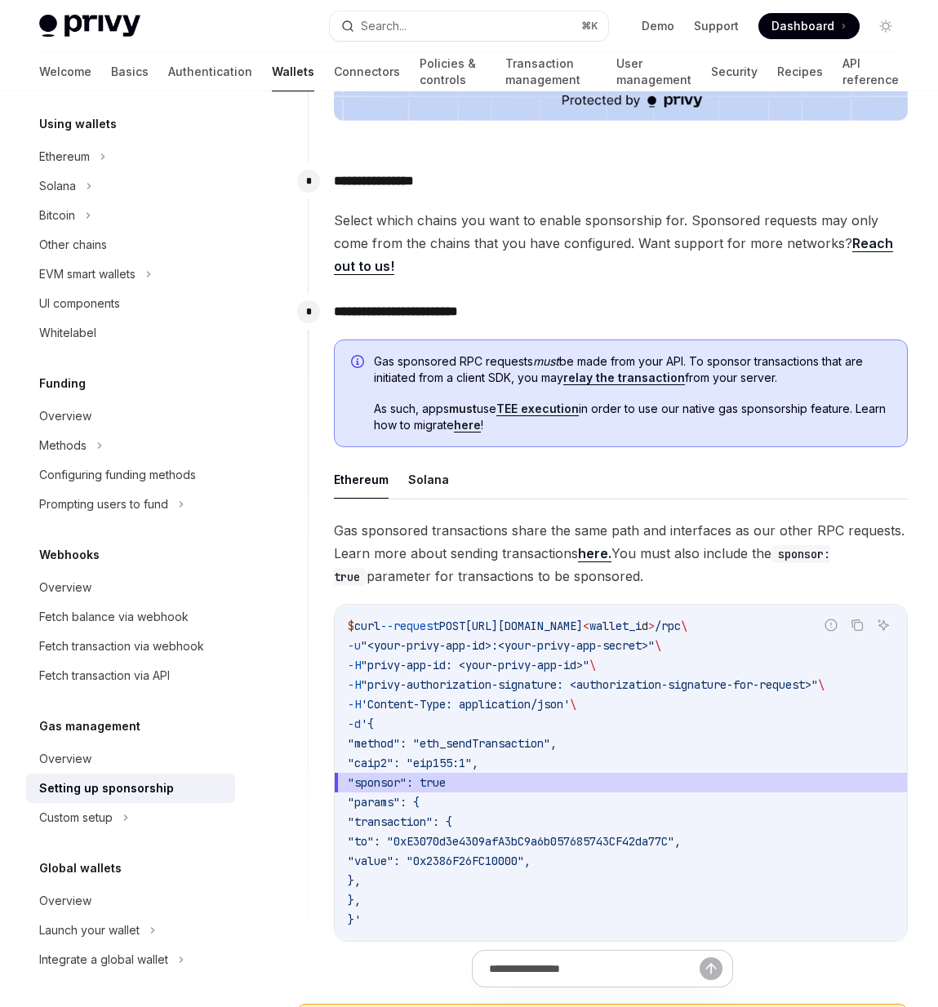
click at [659, 549] on span "Gas sponsored transactions share the same path and interfaces as our other RPC …" at bounding box center [621, 553] width 574 height 69
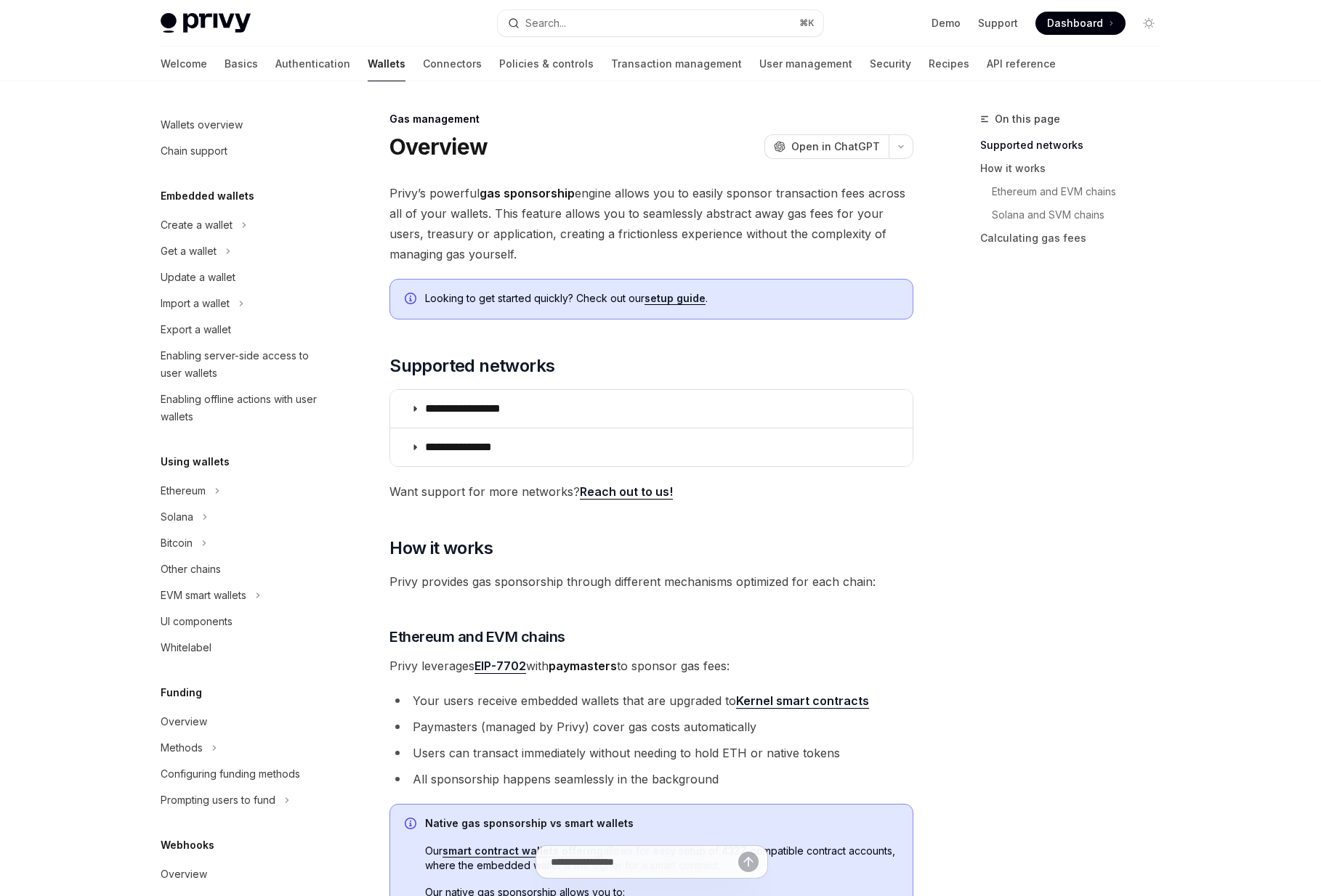
scroll to position [351, 0]
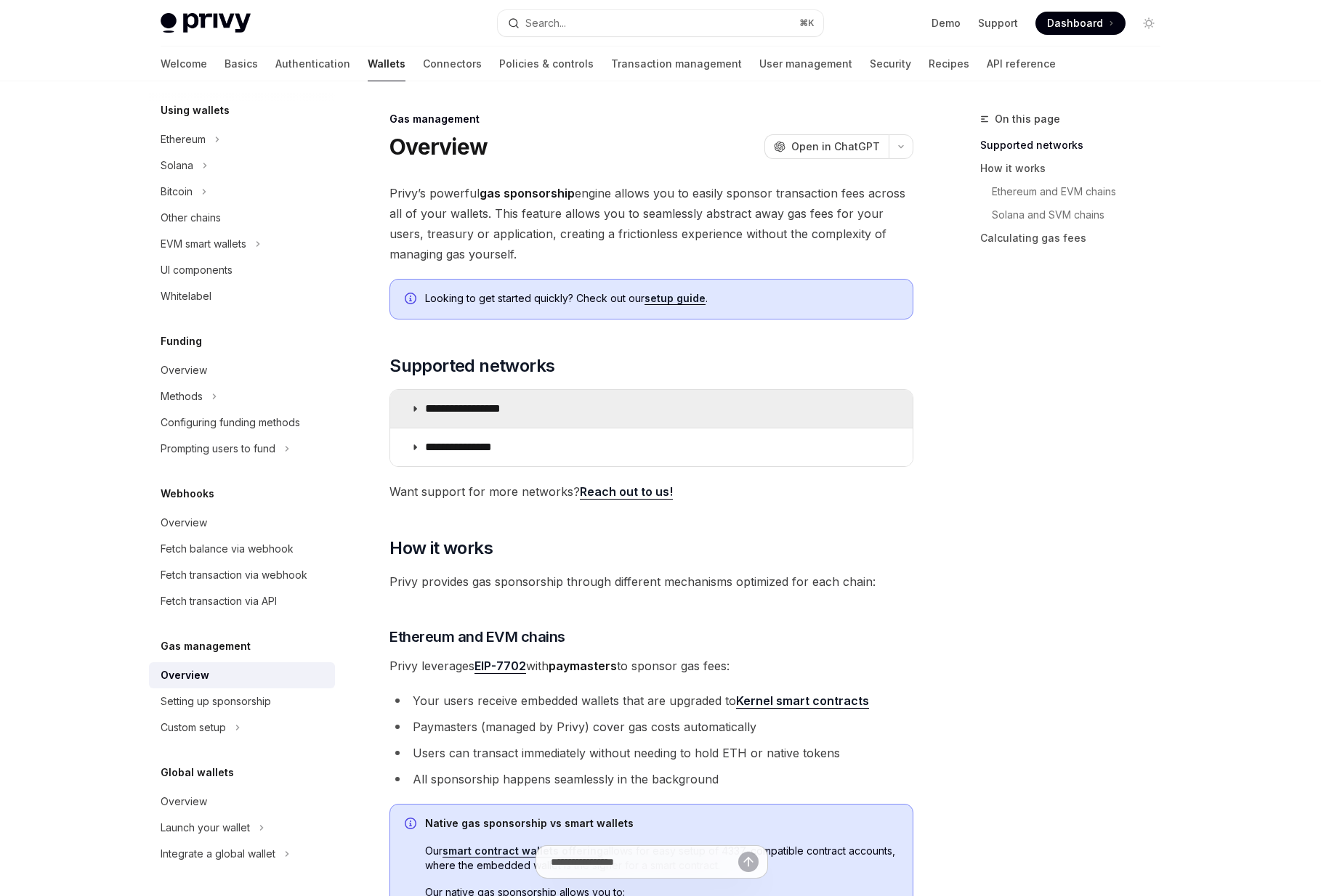
click at [693, 417] on summary "**********" at bounding box center [651, 408] width 523 height 37
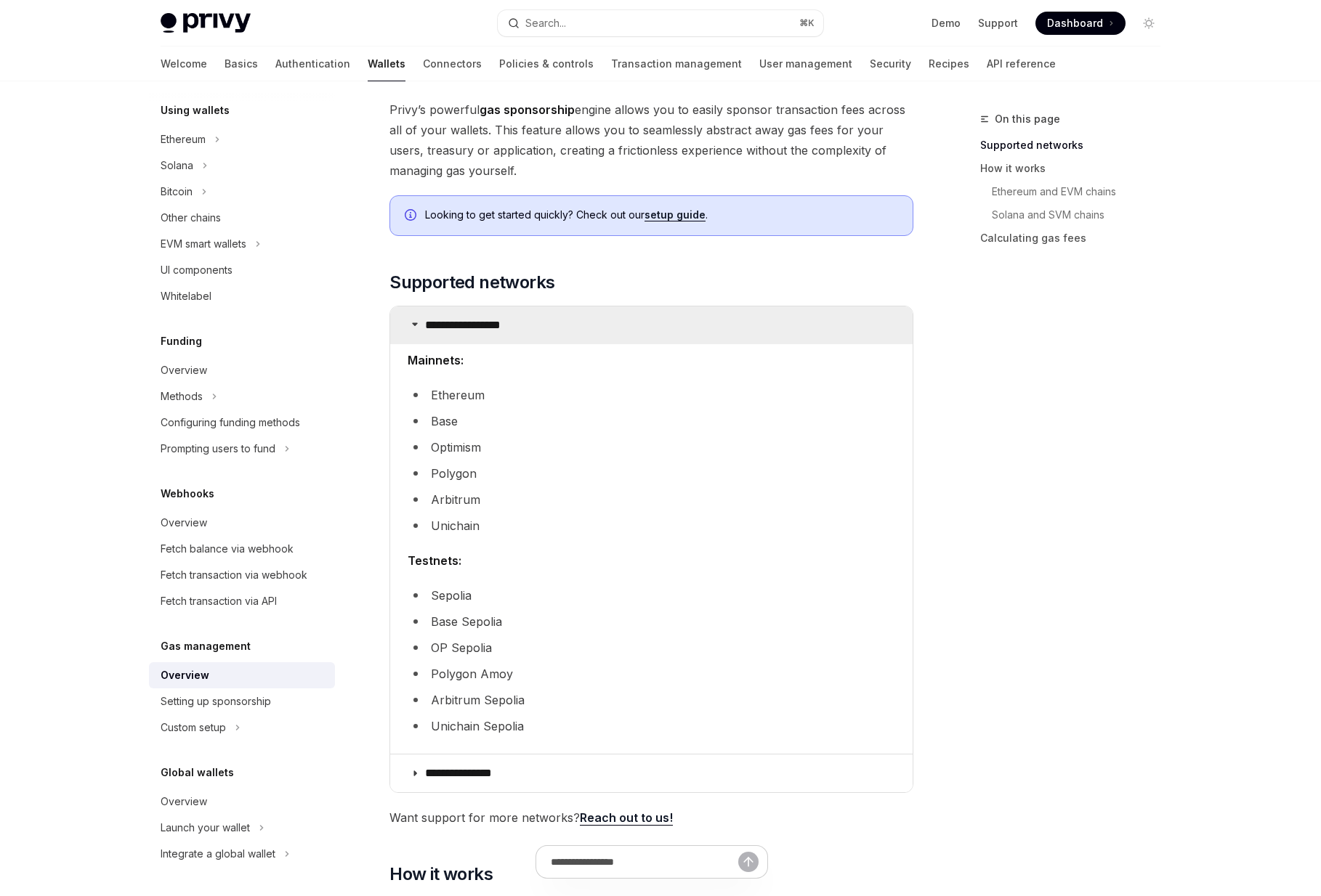
scroll to position [86, 0]
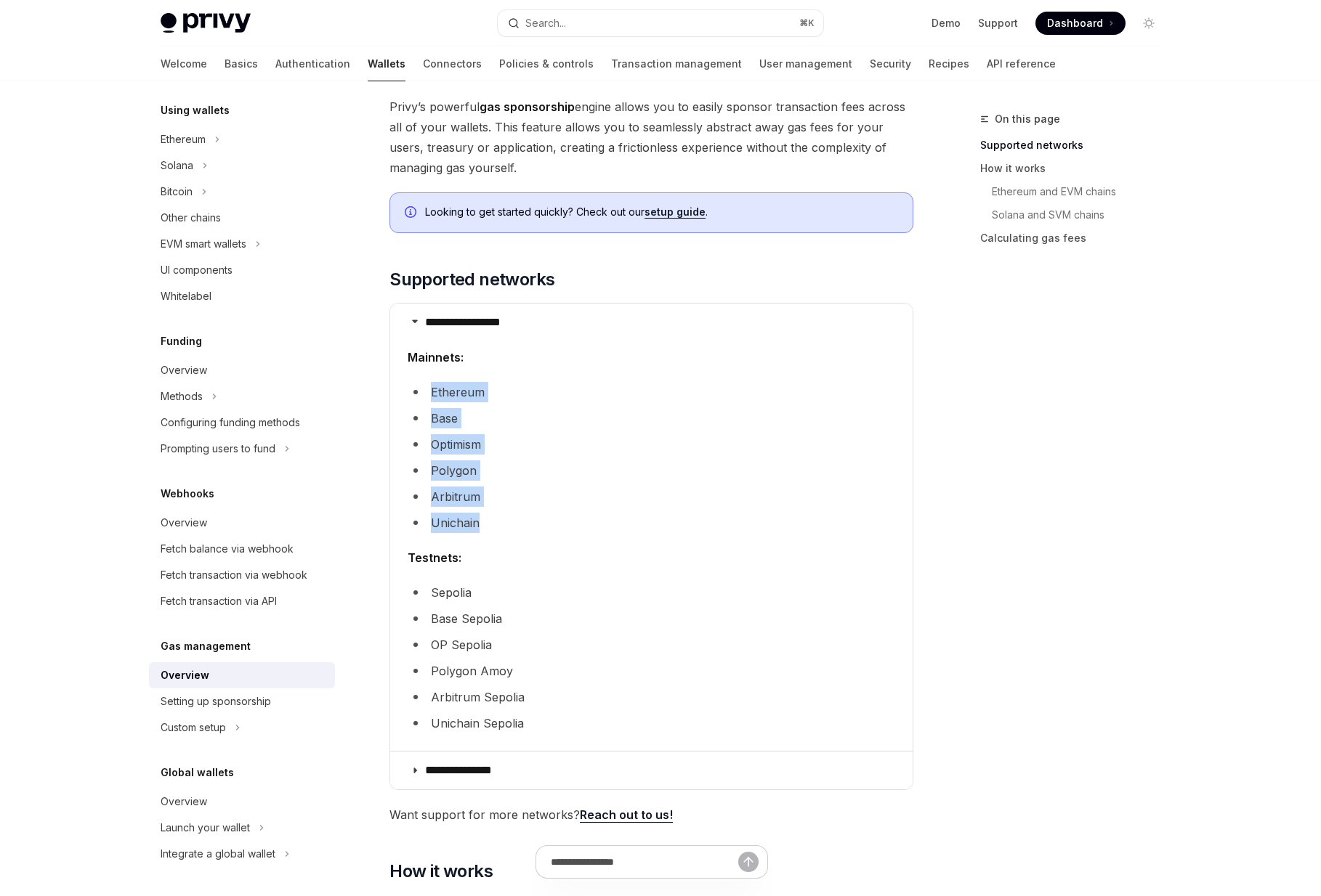
drag, startPoint x: 432, startPoint y: 391, endPoint x: 483, endPoint y: 521, distance: 139.6
click at [483, 521] on ul "Ethereum Base Optimism Polygon Arbitrum Unichain" at bounding box center [652, 457] width 488 height 151
click at [527, 529] on li "Unichain" at bounding box center [652, 522] width 488 height 20
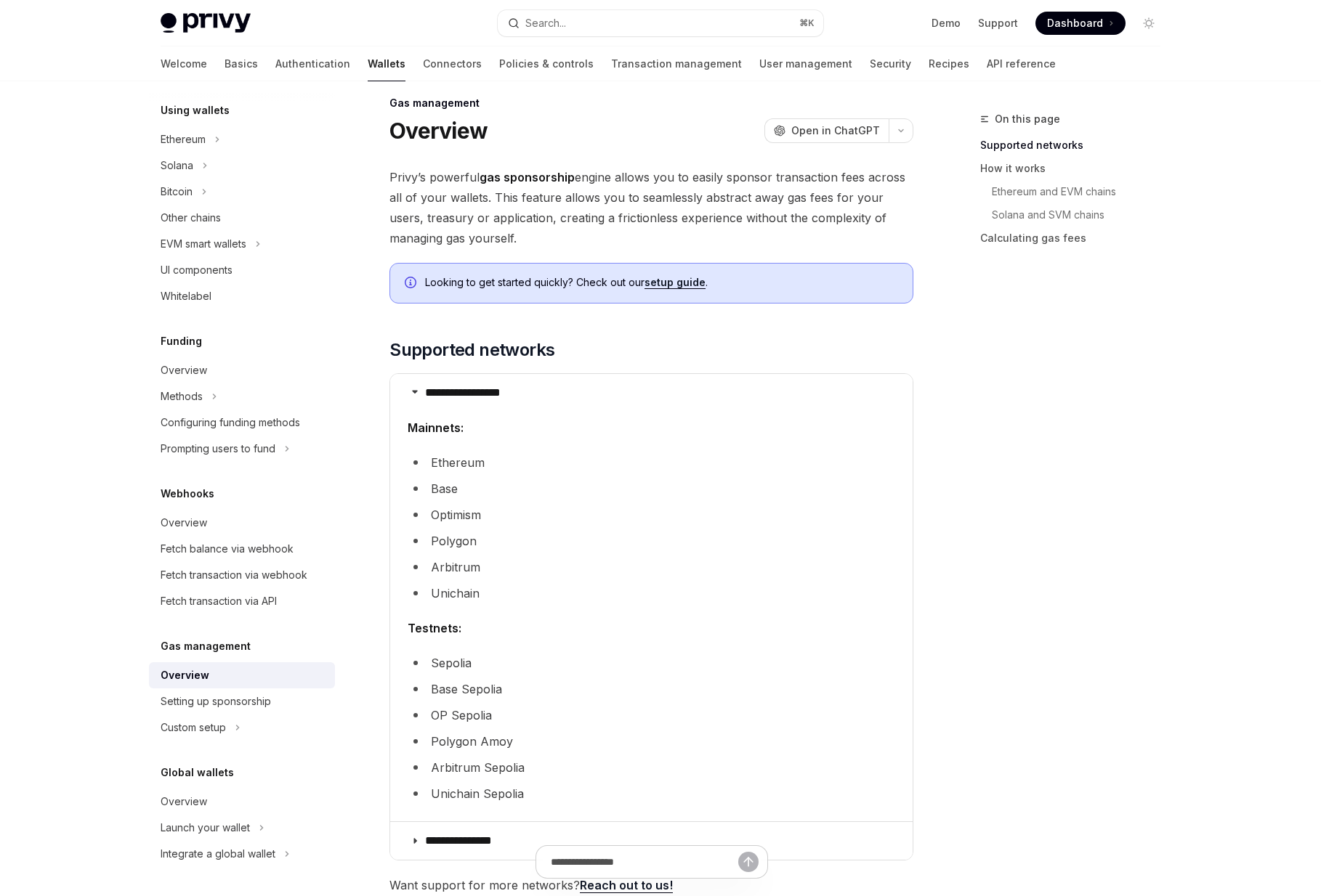
scroll to position [0, 0]
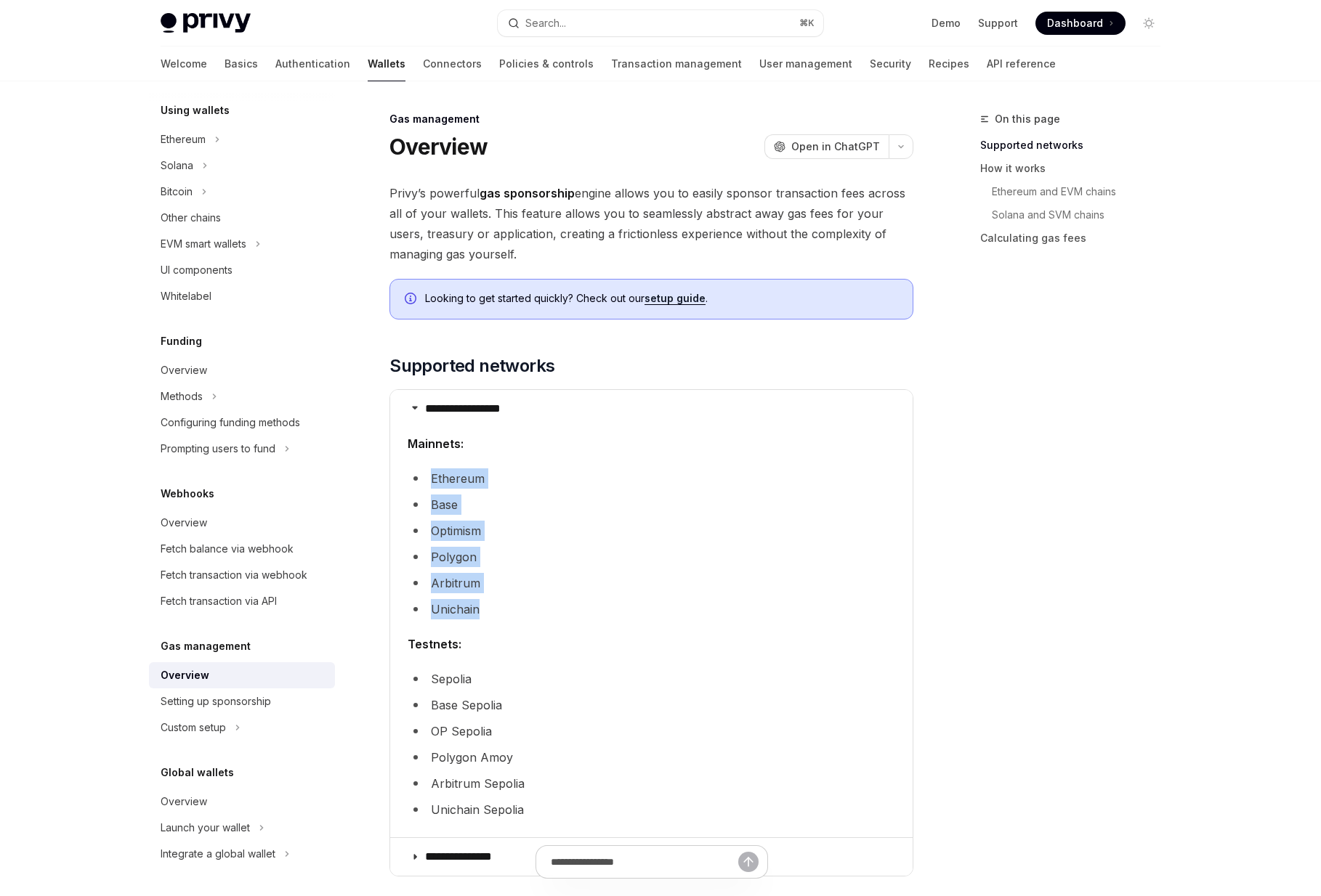
drag, startPoint x: 427, startPoint y: 473, endPoint x: 488, endPoint y: 609, distance: 149.1
click at [488, 609] on ul "Ethereum Base Optimism Polygon Arbitrum Unichain" at bounding box center [652, 544] width 488 height 151
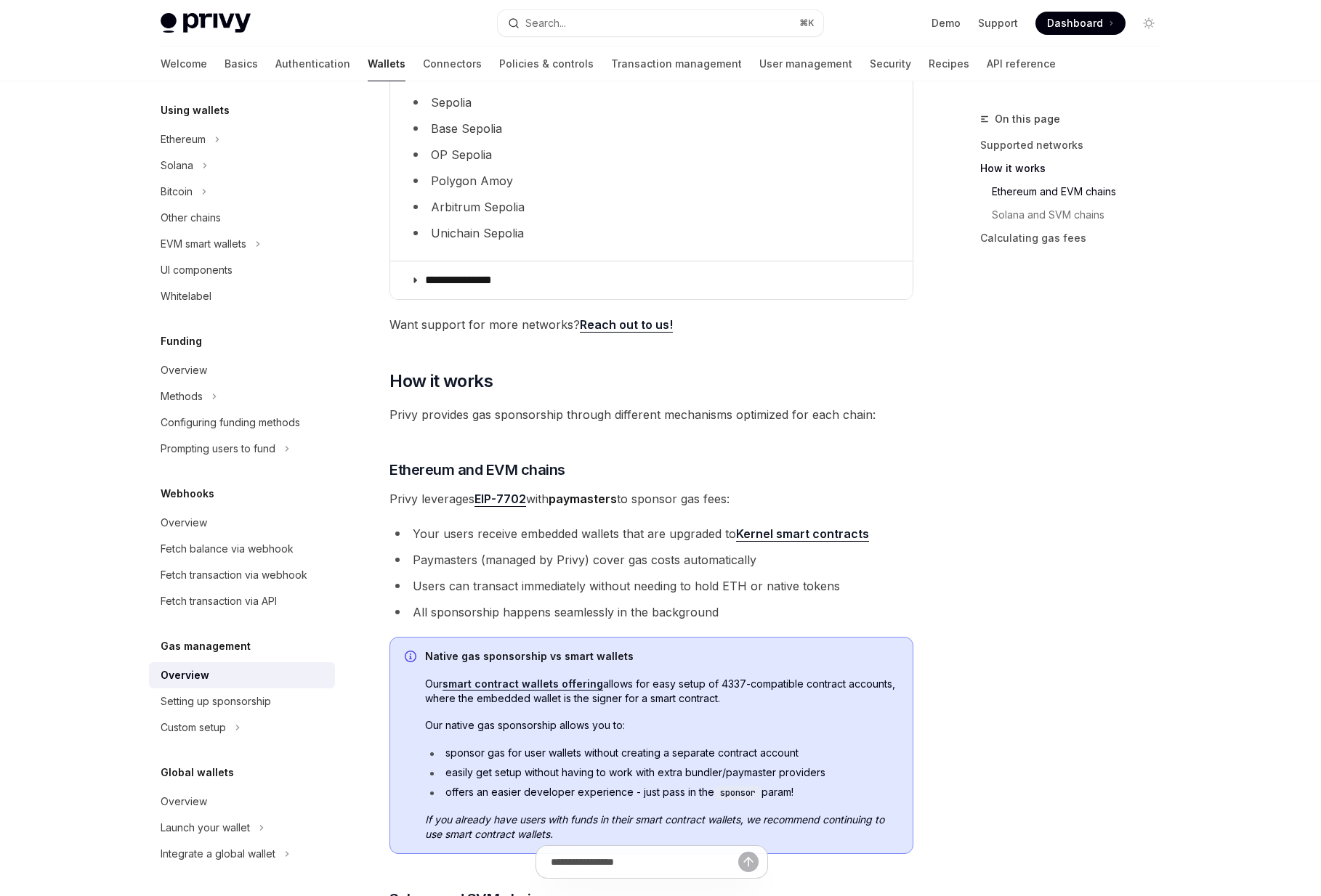
scroll to position [373, 0]
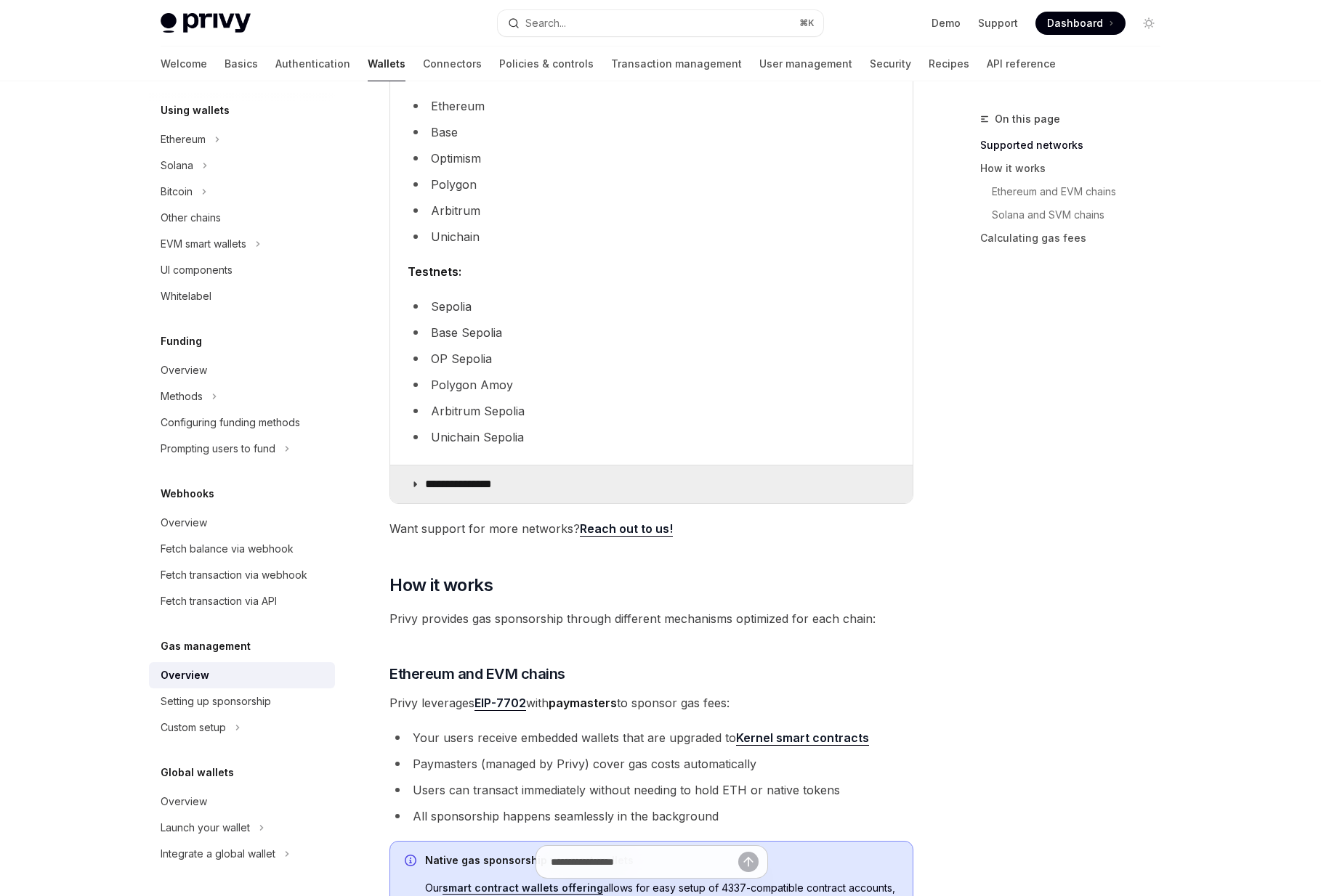
click at [449, 483] on p "**********" at bounding box center [471, 484] width 93 height 14
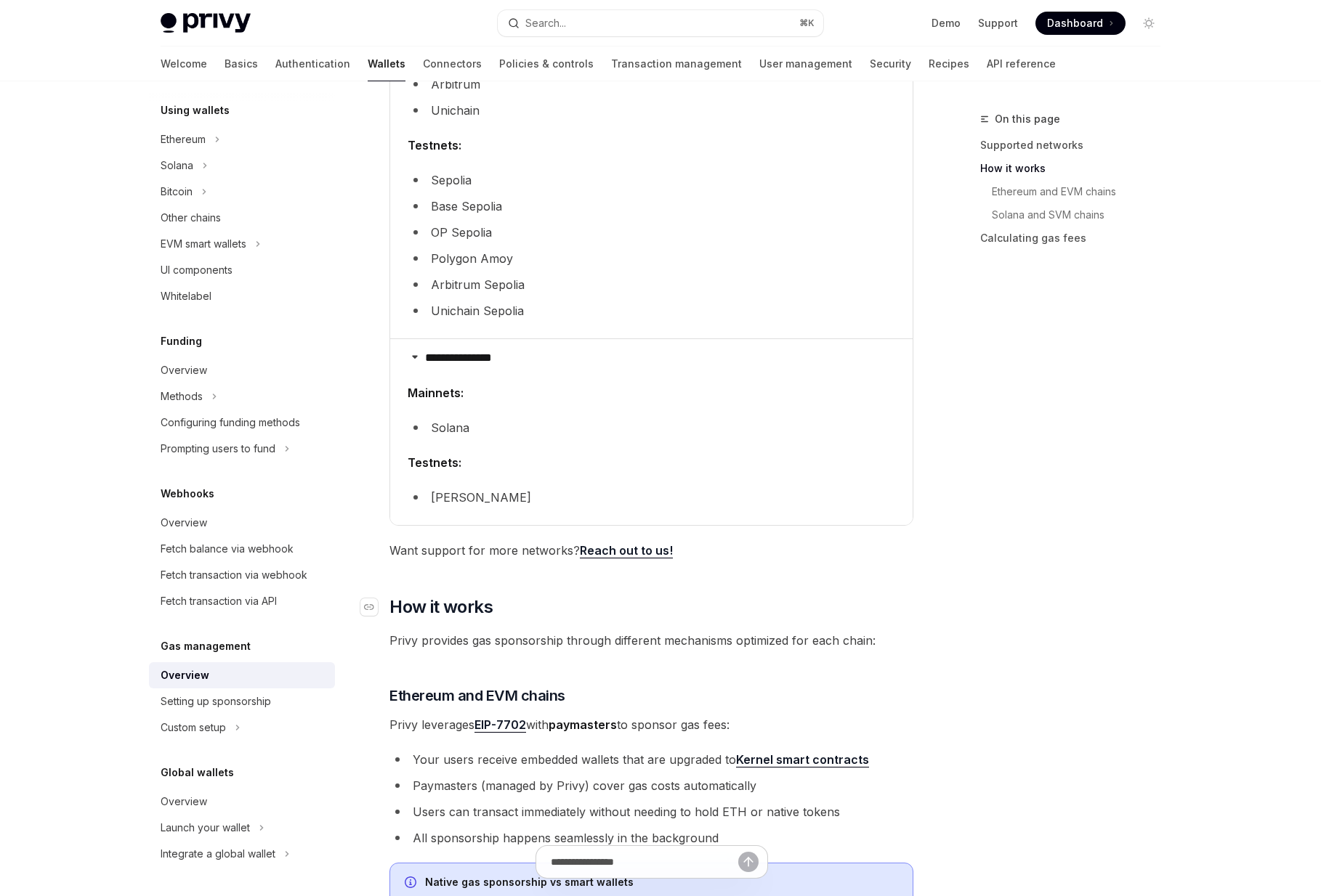
click at [897, 598] on h2 "​ How it works" at bounding box center [651, 607] width 523 height 23
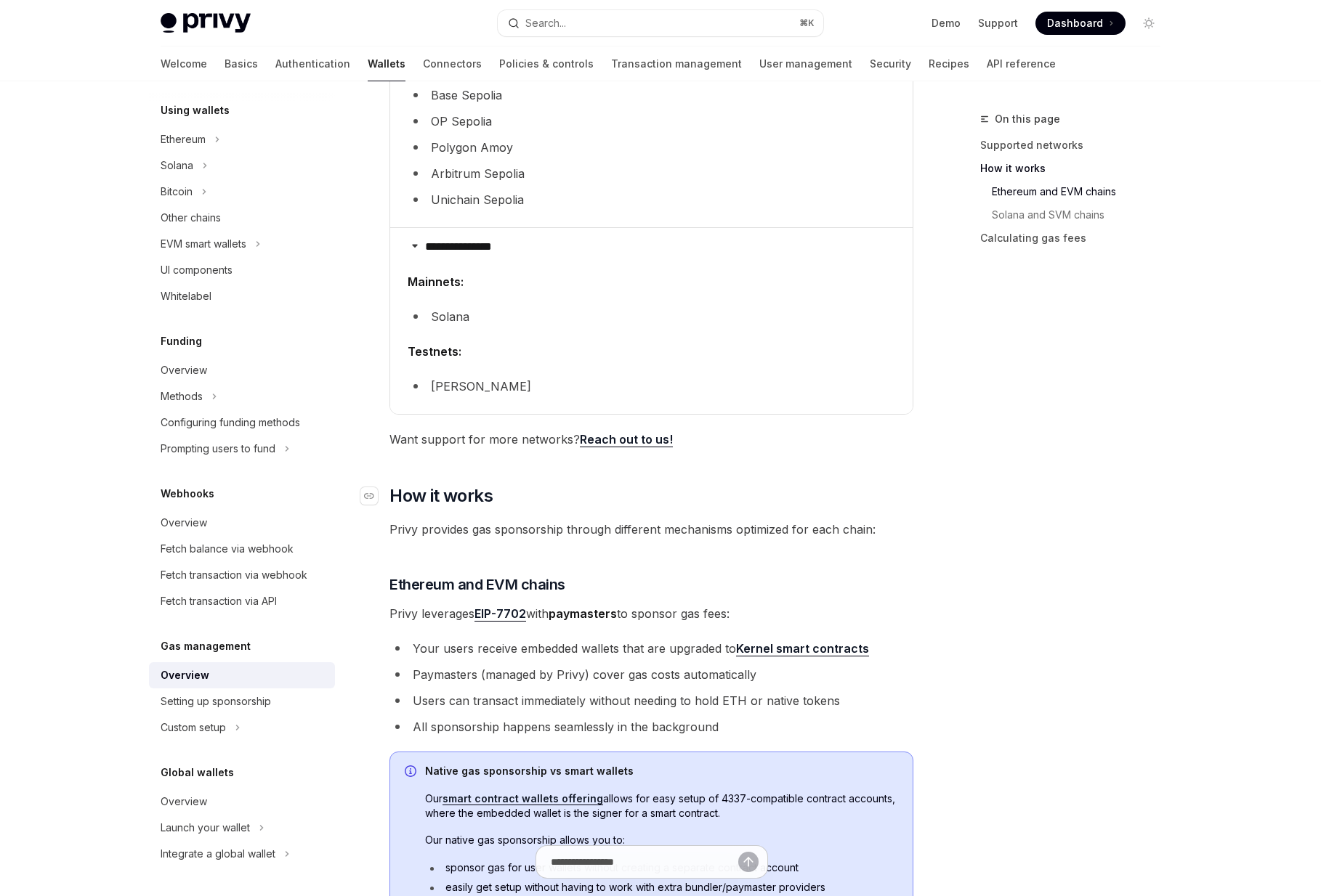
scroll to position [868, 0]
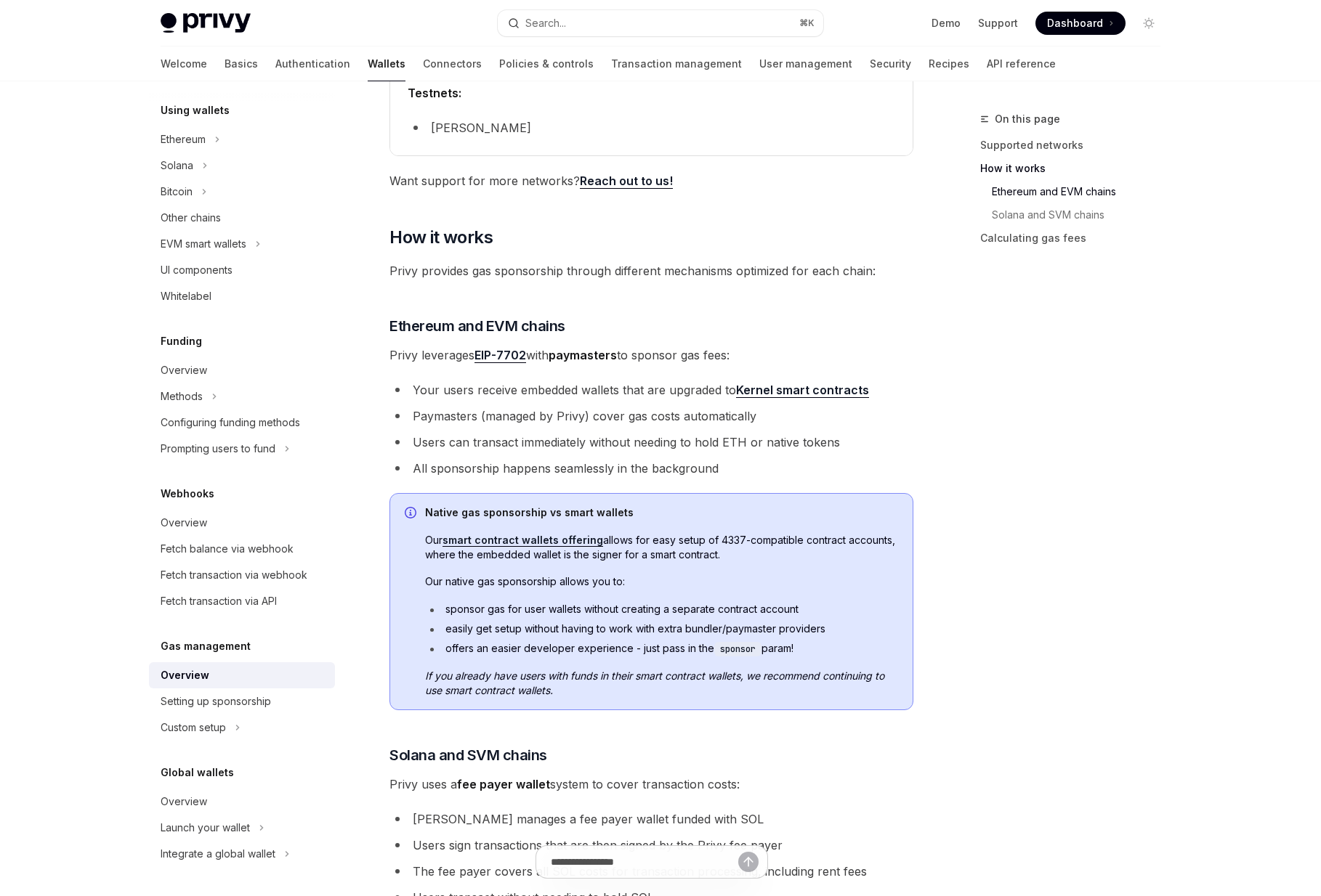
click at [911, 464] on li "All sponsorship happens seamlessly in the background" at bounding box center [651, 468] width 523 height 20
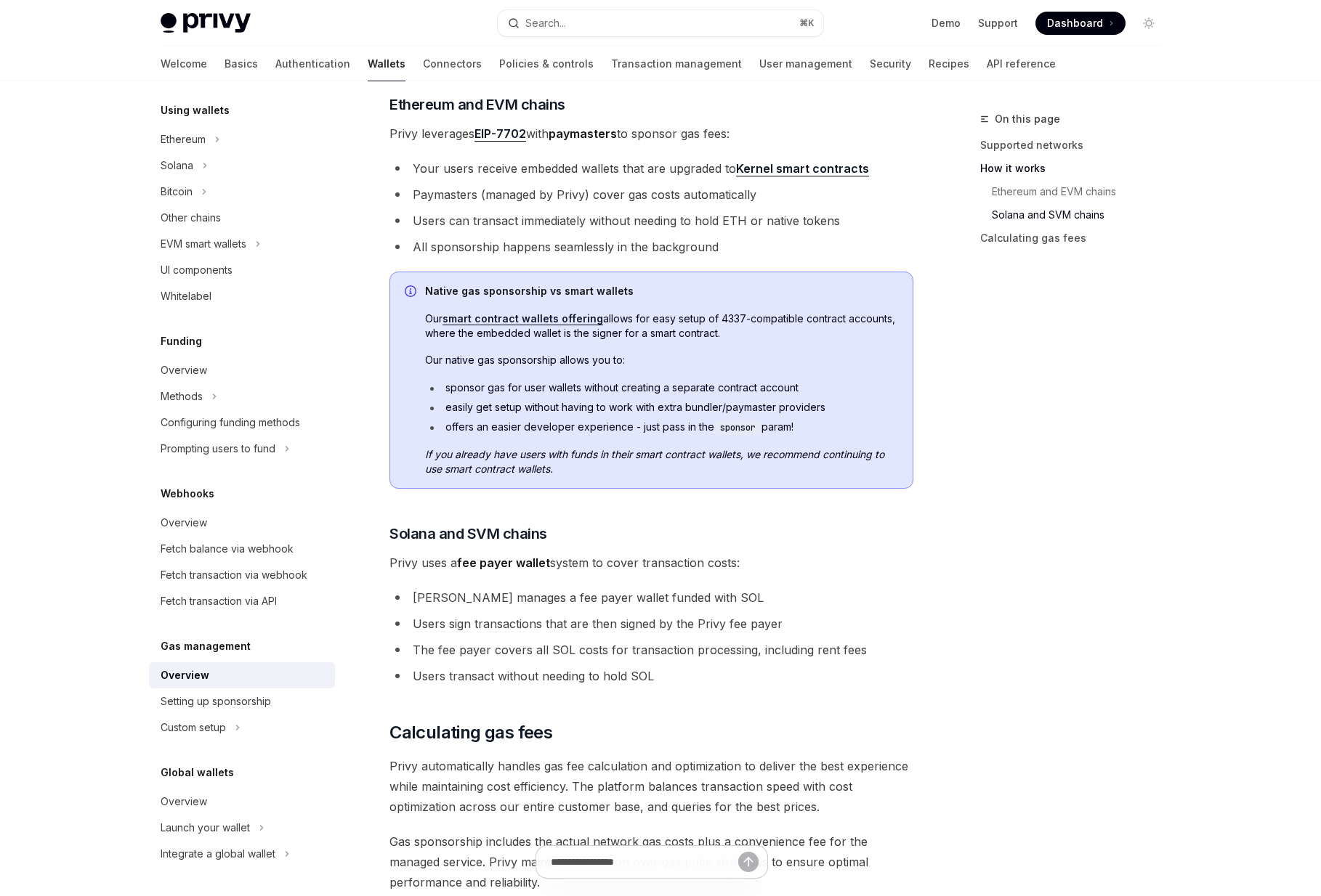
click at [930, 475] on div "**********" at bounding box center [660, 93] width 1023 height 2204
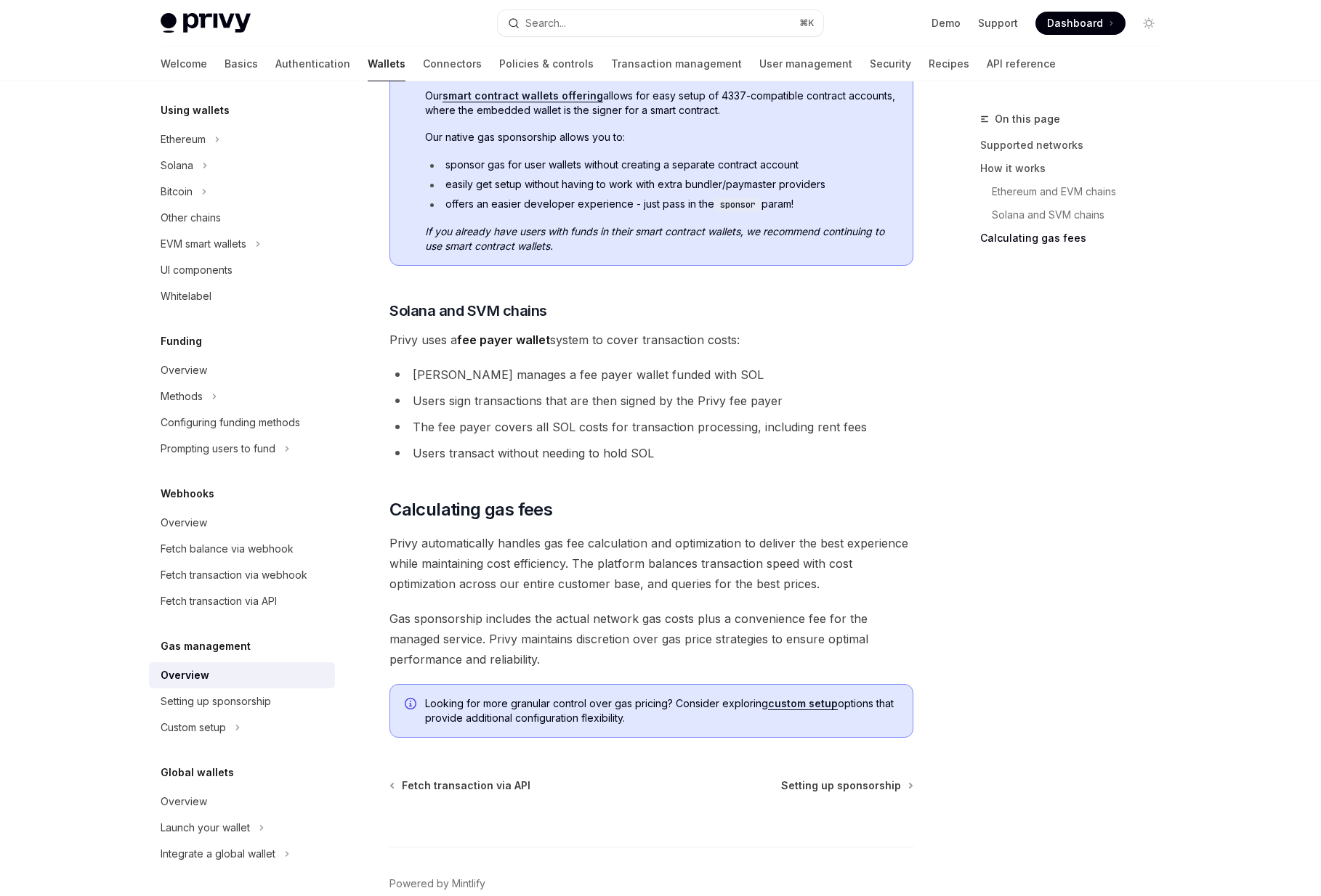
scroll to position [1313, 0]
click at [855, 789] on span "Setting up sponsorship" at bounding box center [840, 785] width 120 height 14
type textarea "*"
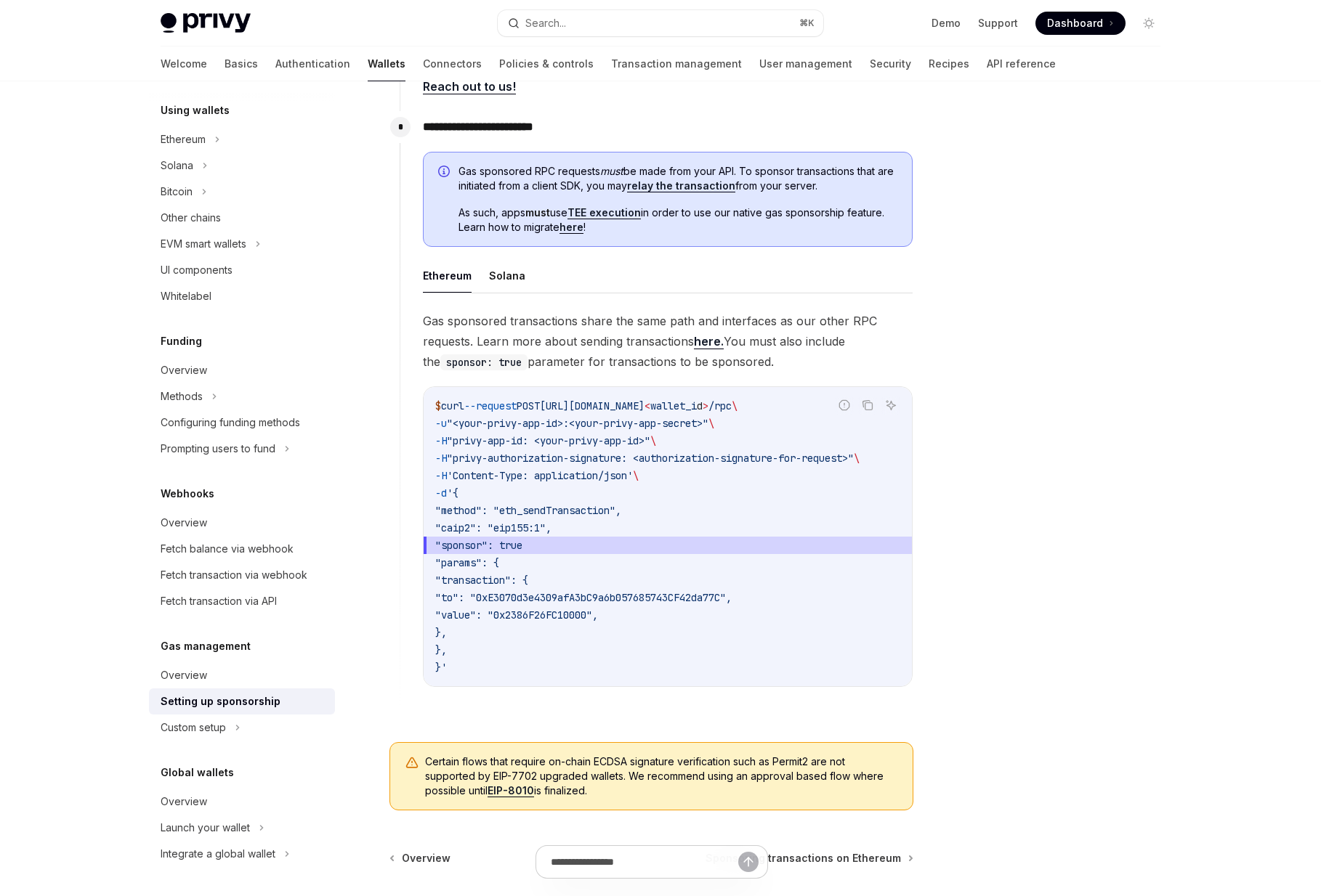
scroll to position [752, 0]
click at [669, 340] on span "Gas sponsored transactions share the same path and interfaces as our other RPC …" at bounding box center [668, 340] width 490 height 61
